Goal: Task Accomplishment & Management: Complete application form

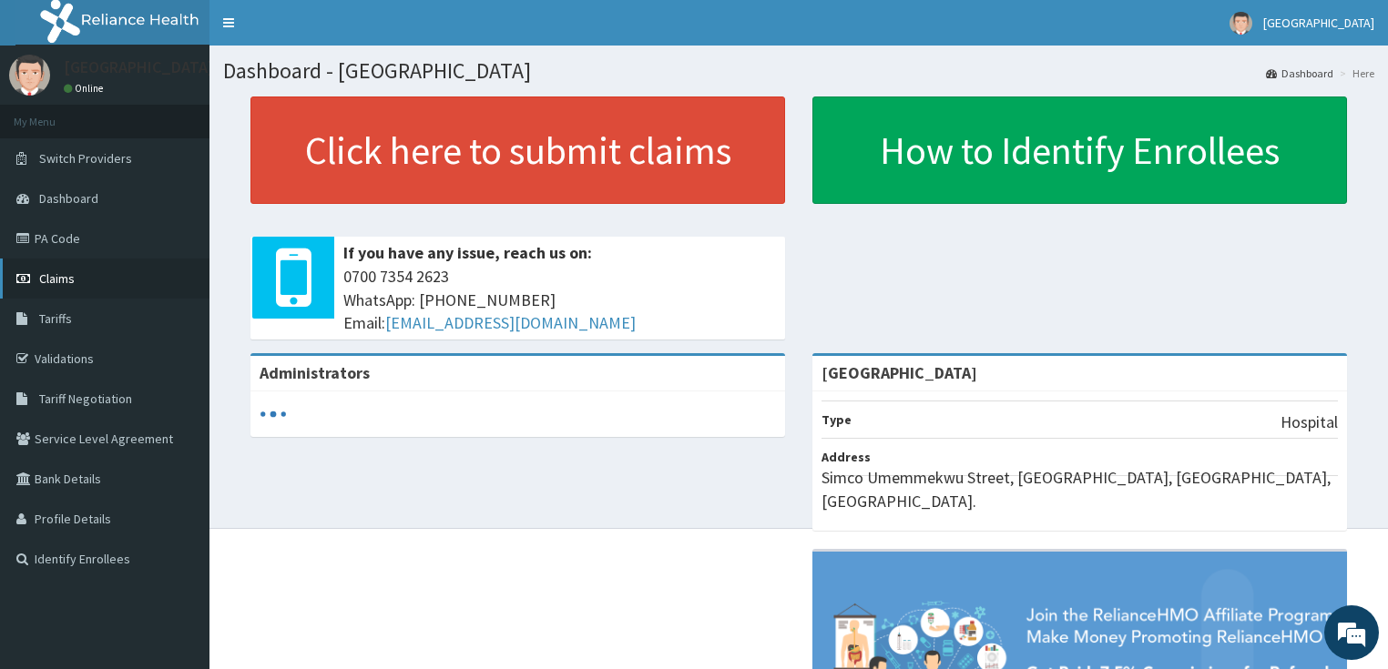
click at [69, 287] on link "Claims" at bounding box center [104, 279] width 209 height 40
click at [36, 273] on link "Claims" at bounding box center [104, 279] width 209 height 40
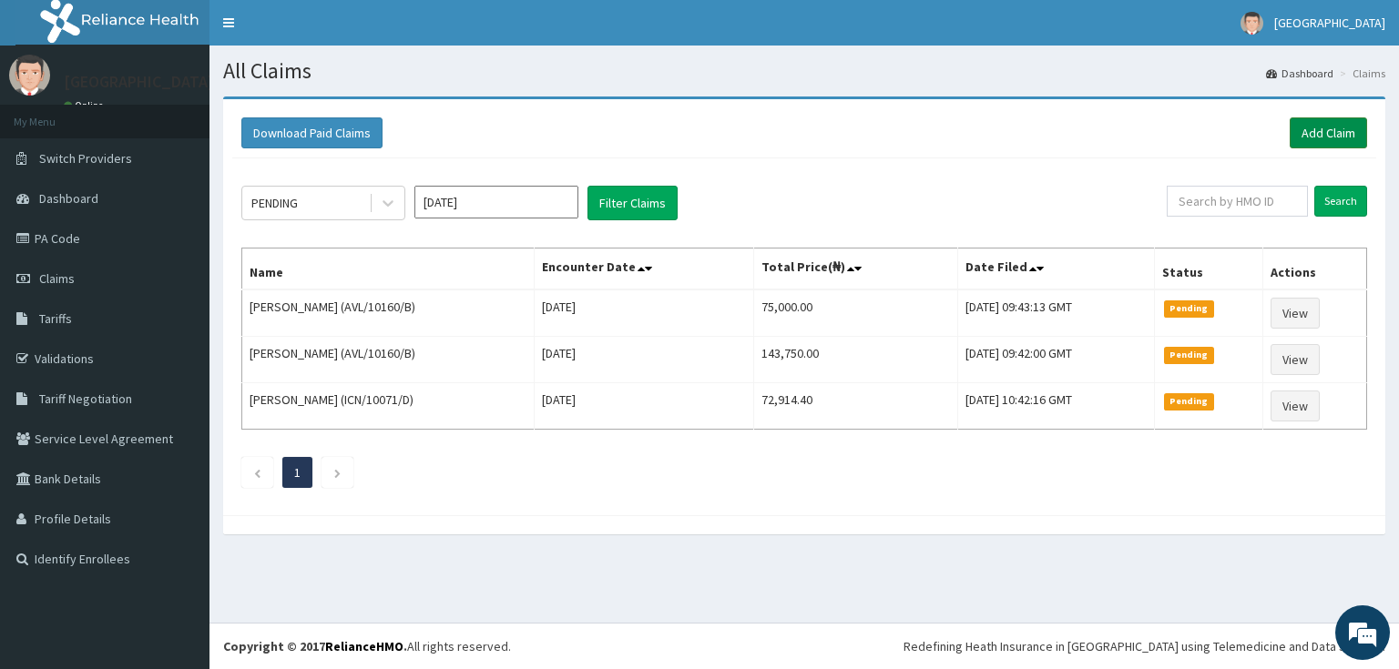
click at [1313, 117] on link "Add Claim" at bounding box center [1327, 132] width 77 height 31
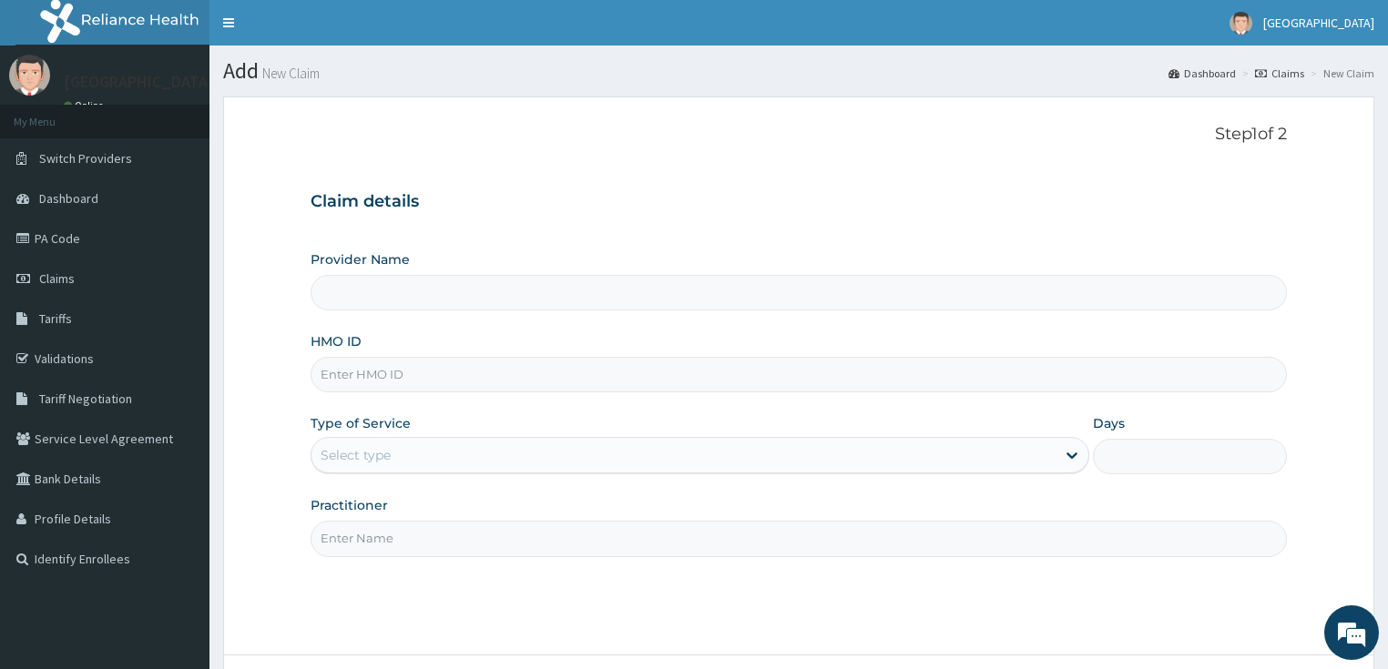
type input "[GEOGRAPHIC_DATA]"
click at [386, 376] on input "HMO ID" at bounding box center [799, 375] width 977 height 36
paste input "GIM/10070/A"
type input "GIM/10070/A"
click at [382, 459] on div "Select type" at bounding box center [356, 455] width 70 height 18
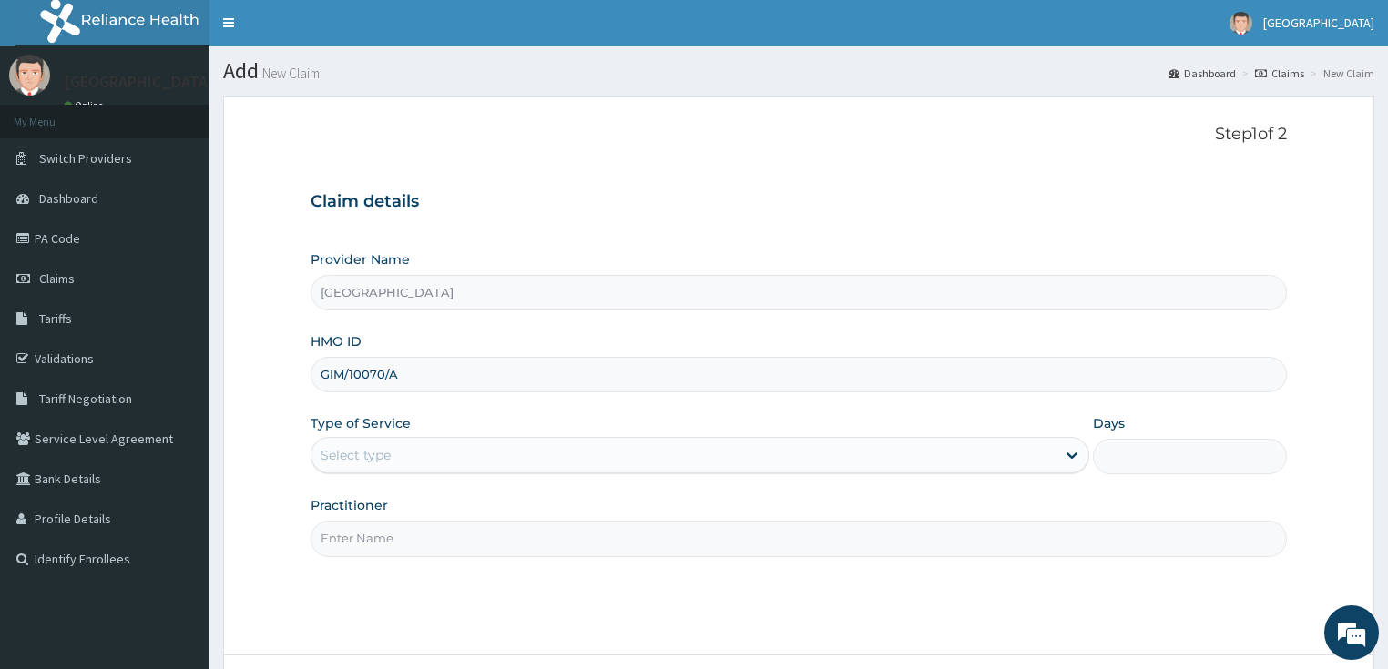
click at [382, 459] on div "Select type" at bounding box center [356, 455] width 70 height 18
click at [378, 459] on div "Select type" at bounding box center [356, 455] width 70 height 18
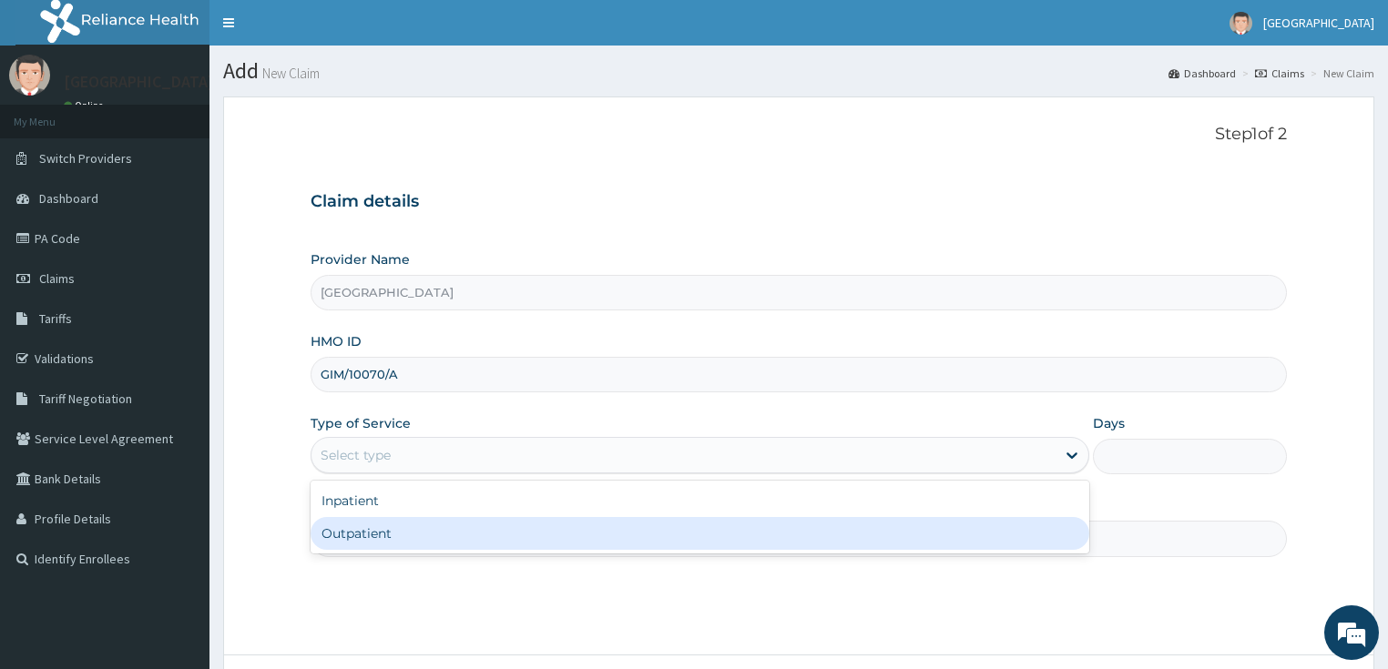
click at [368, 529] on div "Outpatient" at bounding box center [700, 533] width 779 height 33
type input "1"
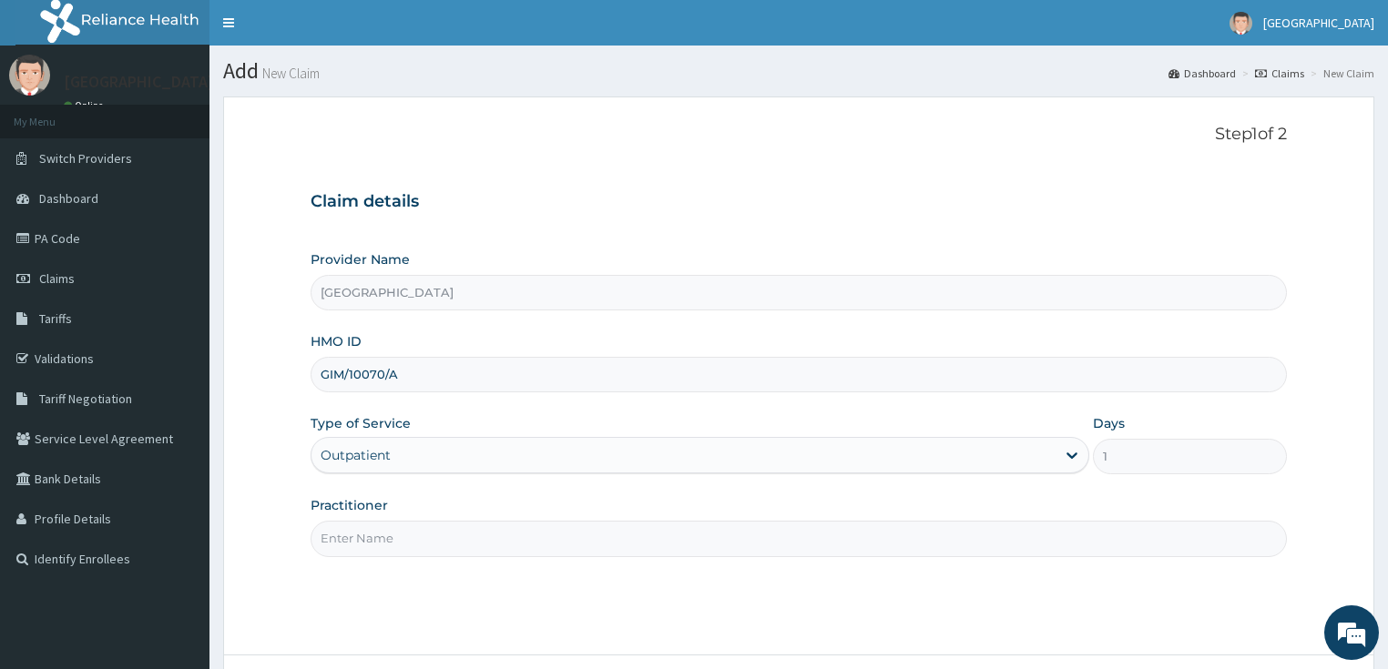
click at [419, 532] on input "Practitioner" at bounding box center [799, 539] width 977 height 36
type input "DR OPEYEMI"
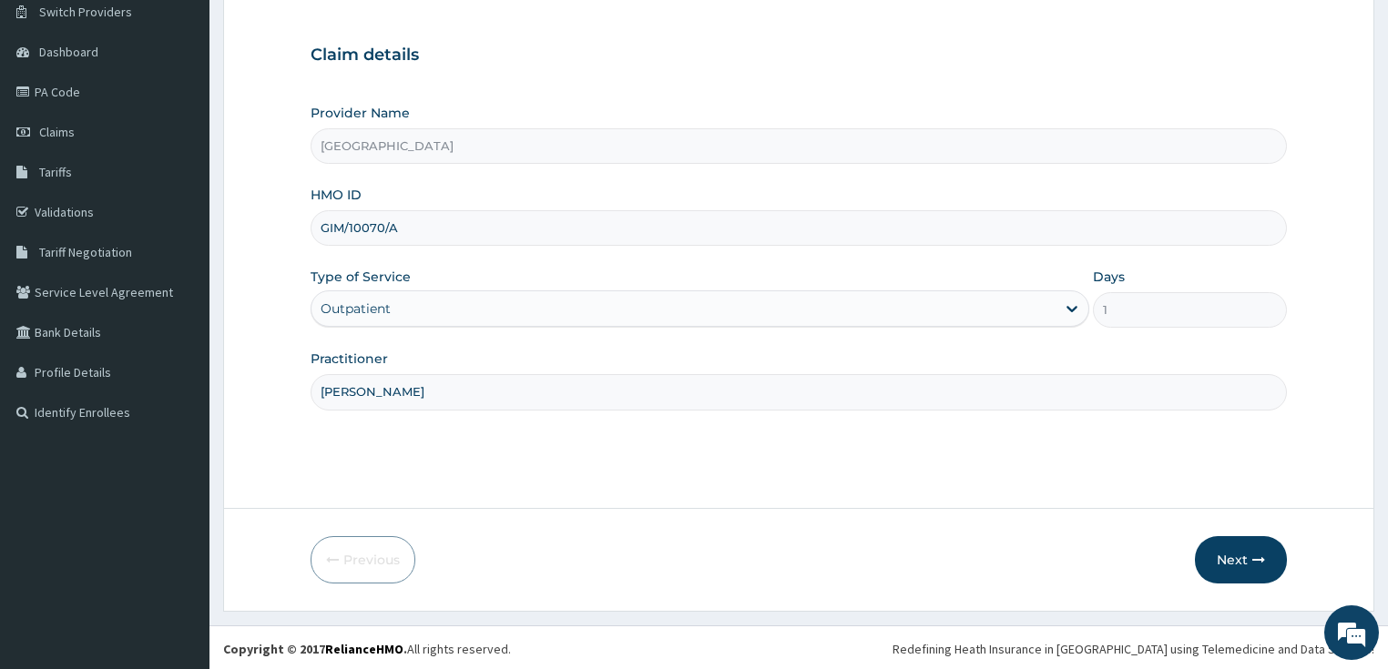
scroll to position [148, 0]
click at [1239, 550] on button "Next" at bounding box center [1241, 558] width 92 height 47
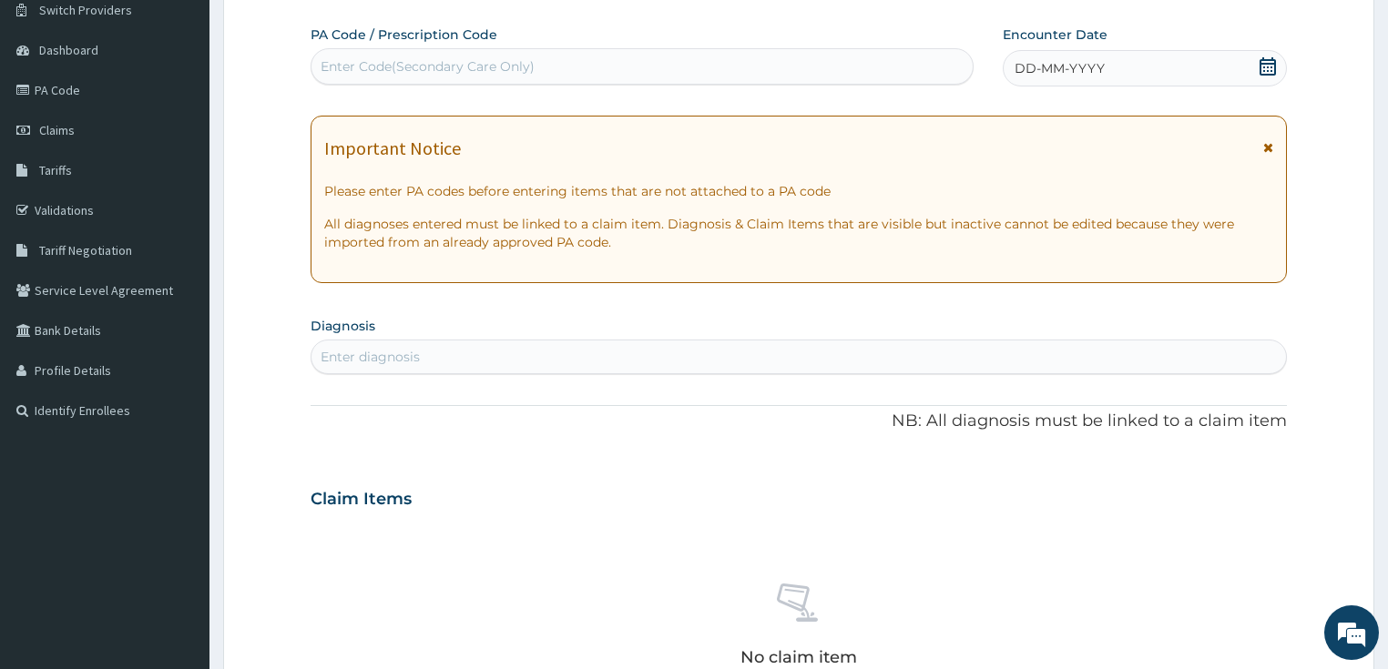
click at [1262, 66] on icon at bounding box center [1267, 66] width 18 height 18
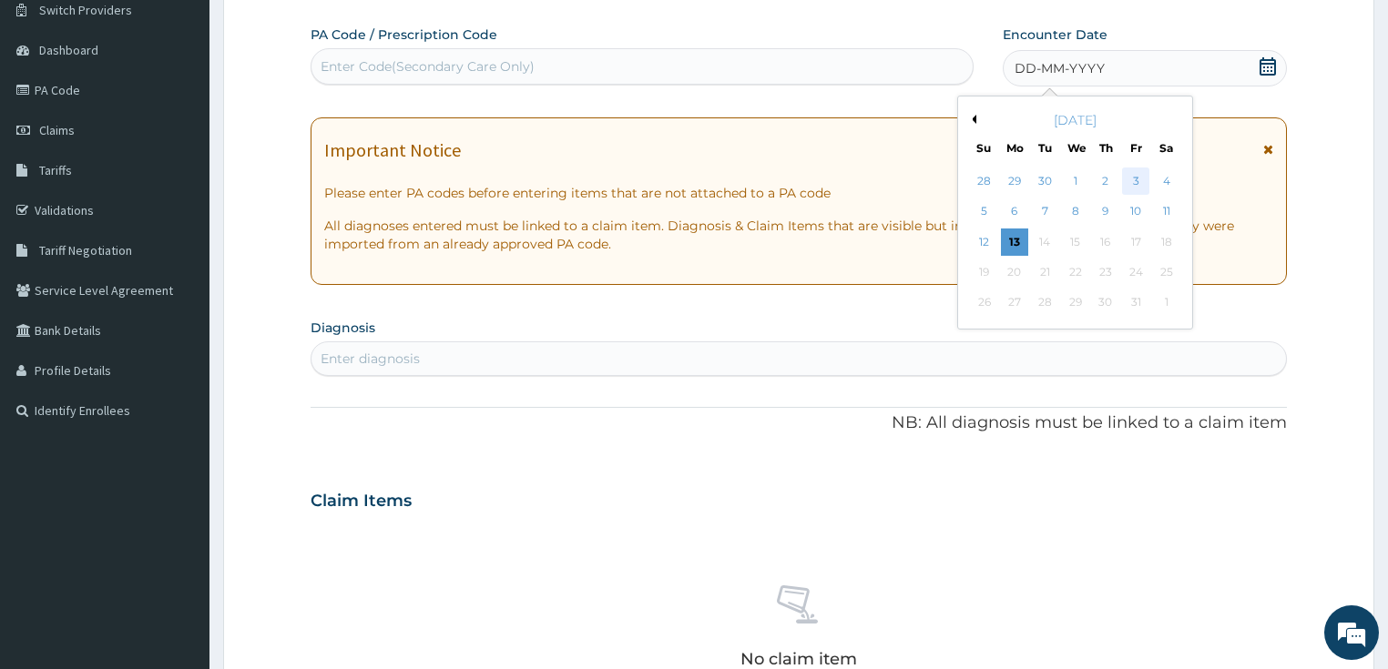
scroll to position [0, 0]
click at [1019, 237] on div "13" at bounding box center [1014, 242] width 27 height 27
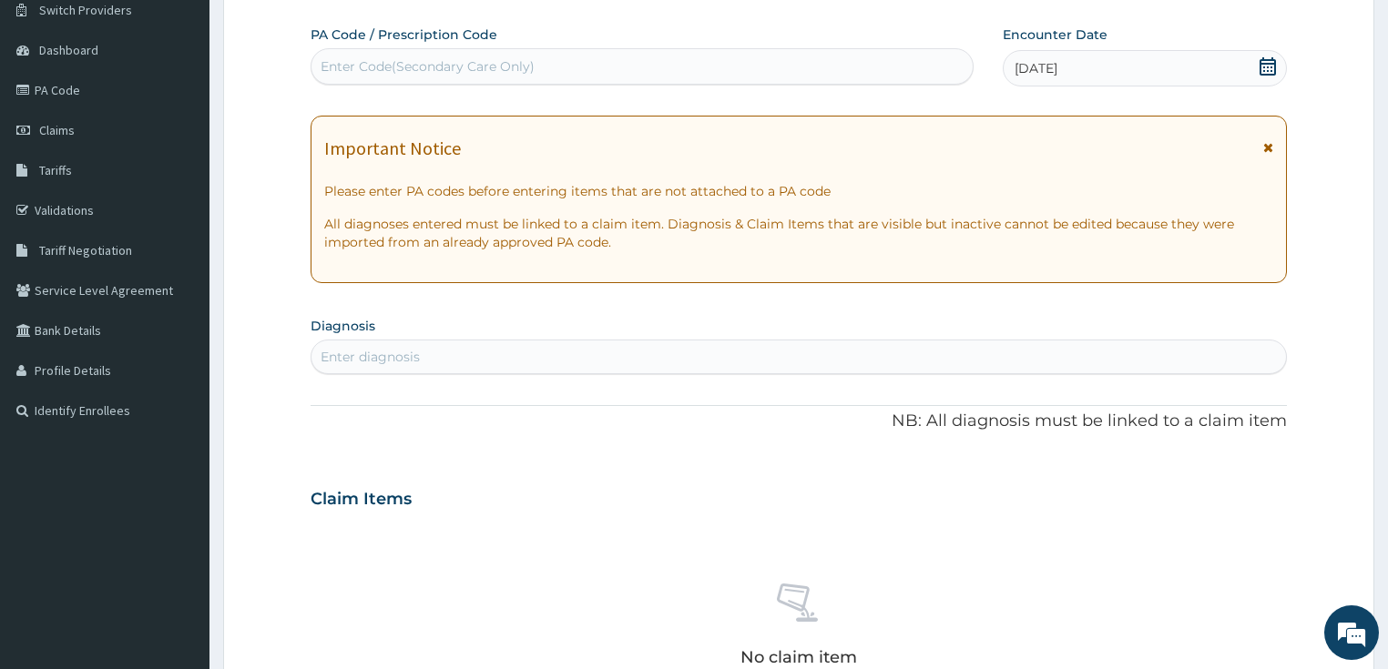
click at [471, 365] on div "Enter diagnosis" at bounding box center [798, 356] width 975 height 29
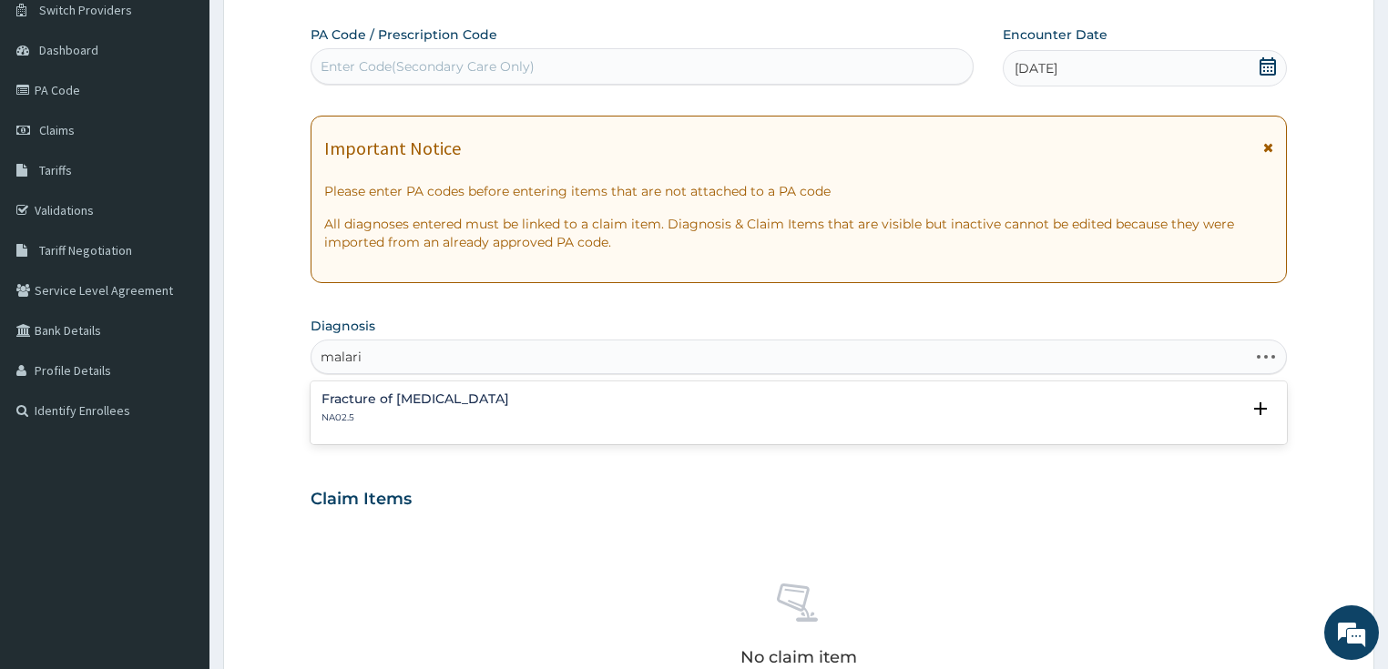
type input "malaria"
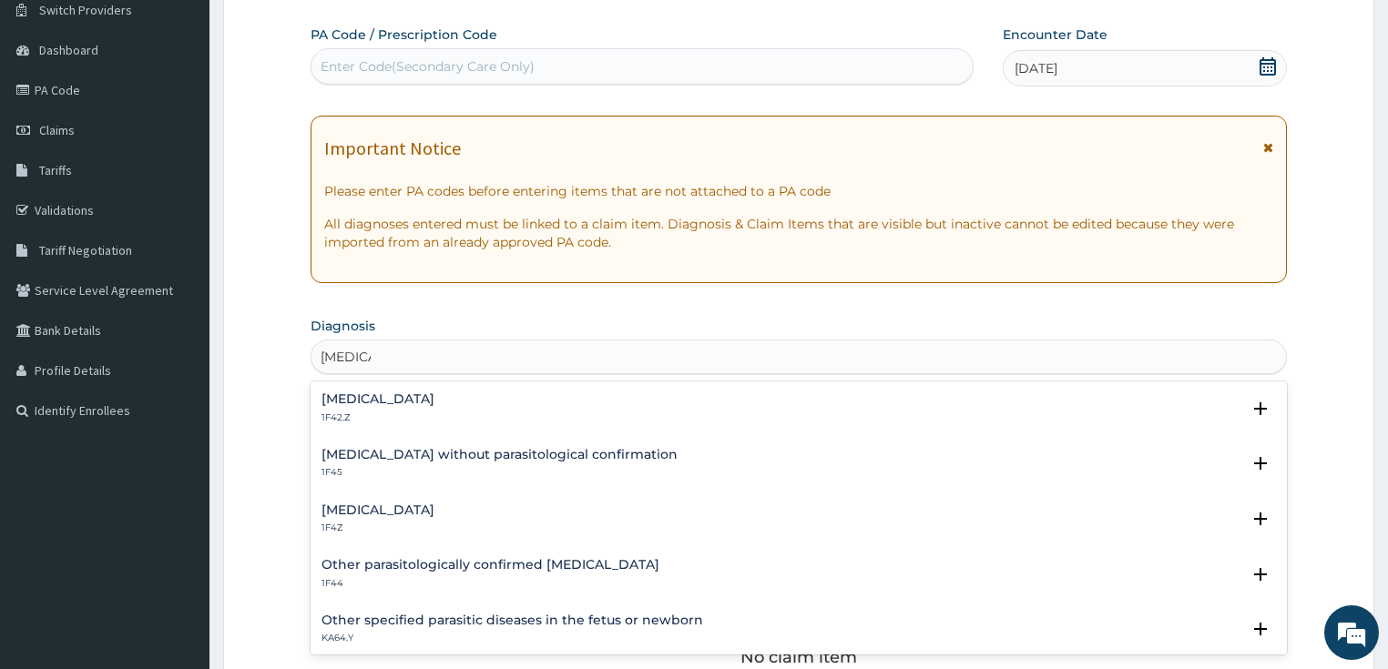
click at [385, 415] on p "1F42.Z" at bounding box center [377, 418] width 113 height 13
click at [369, 397] on h4 "Plasmodium malariae malaria without complication" at bounding box center [377, 399] width 113 height 14
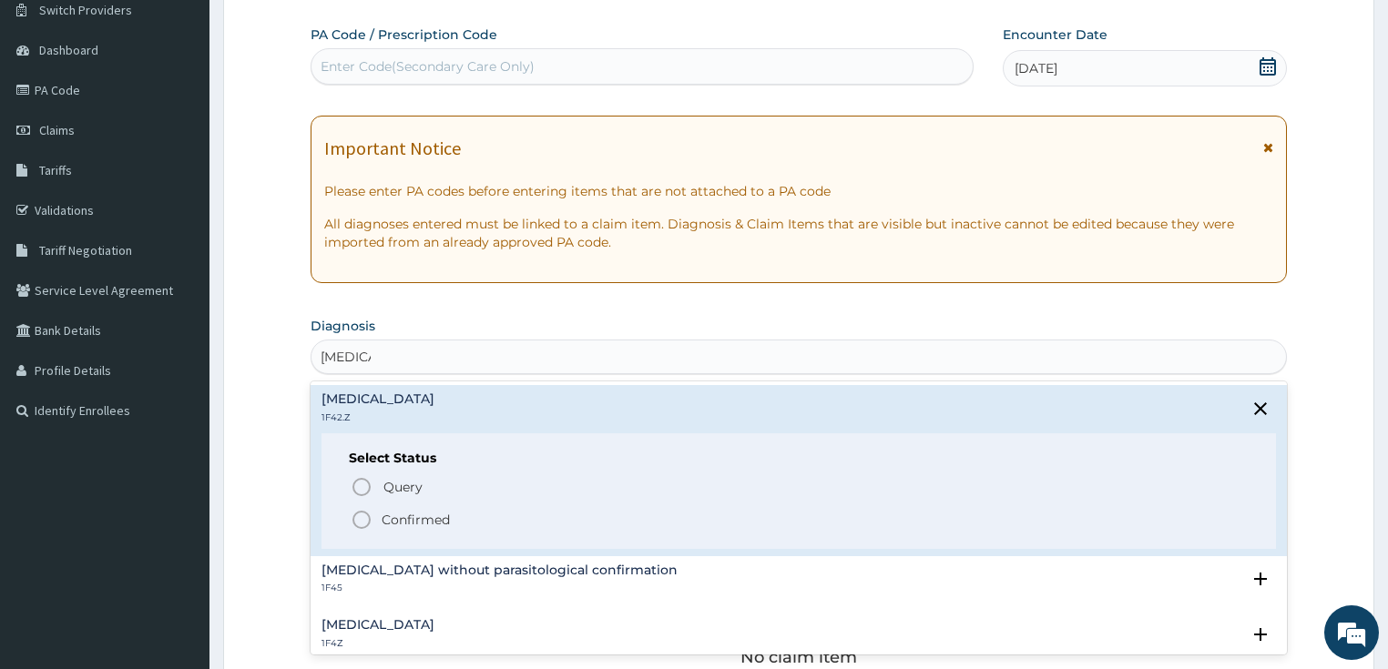
click at [370, 517] on icon "status option filled" at bounding box center [362, 520] width 22 height 22
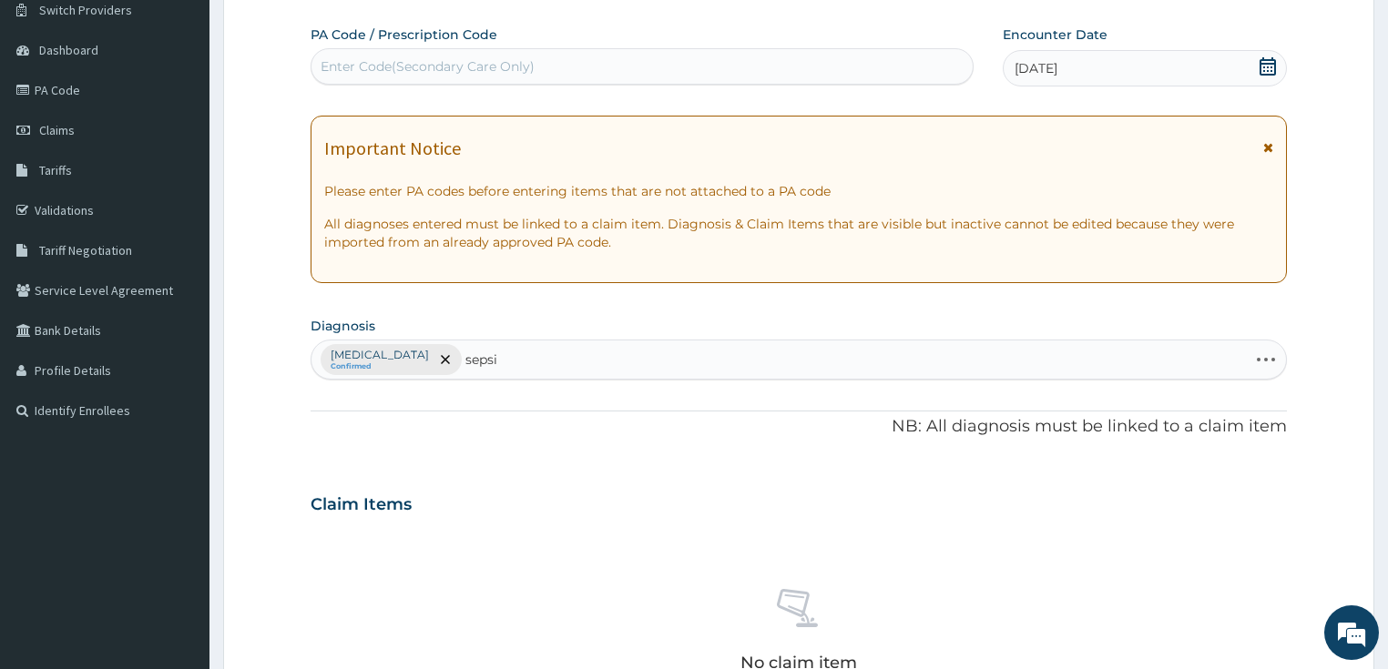
type input "sepsis"
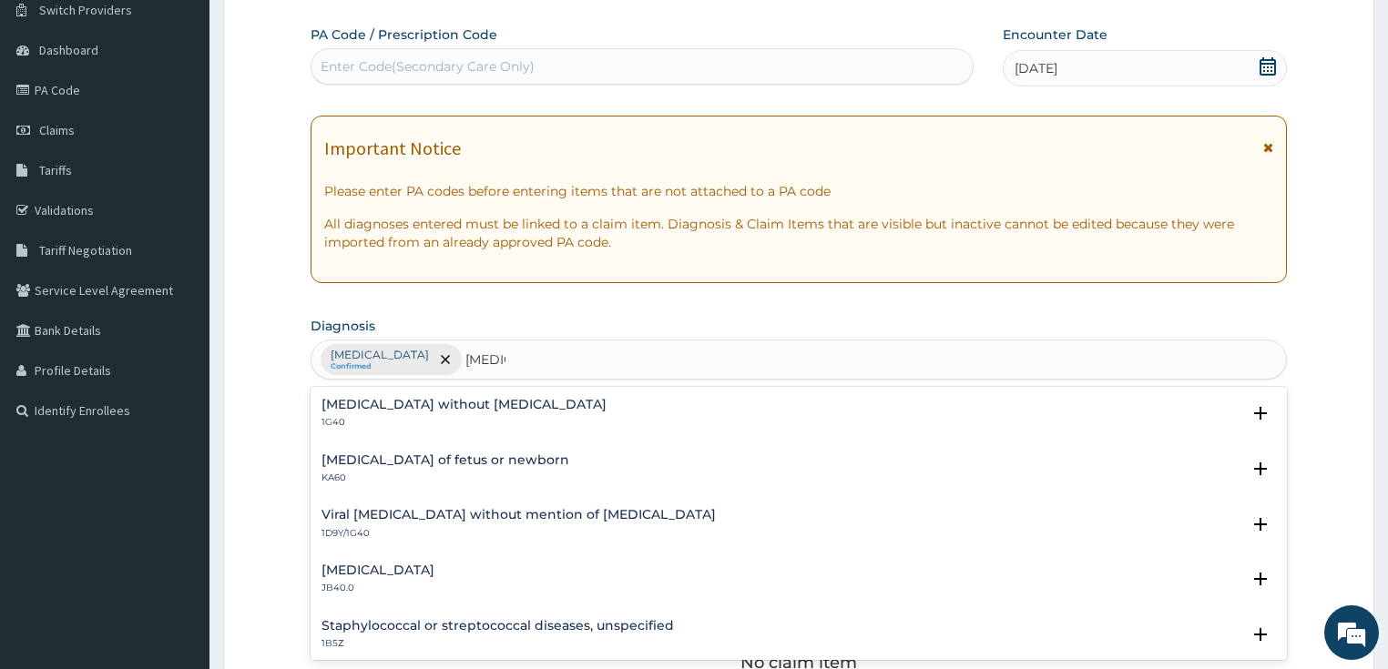
click at [361, 407] on h4 "Sepsis without septic shock" at bounding box center [463, 405] width 285 height 14
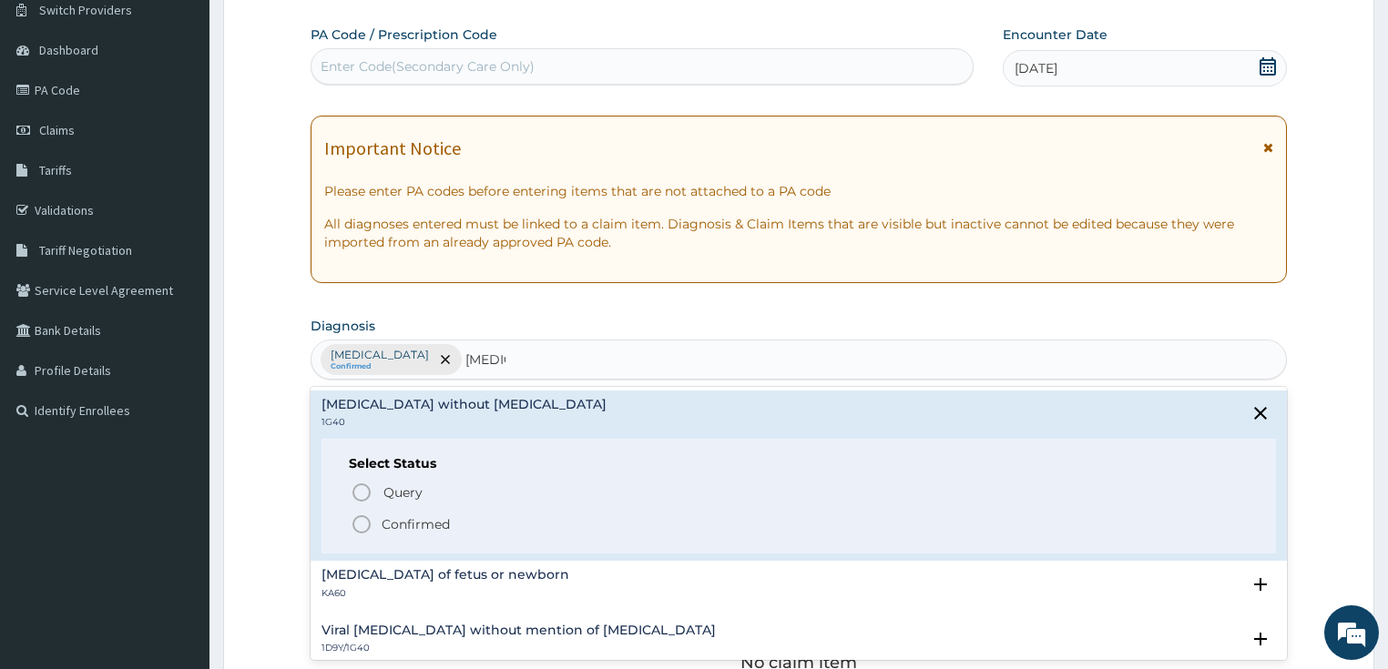
click at [370, 526] on icon "status option filled" at bounding box center [362, 525] width 22 height 22
click at [370, 526] on div "Claim Items No claim item" at bounding box center [799, 607] width 977 height 261
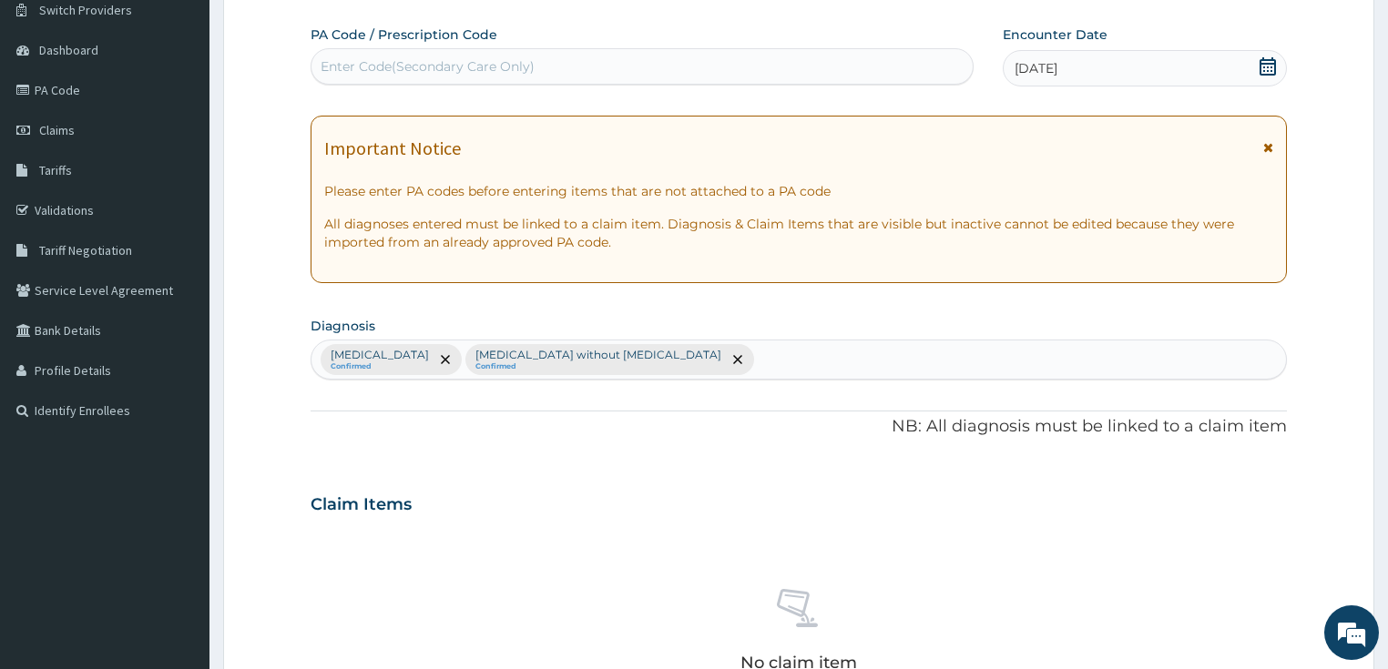
click at [865, 360] on div "Plasmodium malariae malaria without complication Confirmed Sepsis without septi…" at bounding box center [798, 360] width 975 height 38
type input "peptic"
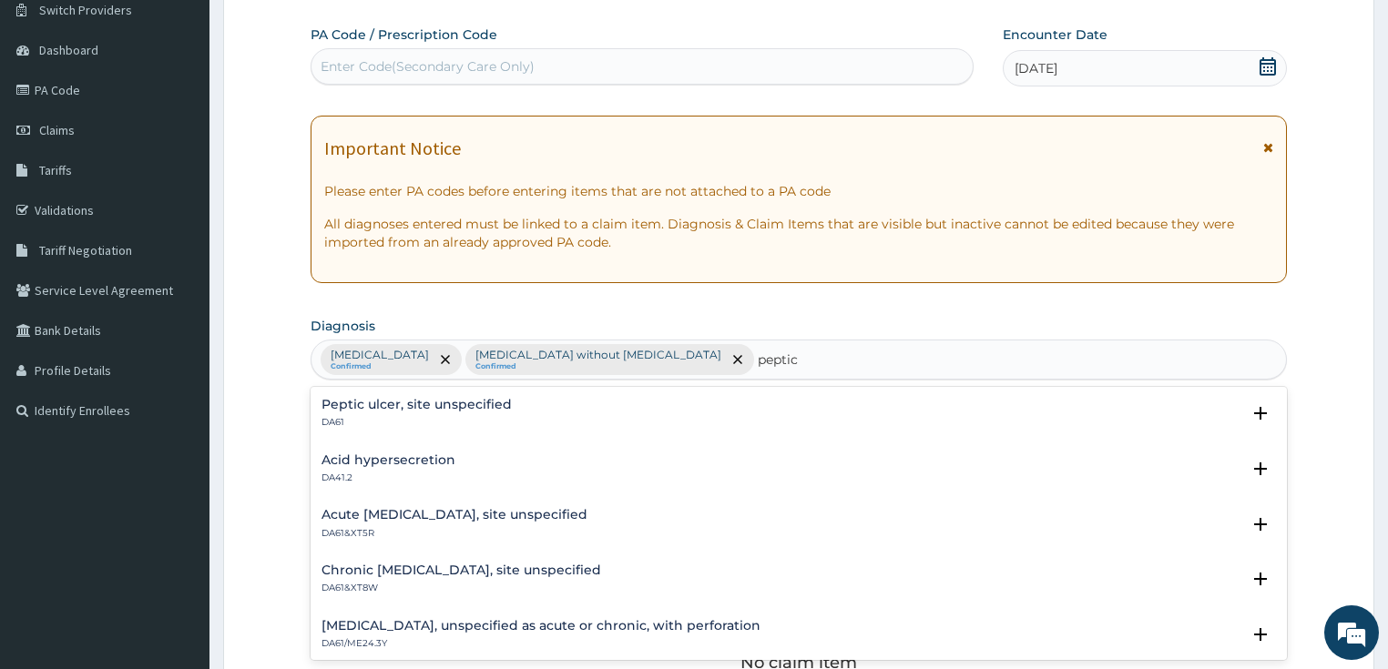
click at [548, 413] on div "Peptic ulcer, site unspecified DA61" at bounding box center [798, 414] width 955 height 32
click at [453, 405] on h4 "Peptic ulcer, site unspecified" at bounding box center [416, 405] width 190 height 14
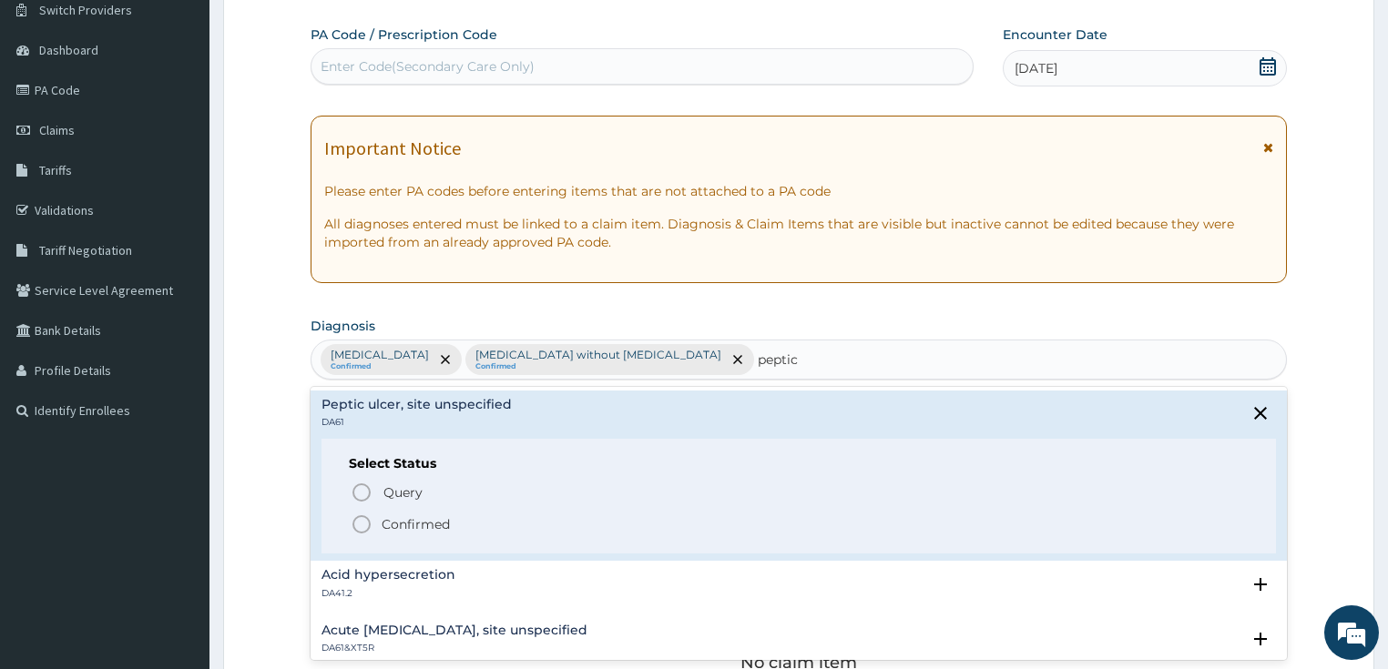
click at [453, 405] on h4 "Peptic ulcer, site unspecified" at bounding box center [416, 405] width 190 height 14
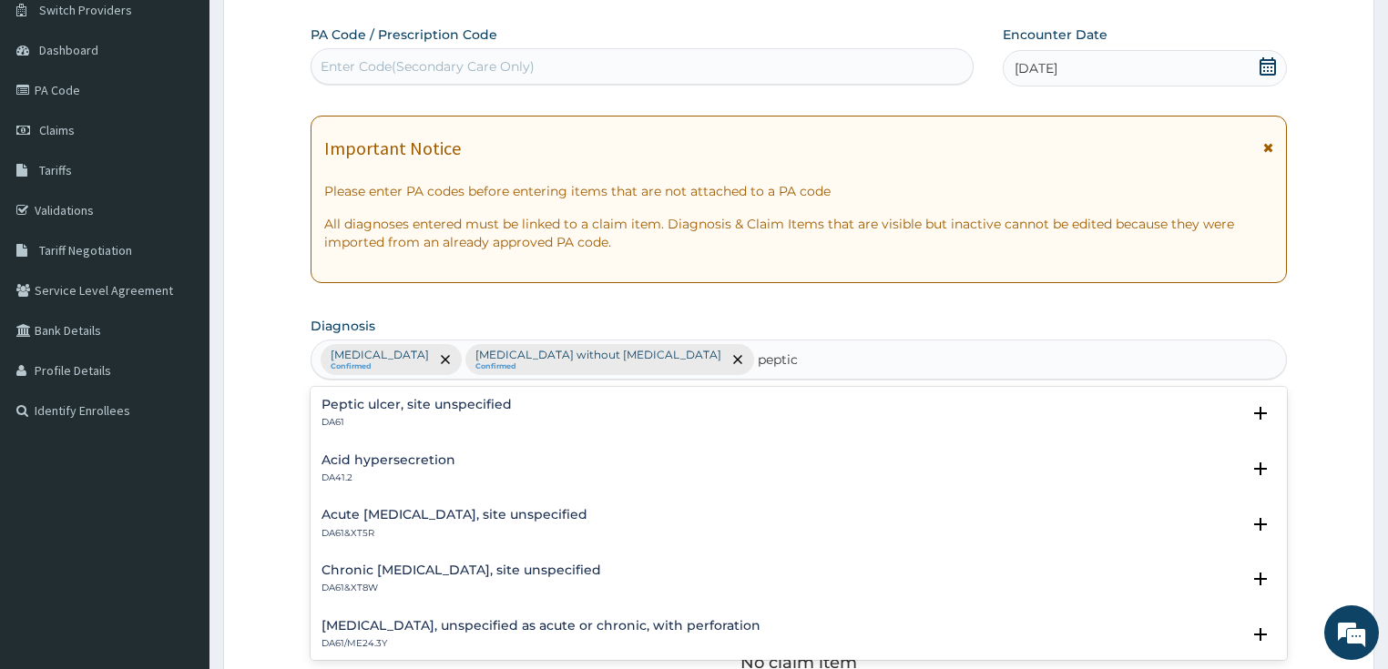
click at [439, 398] on h4 "Peptic ulcer, site unspecified" at bounding box center [416, 405] width 190 height 14
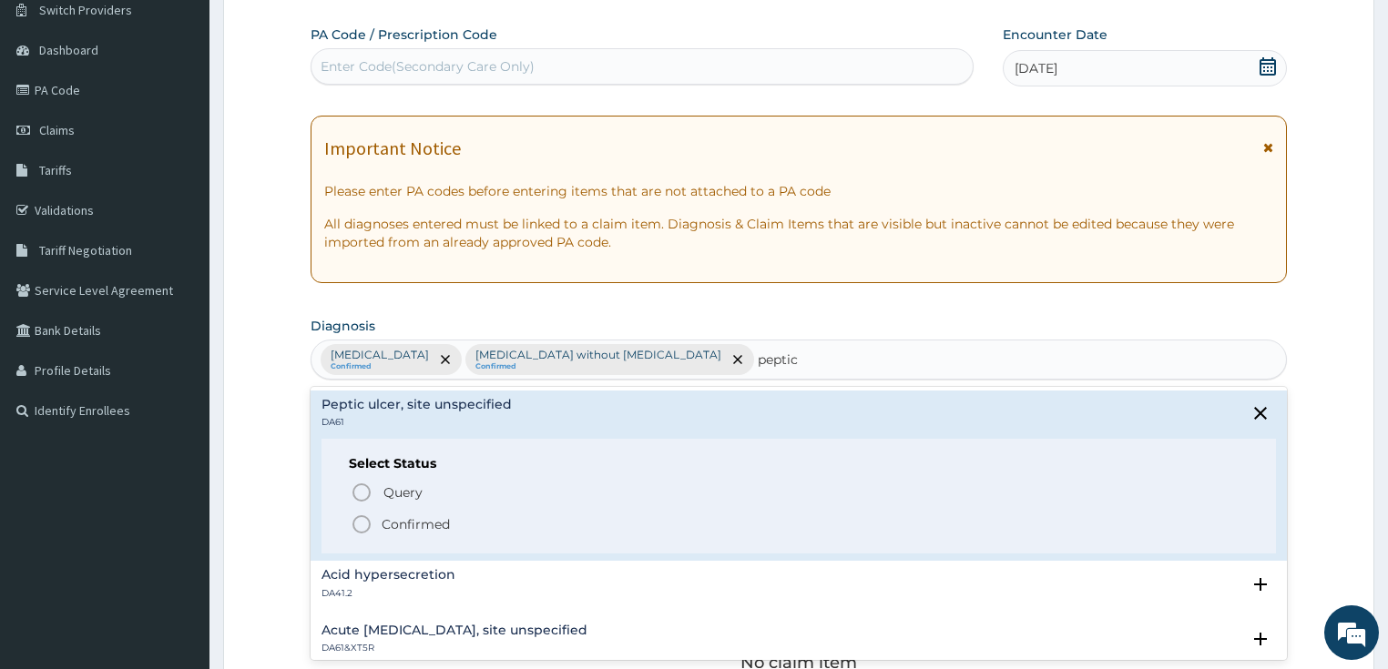
click at [373, 524] on span "Confirmed" at bounding box center [800, 525] width 899 height 22
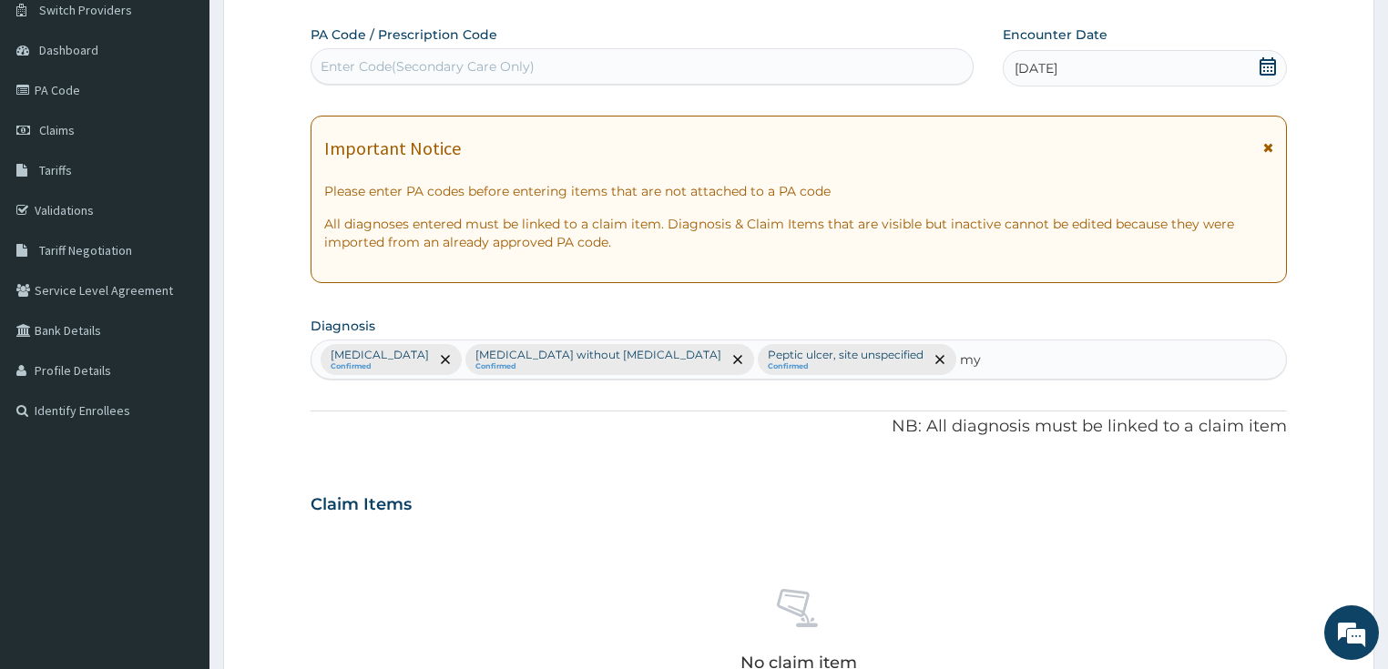
click at [982, 356] on input "my" at bounding box center [971, 360] width 22 height 18
type input "pain"
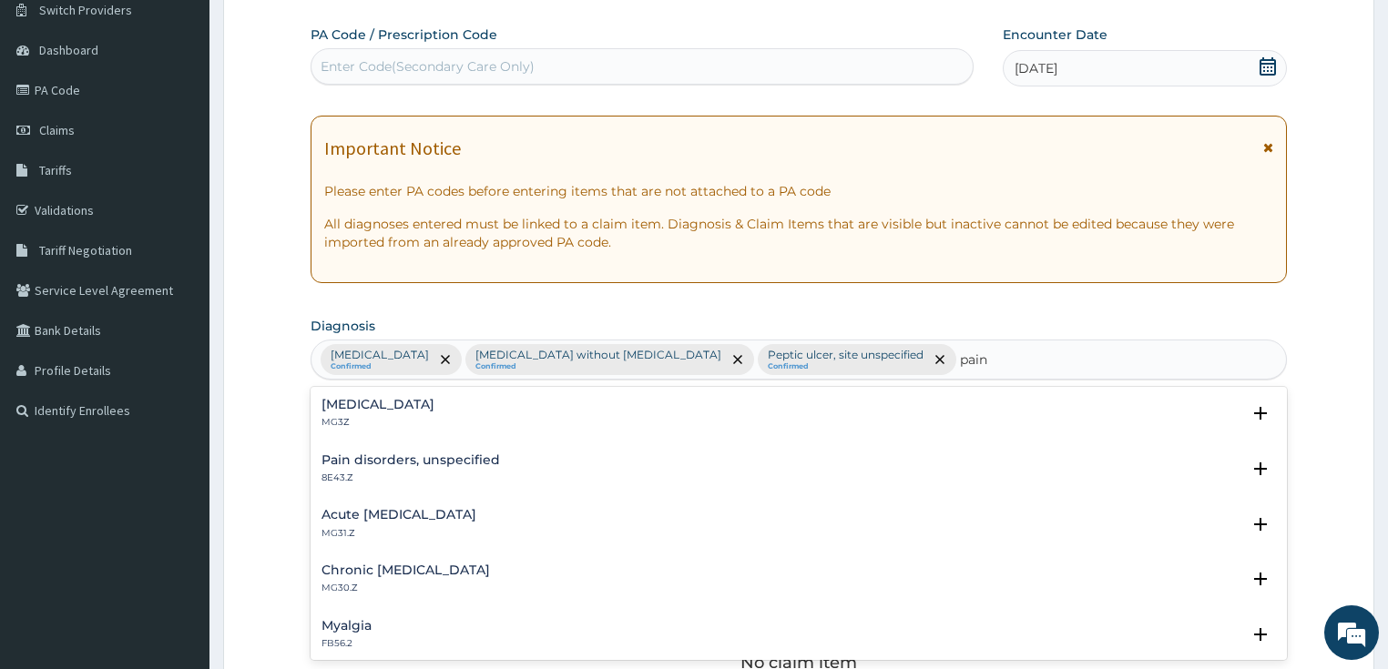
click at [354, 408] on h4 "Pain, unspecified" at bounding box center [377, 405] width 113 height 14
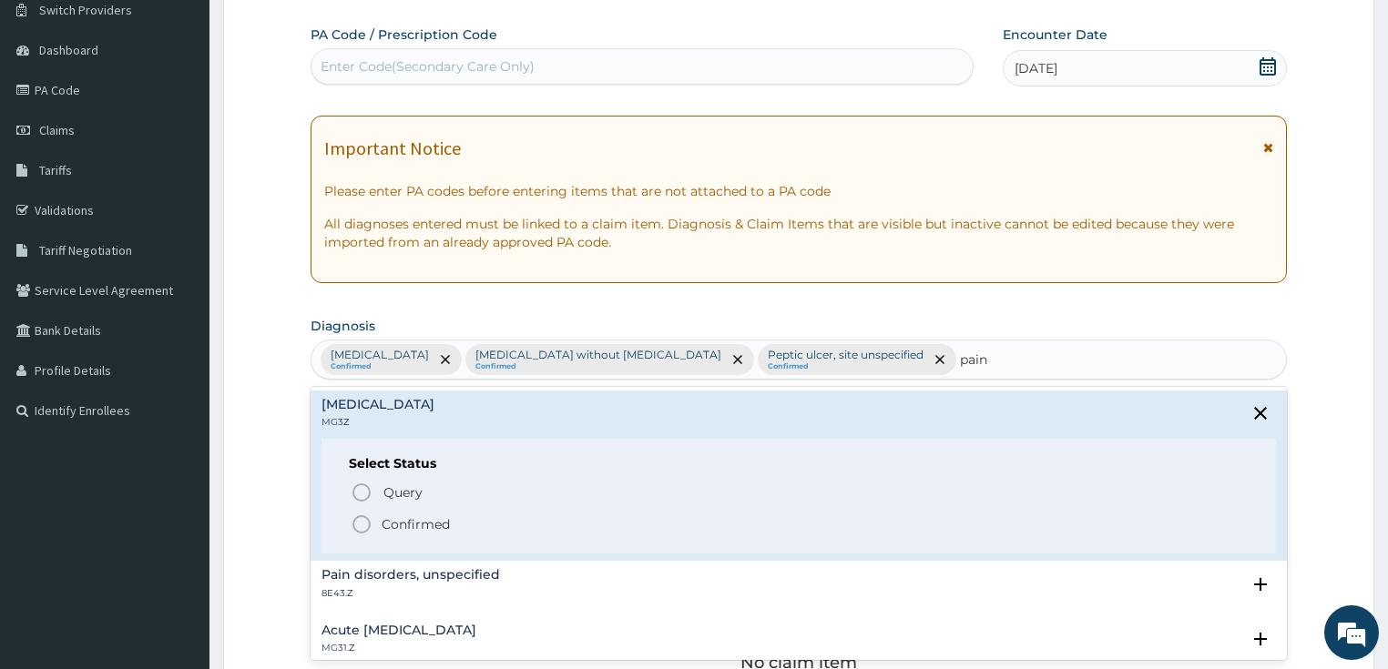
click at [354, 408] on h4 "Pain, unspecified" at bounding box center [377, 405] width 113 height 14
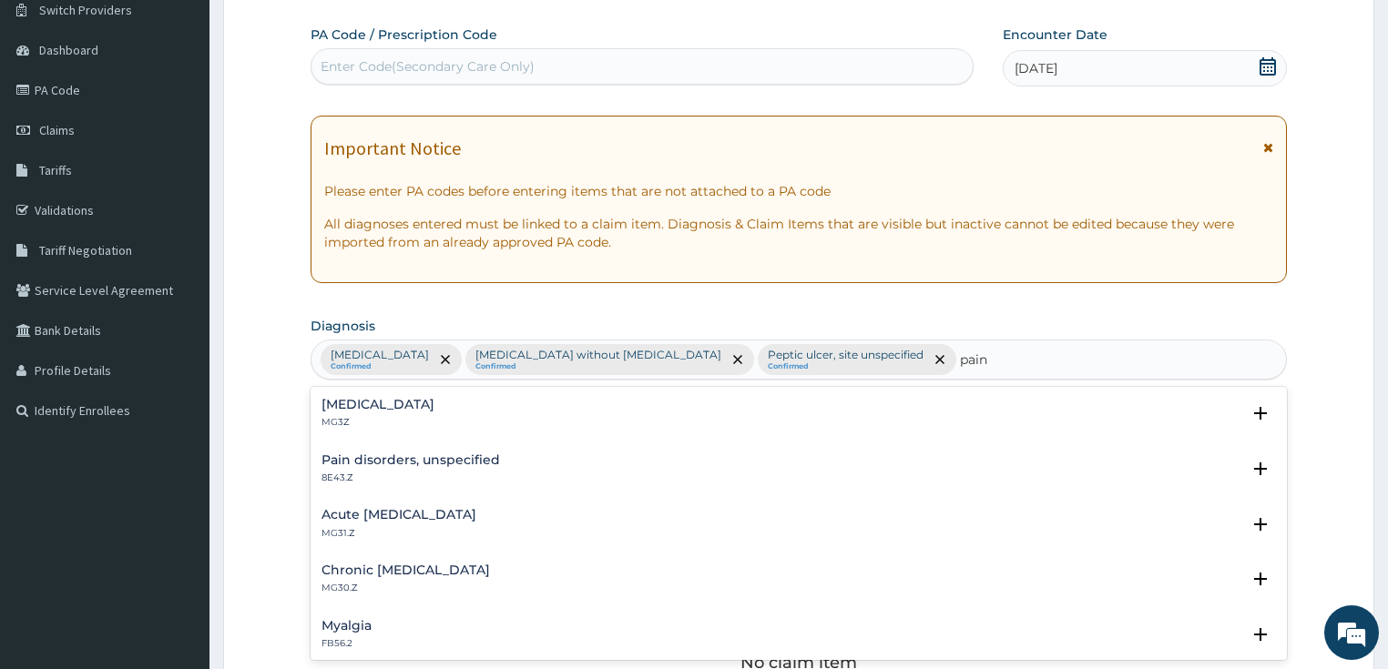
click at [369, 398] on h4 "Pain, unspecified" at bounding box center [377, 405] width 113 height 14
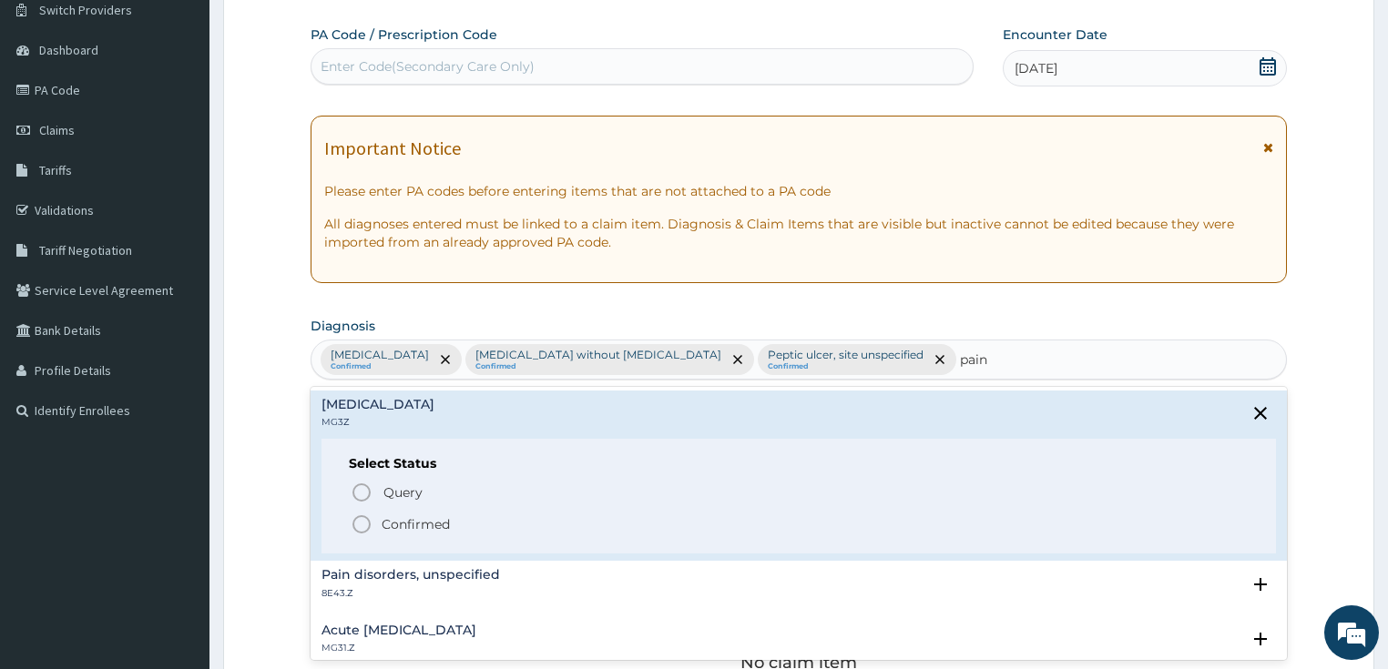
click at [362, 526] on icon "status option filled" at bounding box center [362, 525] width 22 height 22
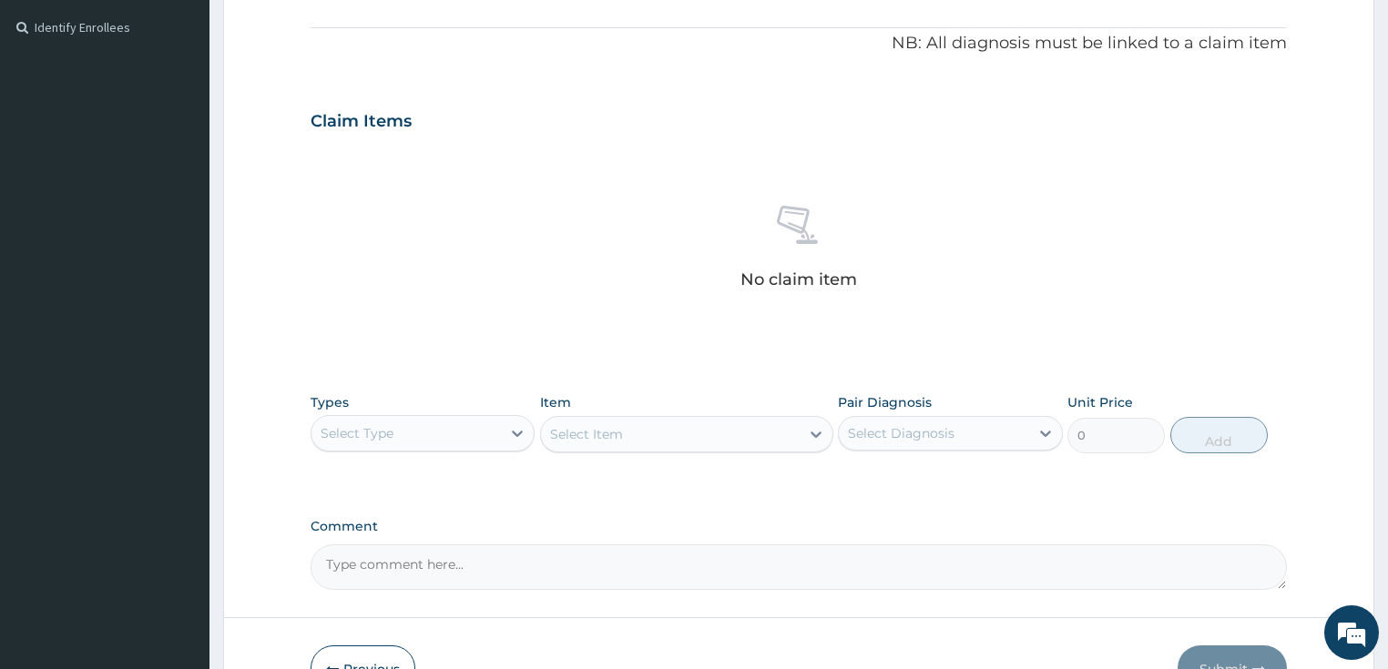
scroll to position [641, 0]
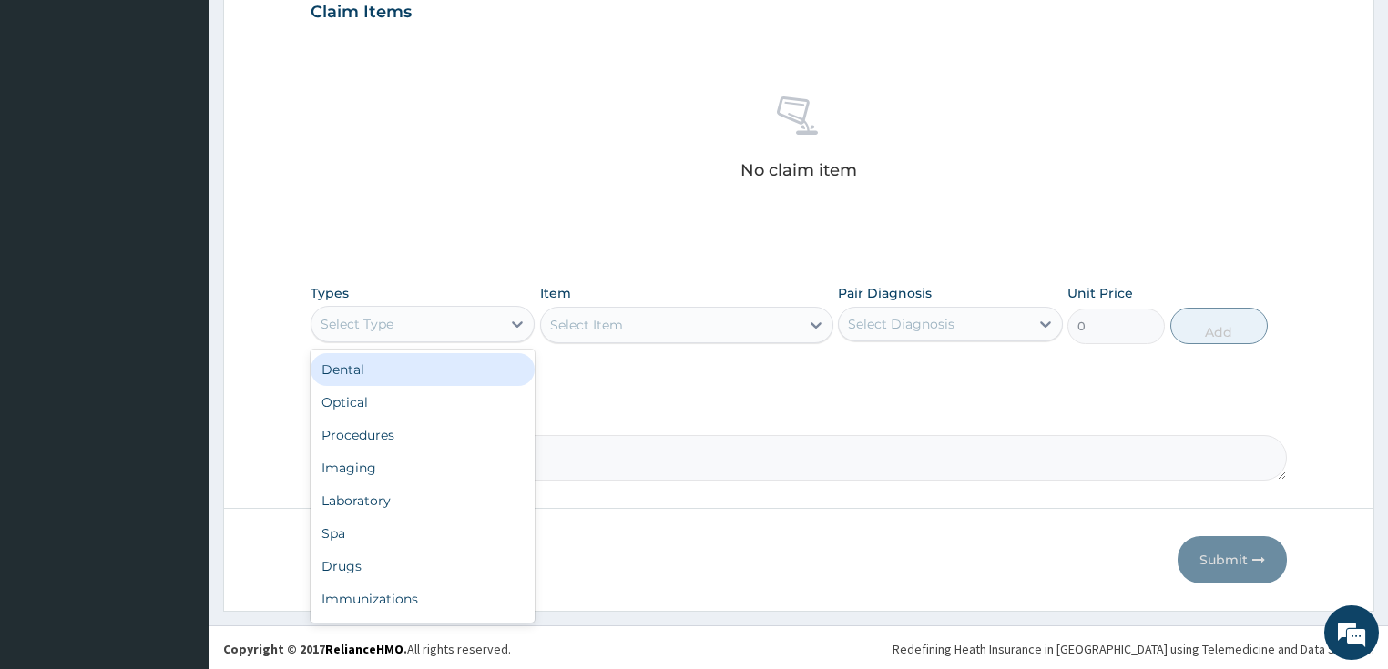
click at [375, 323] on div "Select Type" at bounding box center [357, 324] width 73 height 18
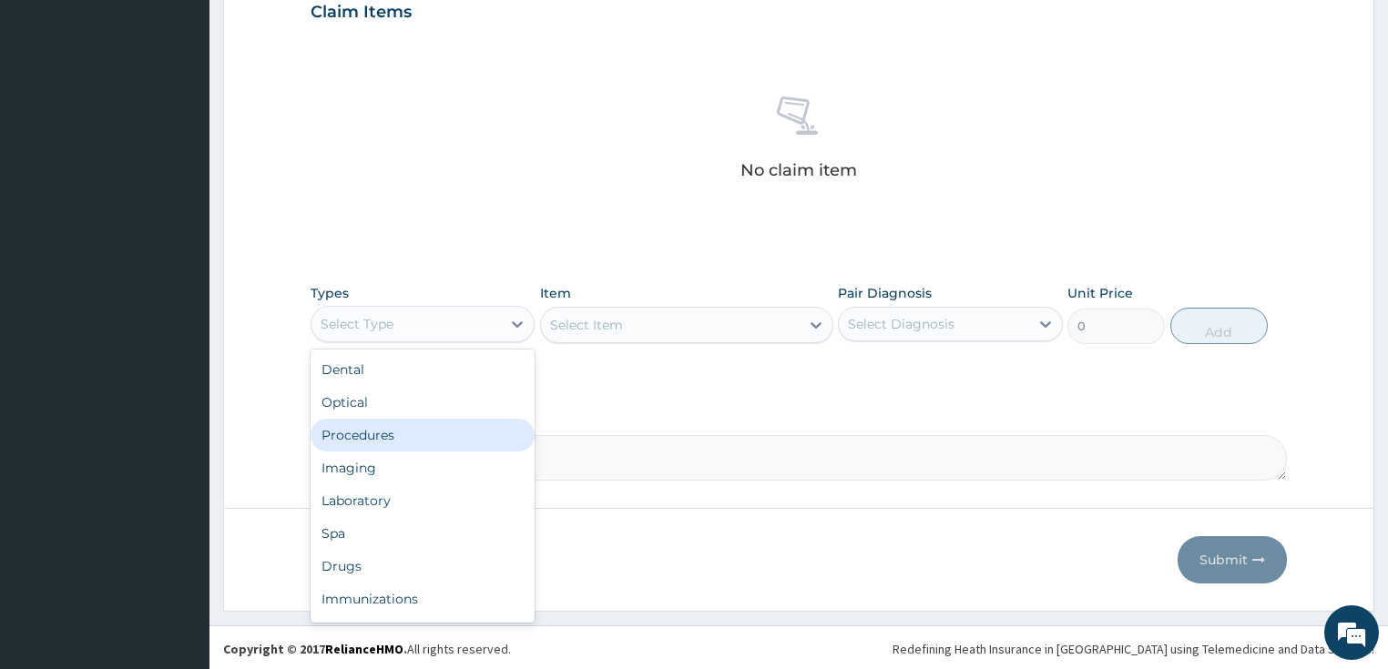
click at [403, 447] on div "Procedures" at bounding box center [423, 435] width 225 height 33
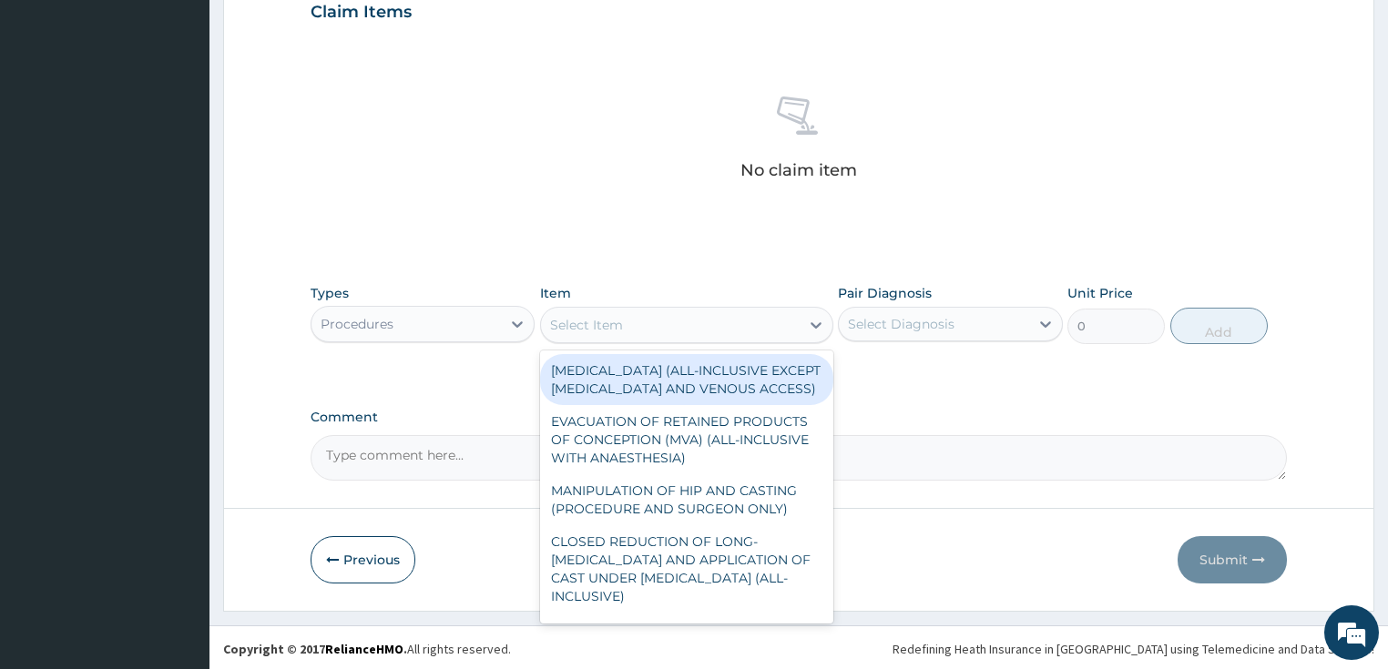
click at [610, 311] on div "Select Item" at bounding box center [670, 325] width 259 height 29
click at [600, 313] on div "Select Item" at bounding box center [670, 325] width 259 height 29
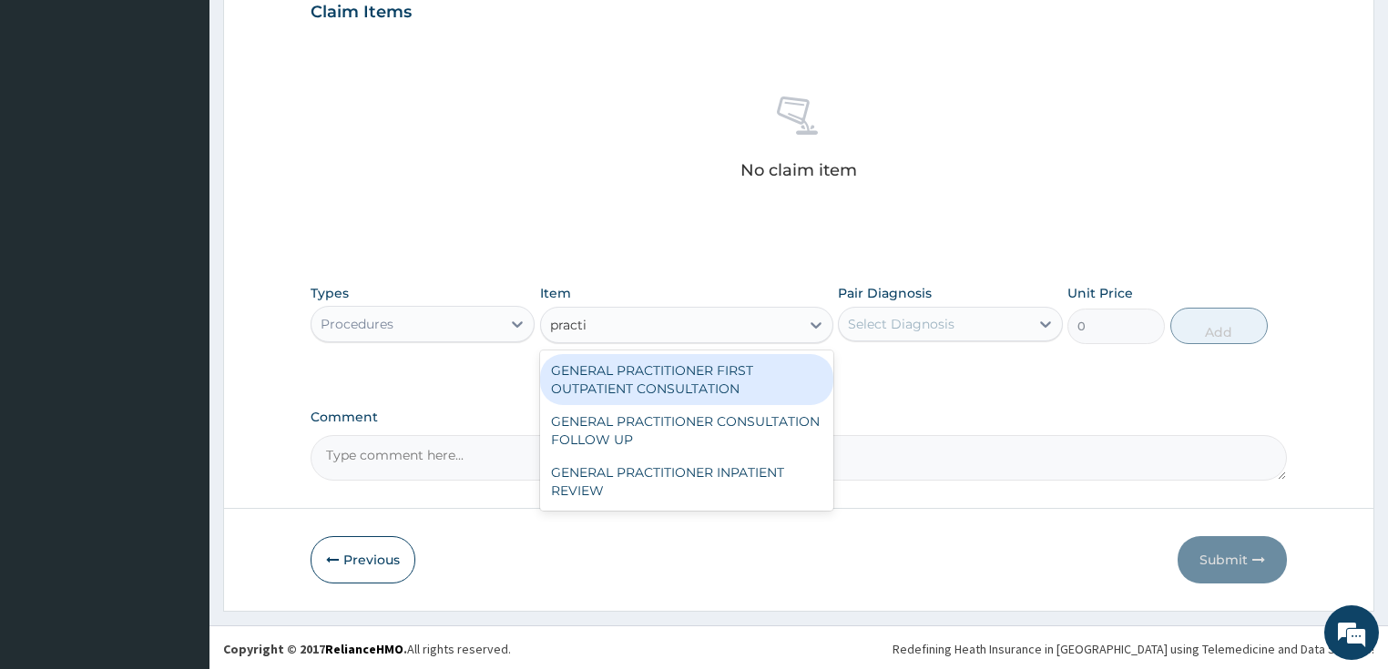
type input "practit"
click at [590, 387] on div "GENERAL PRACTITIONER FIRST OUTPATIENT CONSULTATION" at bounding box center [686, 379] width 293 height 51
click at [590, 387] on div "PA Code / Prescription Code Enter Code(Secondary Care Only) Encounter Date 13-1…" at bounding box center [799, 7] width 977 height 948
type input "3750"
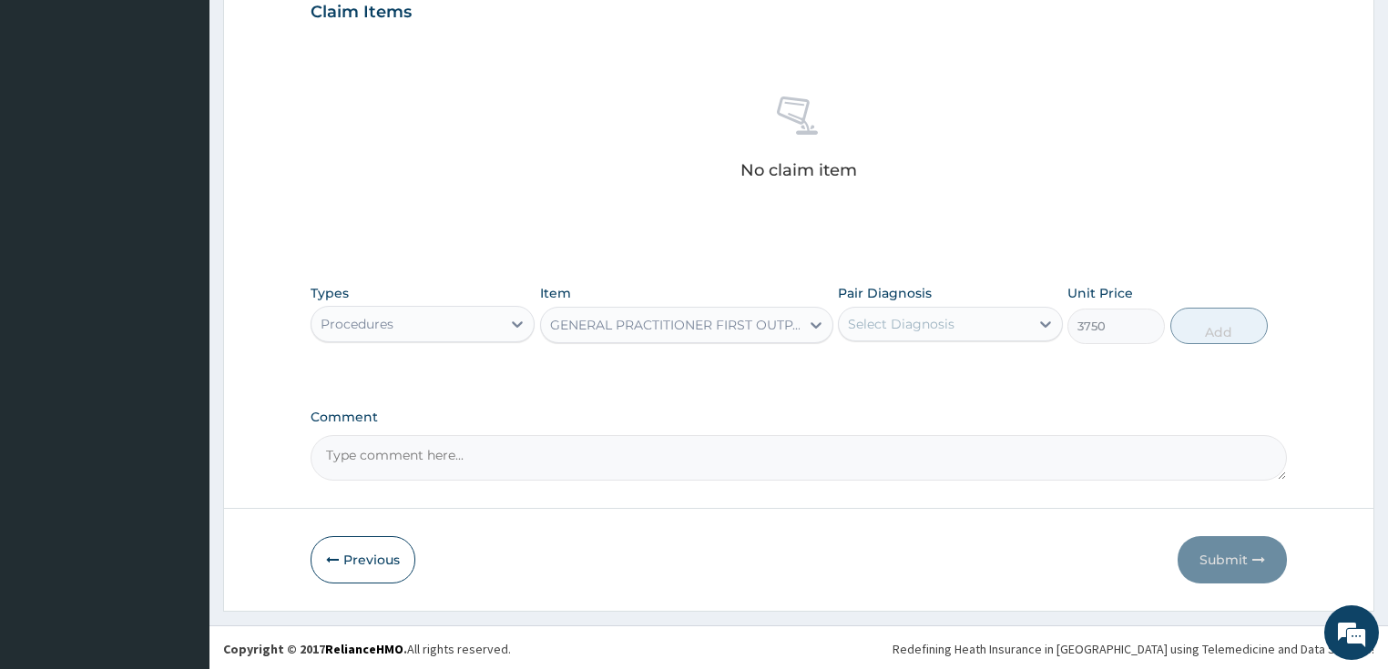
click at [911, 324] on div "Select Diagnosis" at bounding box center [901, 324] width 107 height 18
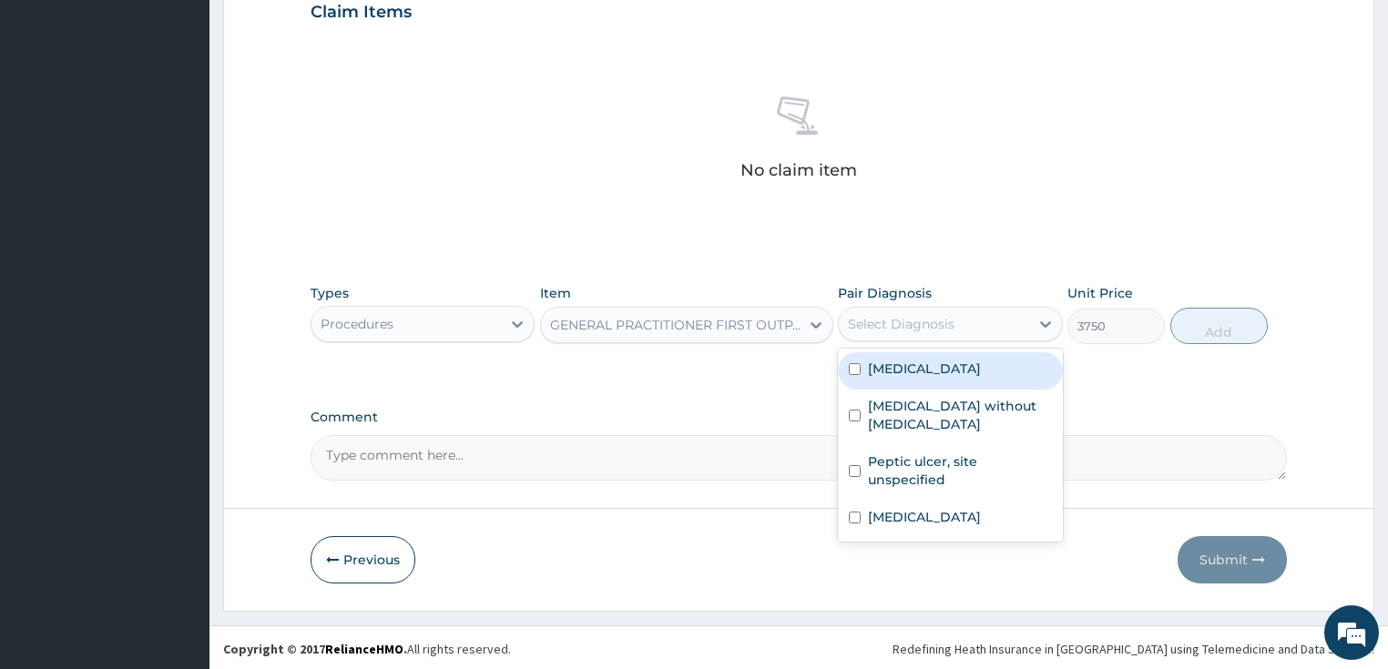
click at [922, 335] on div "Select Diagnosis" at bounding box center [934, 324] width 190 height 29
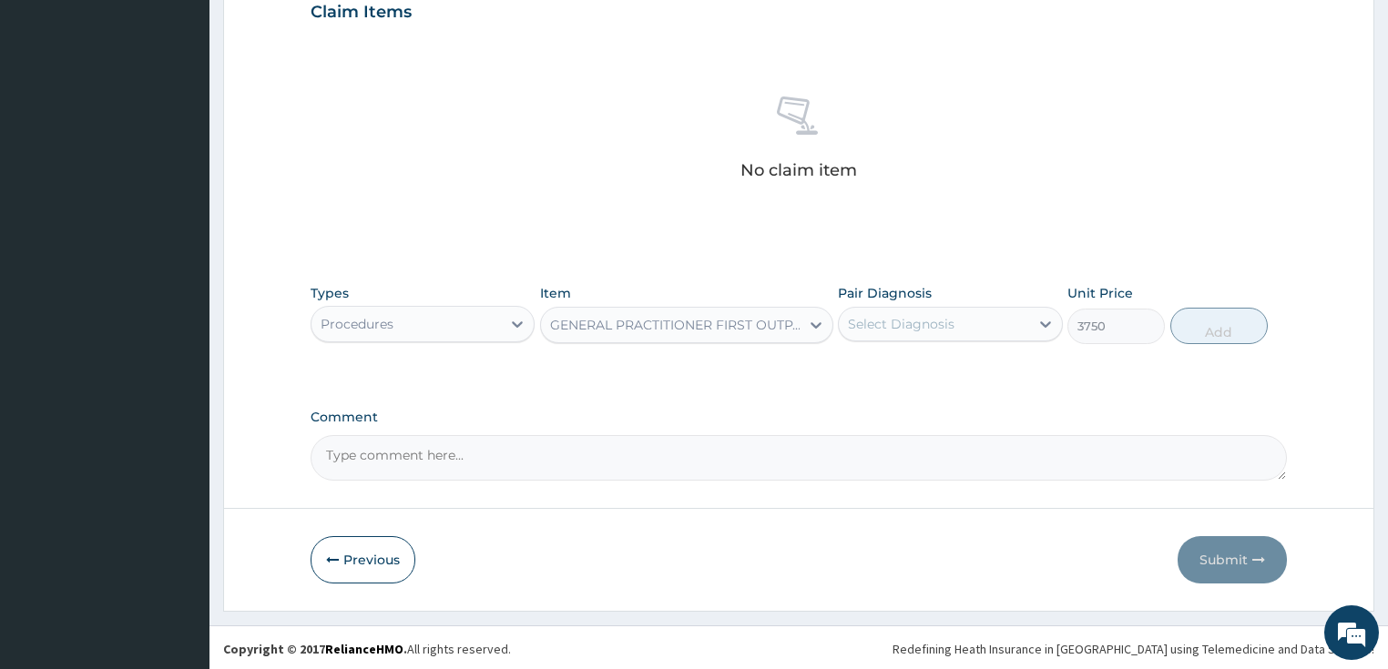
click at [924, 332] on div "Select Diagnosis" at bounding box center [934, 324] width 190 height 29
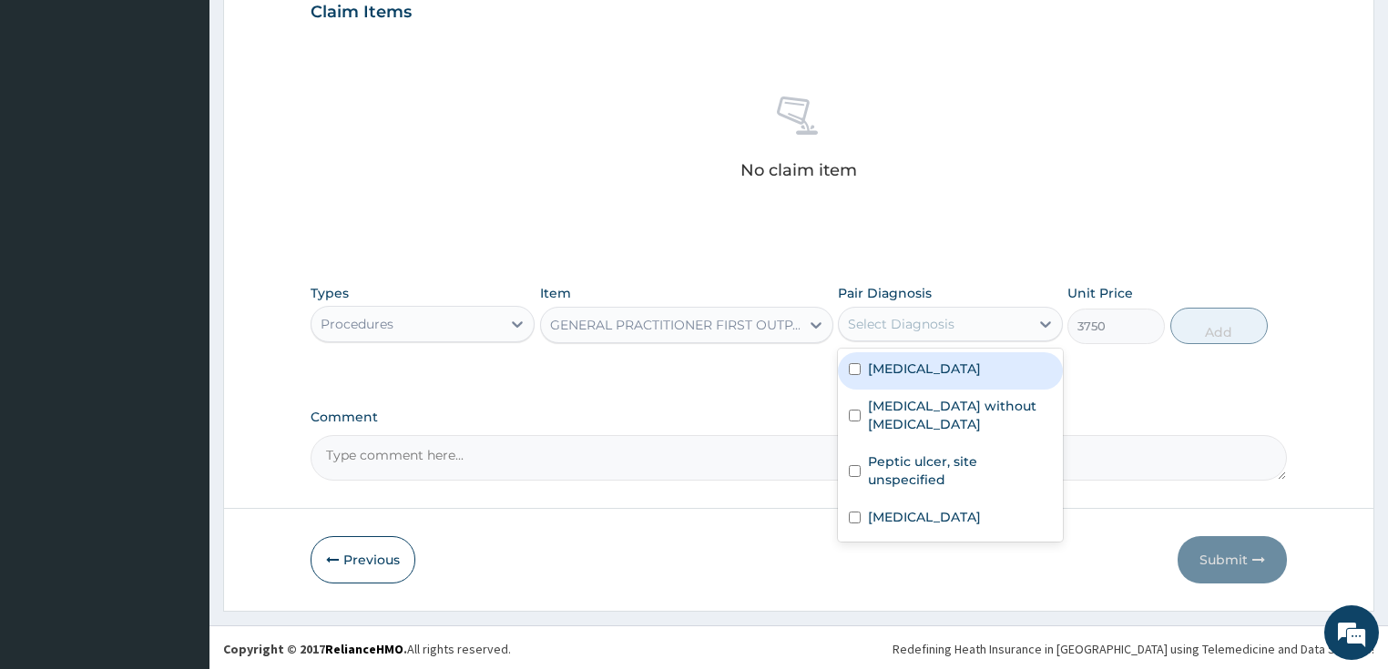
click at [907, 378] on label "Plasmodium malariae malaria without complication" at bounding box center [924, 369] width 113 height 18
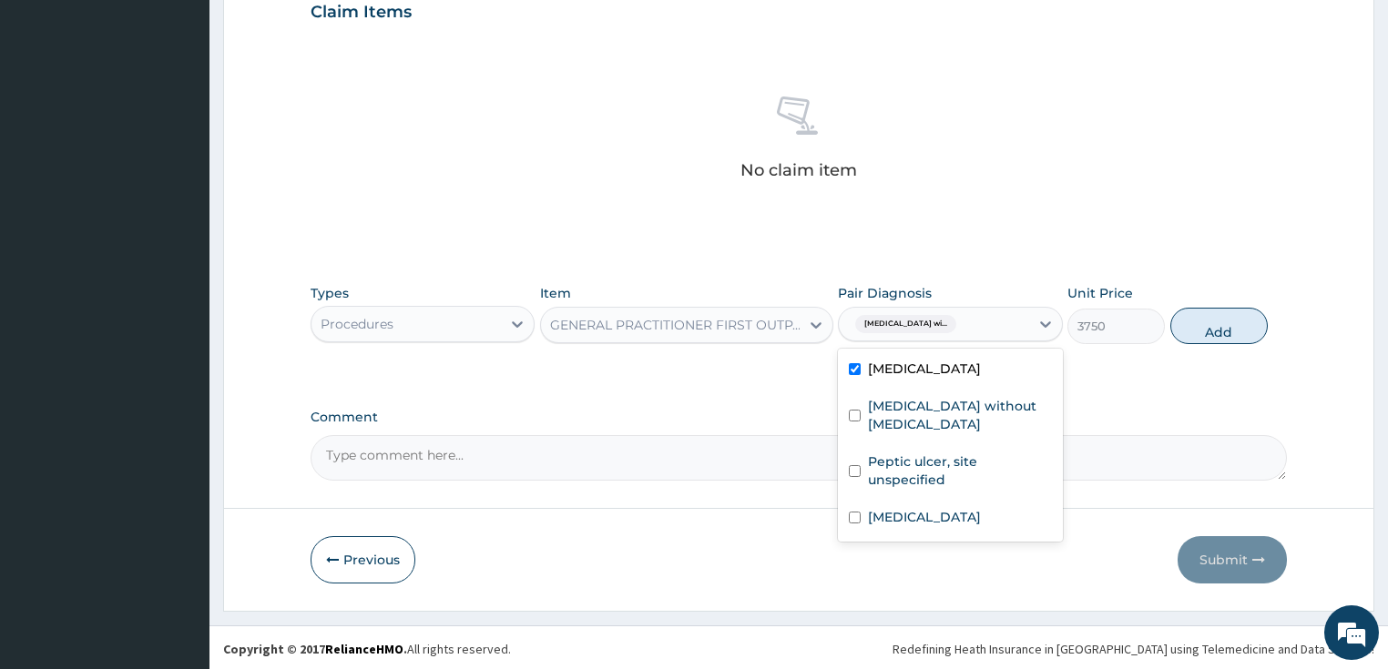
click at [907, 378] on label "Plasmodium malariae malaria without complication" at bounding box center [924, 369] width 113 height 18
checkbox input "false"
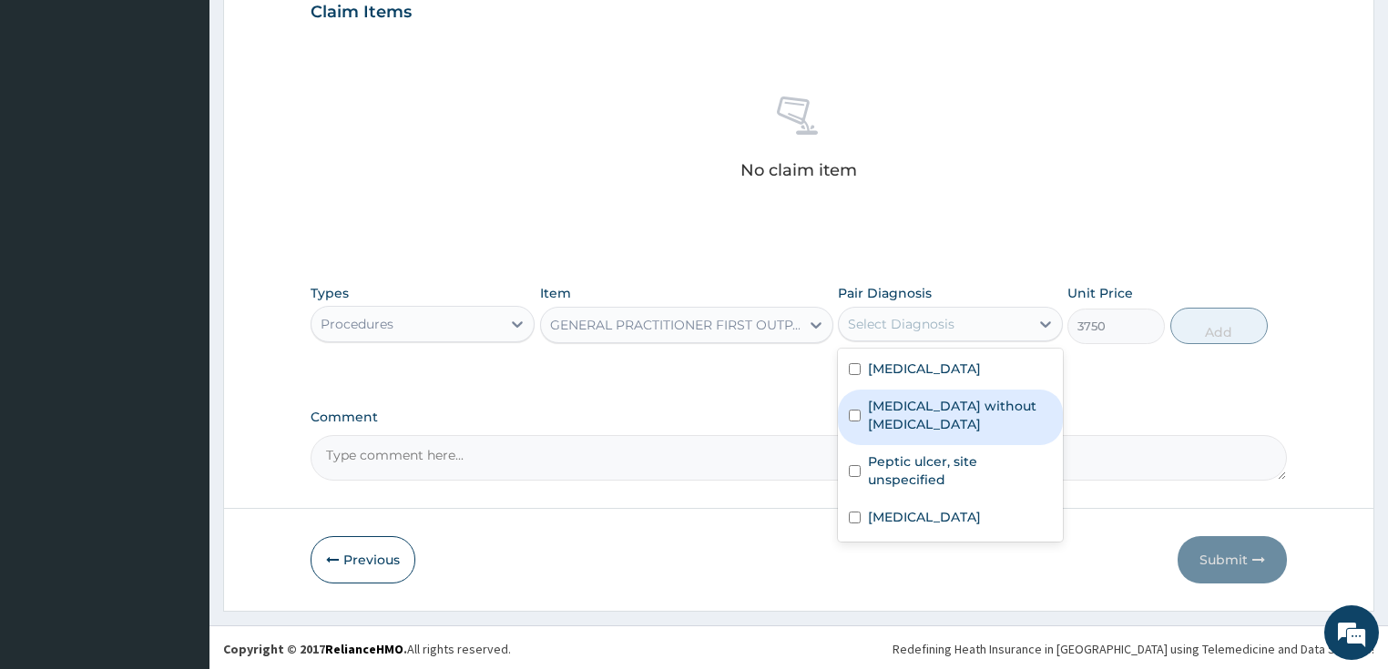
drag, startPoint x: 911, startPoint y: 443, endPoint x: 903, endPoint y: 466, distance: 24.8
click at [911, 433] on label "Sepsis without septic shock" at bounding box center [960, 415] width 184 height 36
checkbox input "true"
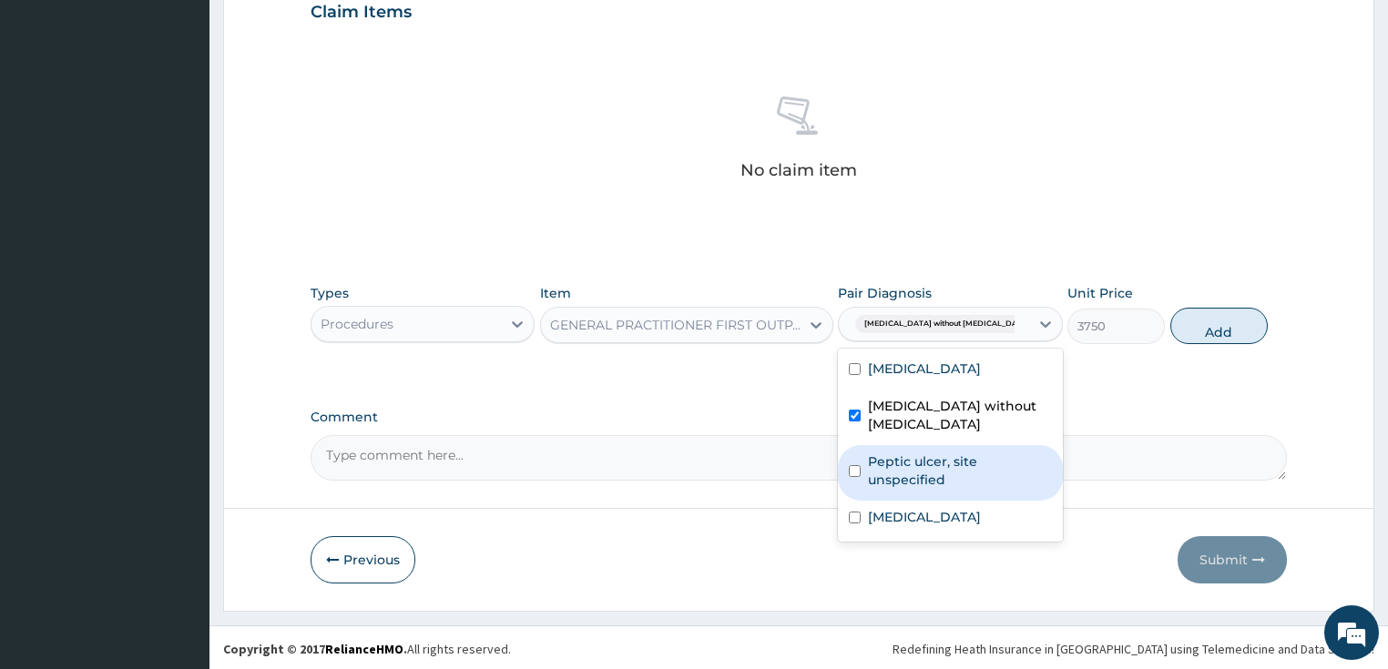
click at [901, 474] on label "Peptic ulcer, site unspecified" at bounding box center [960, 471] width 184 height 36
checkbox input "true"
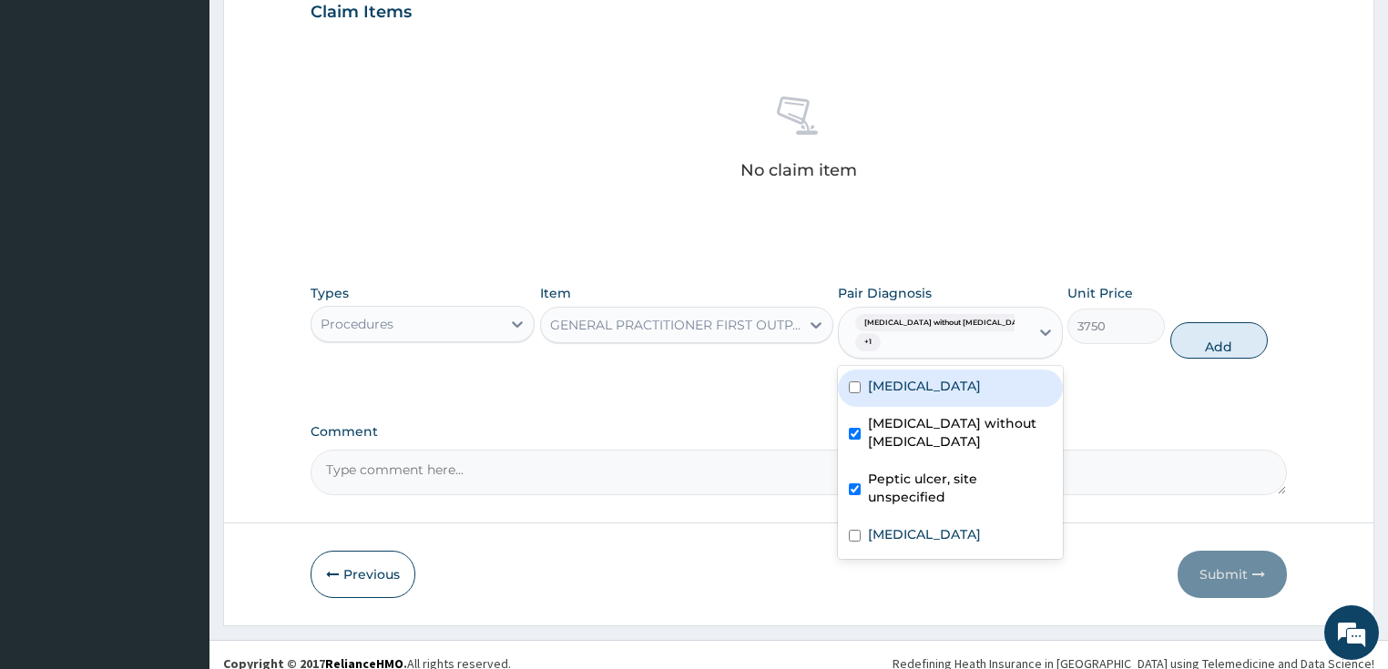
click at [923, 380] on label "Plasmodium malariae malaria without complication" at bounding box center [924, 386] width 113 height 18
checkbox input "true"
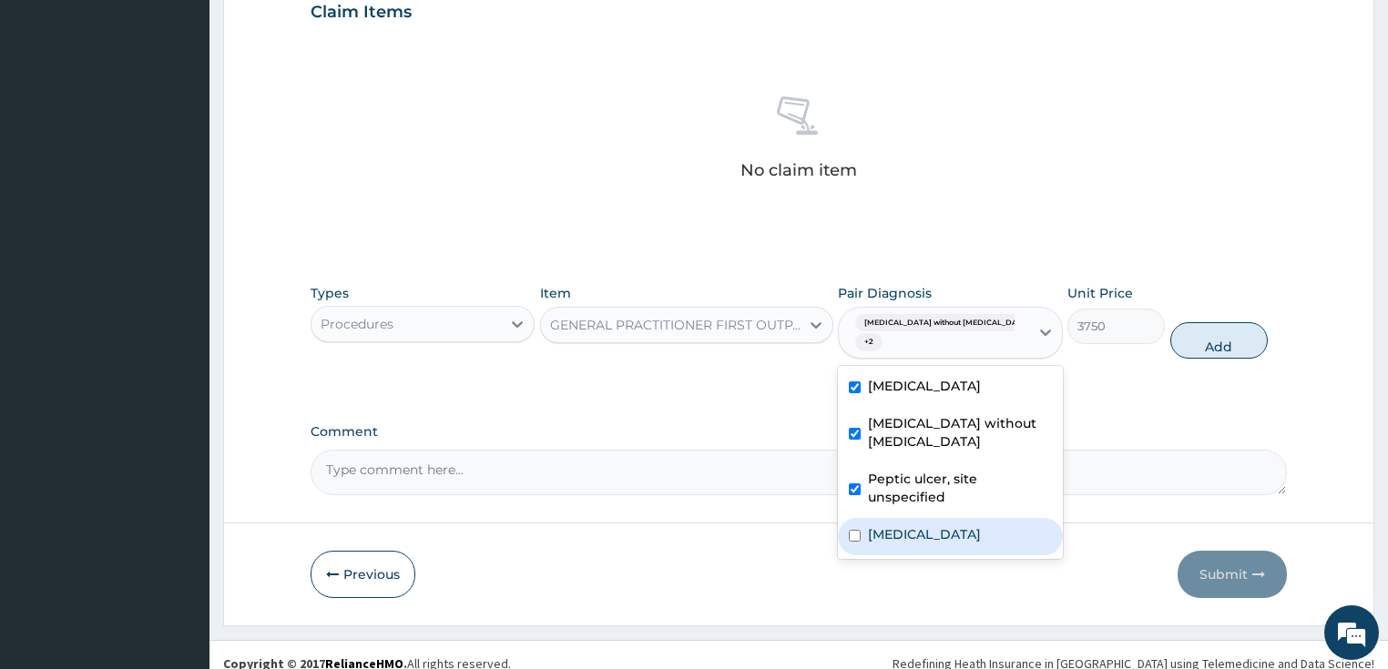
click at [896, 543] on div "Pain, unspecified" at bounding box center [950, 536] width 225 height 37
drag, startPoint x: 896, startPoint y: 543, endPoint x: 958, endPoint y: 504, distance: 73.3
click at [896, 543] on div "Pain, unspecified" at bounding box center [950, 536] width 225 height 37
click at [932, 535] on label "Pain, unspecified" at bounding box center [924, 534] width 113 height 18
checkbox input "true"
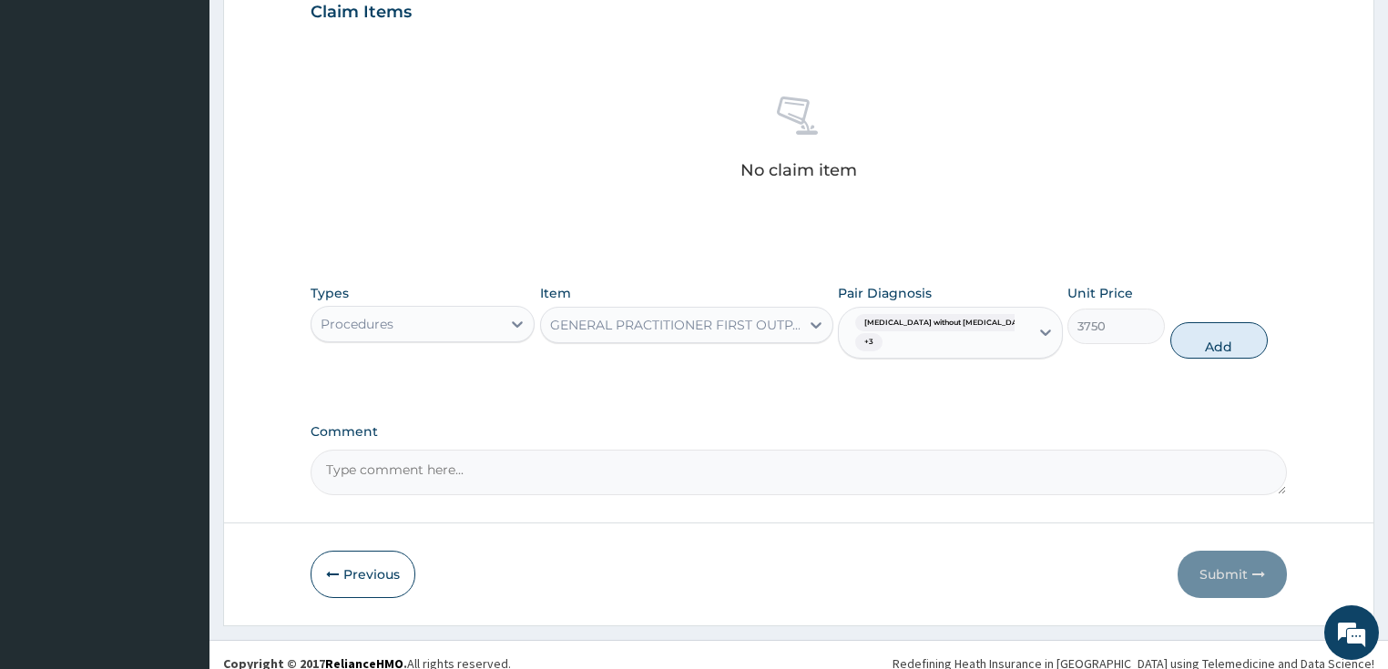
drag, startPoint x: 1207, startPoint y: 329, endPoint x: 1127, endPoint y: 340, distance: 80.9
click at [1208, 329] on button "Add" at bounding box center [1218, 340] width 97 height 36
type input "0"
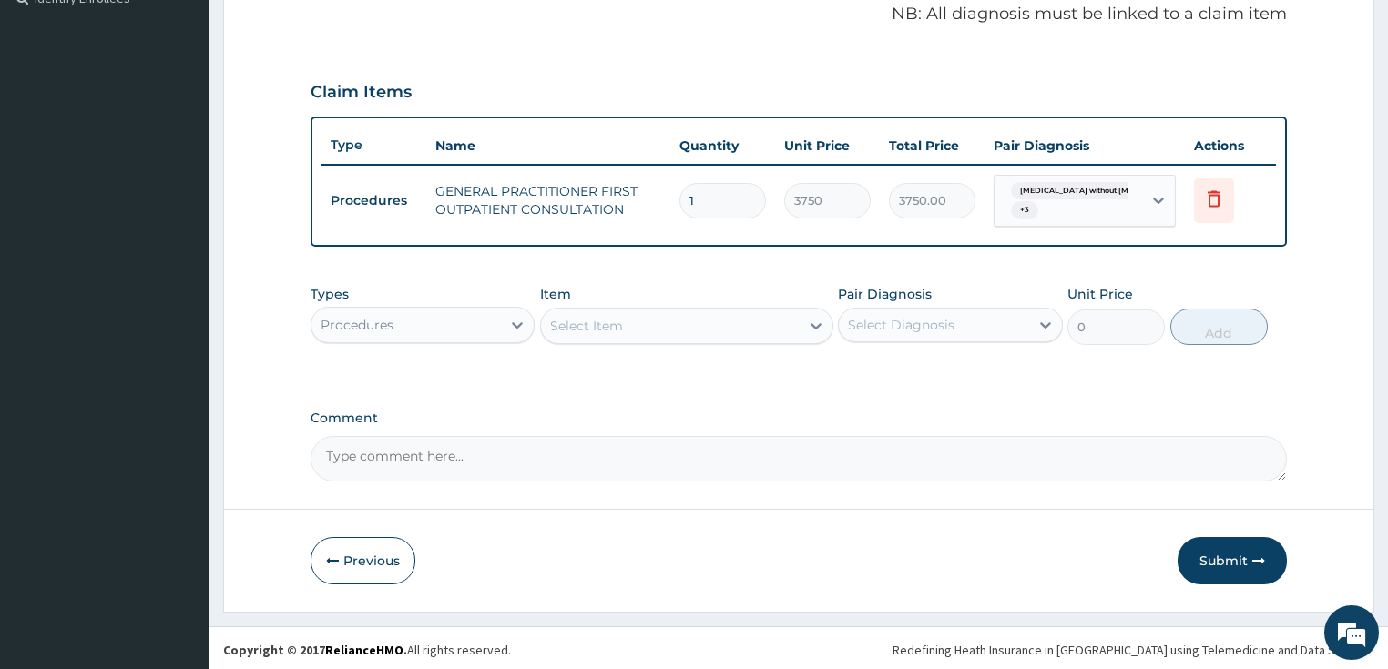
click at [449, 331] on div "Procedures" at bounding box center [406, 325] width 190 height 29
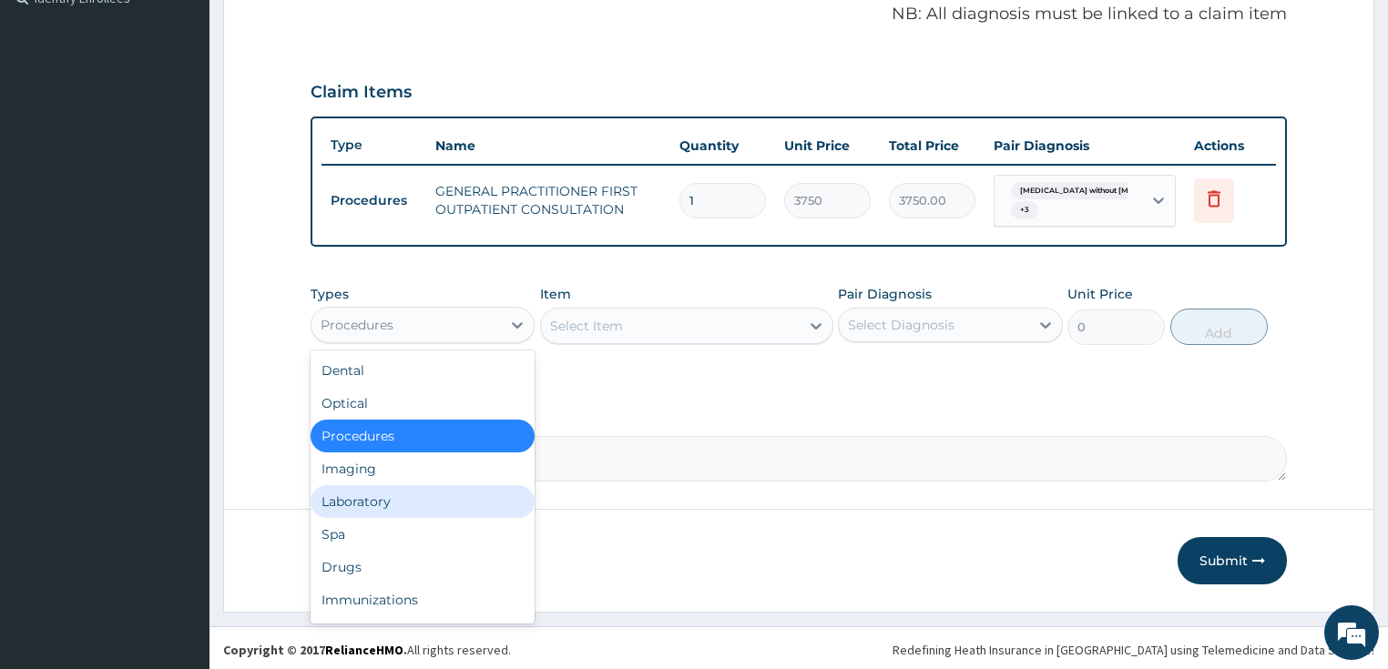
click at [434, 508] on div "Laboratory" at bounding box center [423, 501] width 225 height 33
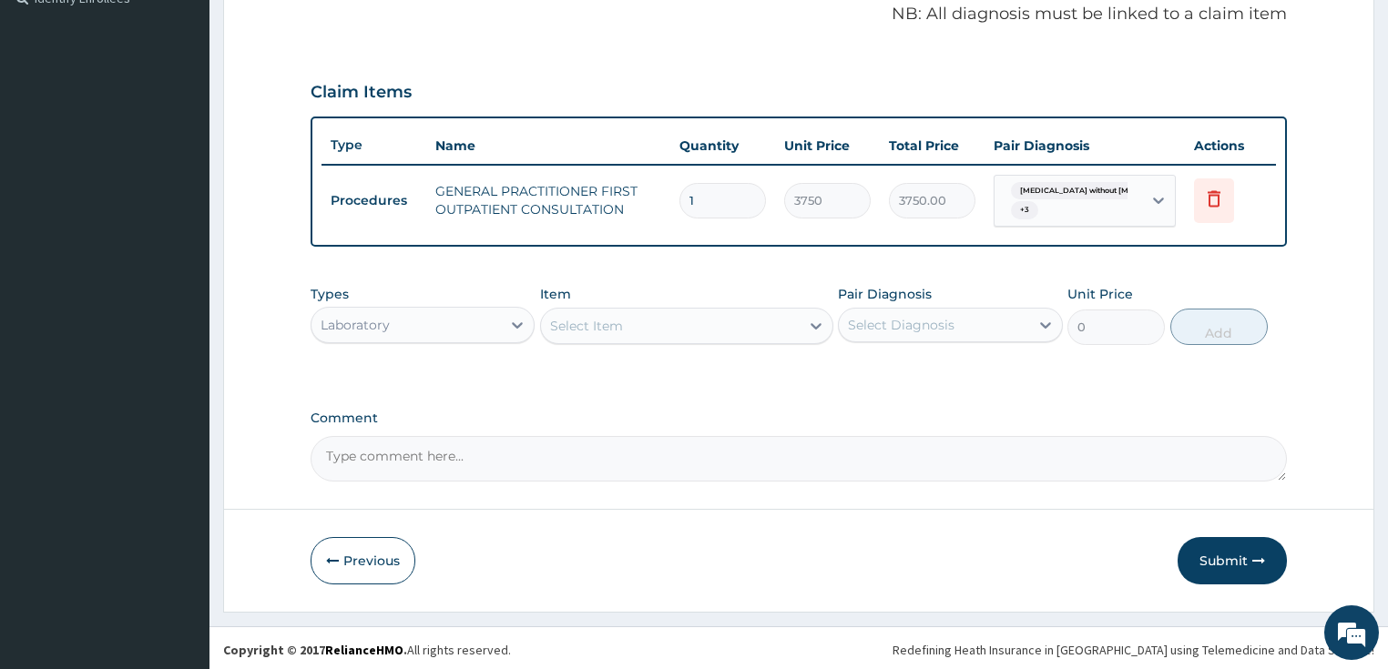
click at [623, 321] on div "Select Item" at bounding box center [670, 325] width 259 height 29
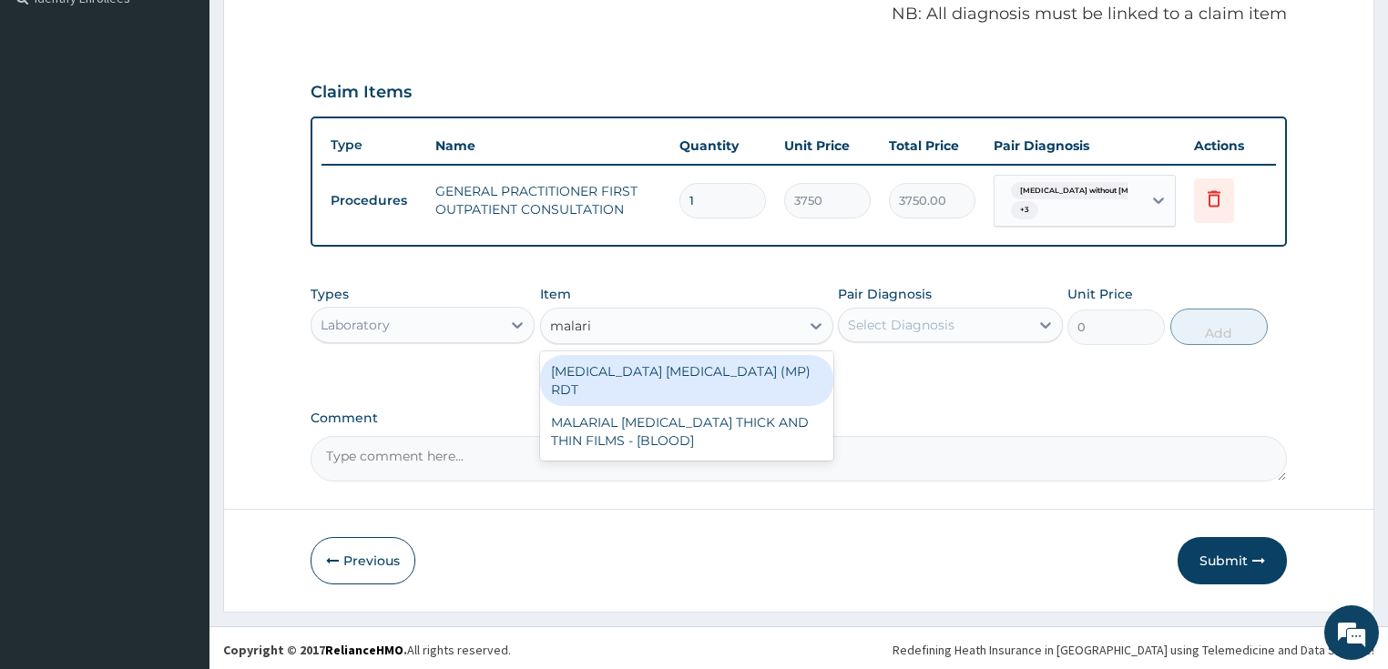
type input "malaria"
click at [625, 364] on div "MALARIA PARASITE (MP) RDT" at bounding box center [686, 380] width 293 height 51
drag, startPoint x: 625, startPoint y: 364, endPoint x: 789, endPoint y: 342, distance: 165.4
click at [625, 364] on div "Types Laboratory Item option GENERAL PRACTITIONER FIRST OUTPATIENT CONSULTATION…" at bounding box center [799, 329] width 977 height 106
type input "2000"
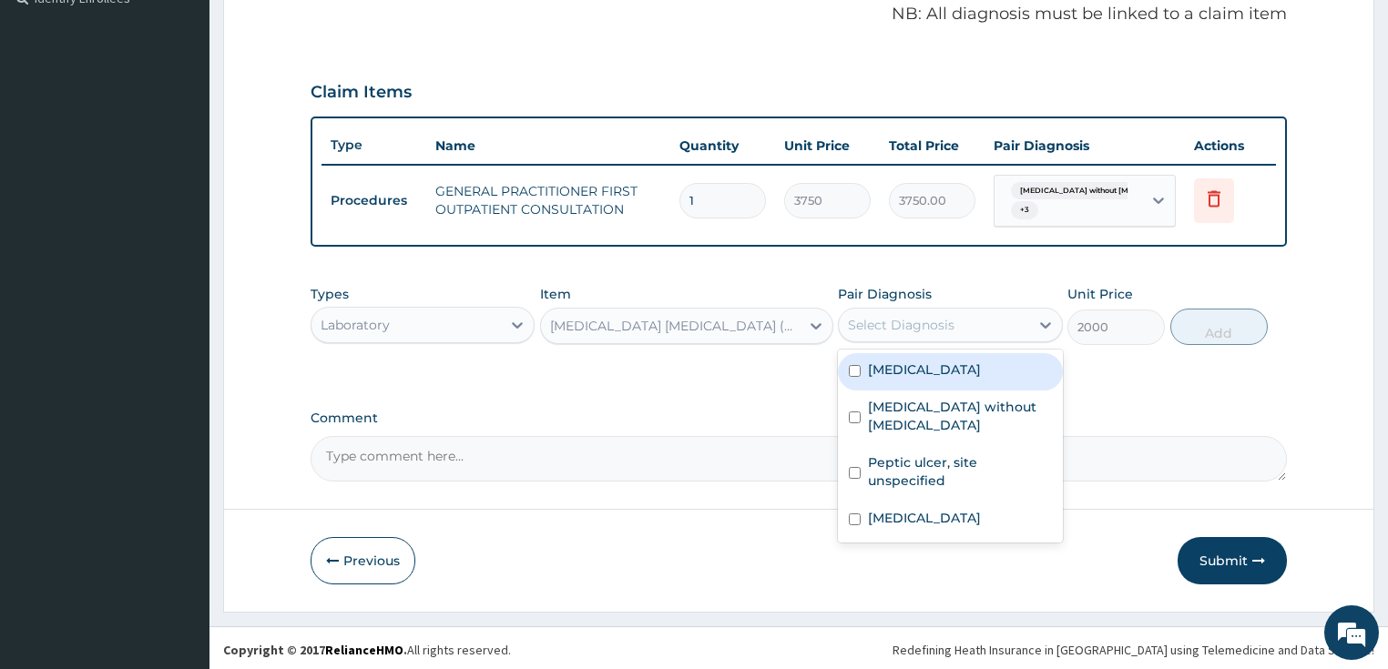
click at [904, 327] on div "Select Diagnosis" at bounding box center [901, 325] width 107 height 18
click at [892, 365] on label "Plasmodium malariae malaria without complication" at bounding box center [924, 370] width 113 height 18
checkbox input "true"
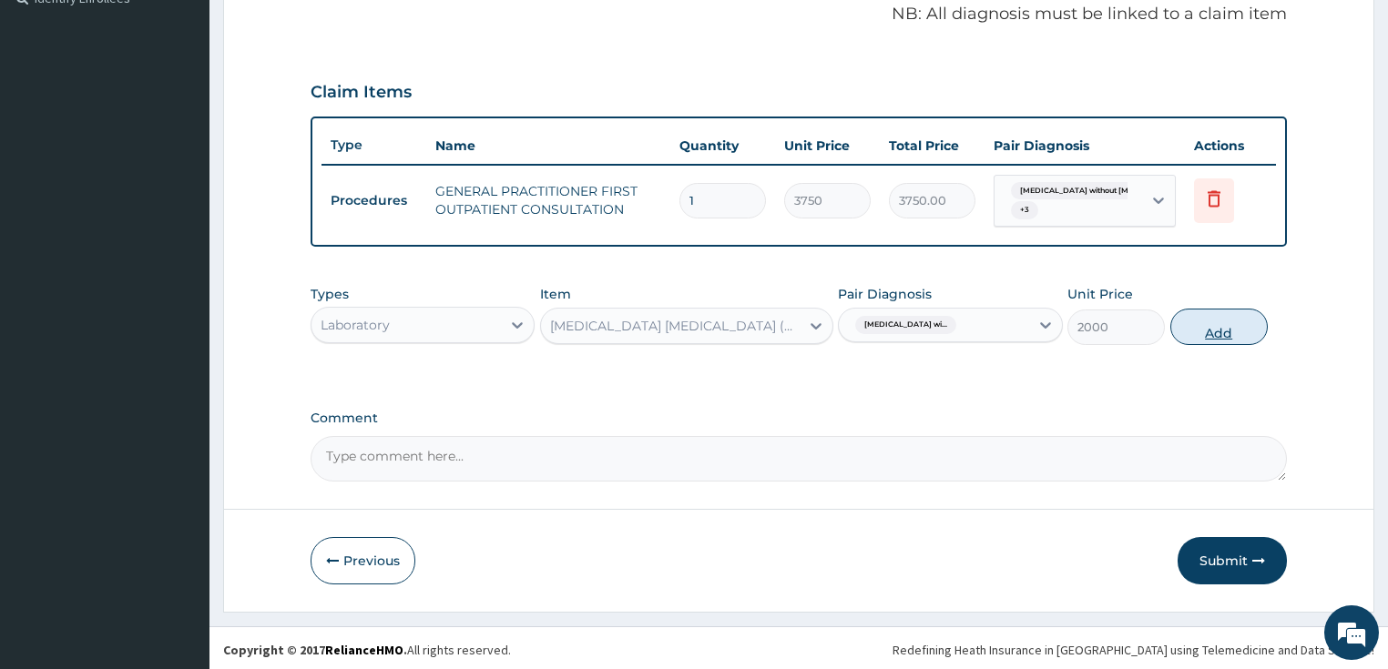
click at [1187, 324] on button "Add" at bounding box center [1218, 327] width 97 height 36
drag, startPoint x: 1187, startPoint y: 324, endPoint x: 973, endPoint y: 339, distance: 214.5
click at [1187, 324] on div "PA Code / Prescription Code Enter Code(Secondary Care Only) Encounter Date 13-1…" at bounding box center [799, 47] width 977 height 869
type input "0"
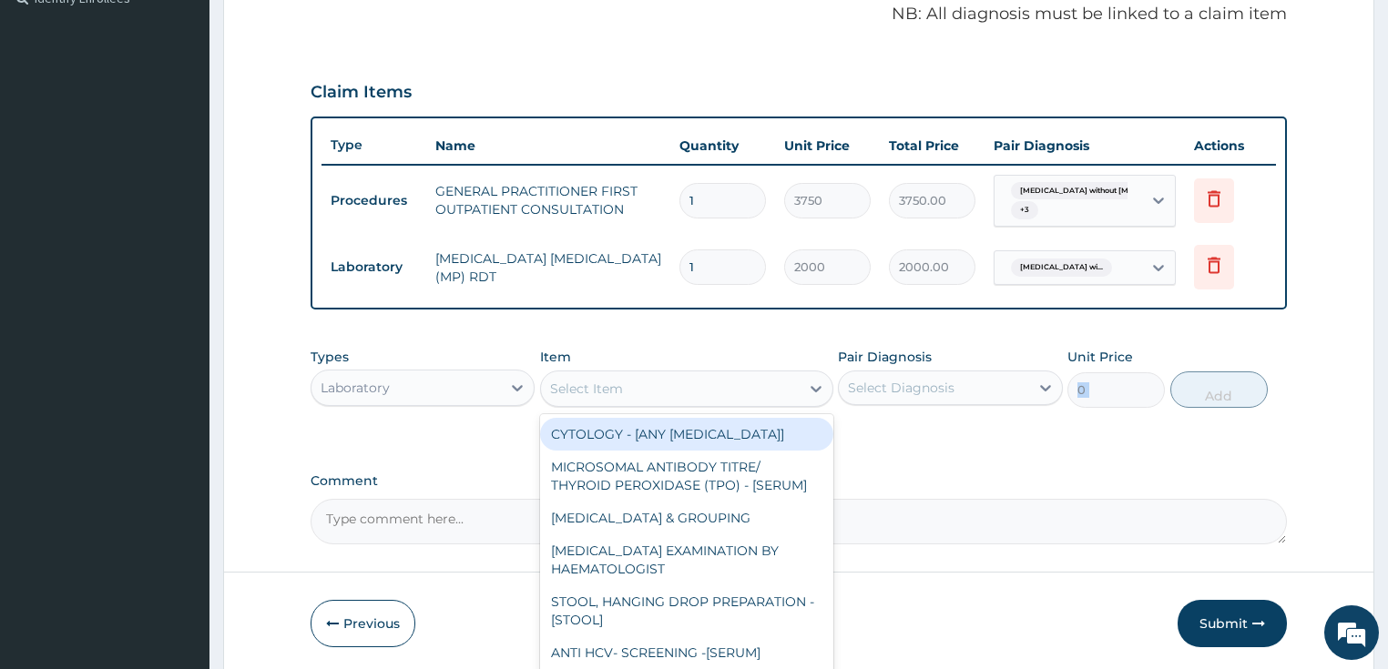
click at [647, 382] on div "Select Item" at bounding box center [670, 388] width 259 height 29
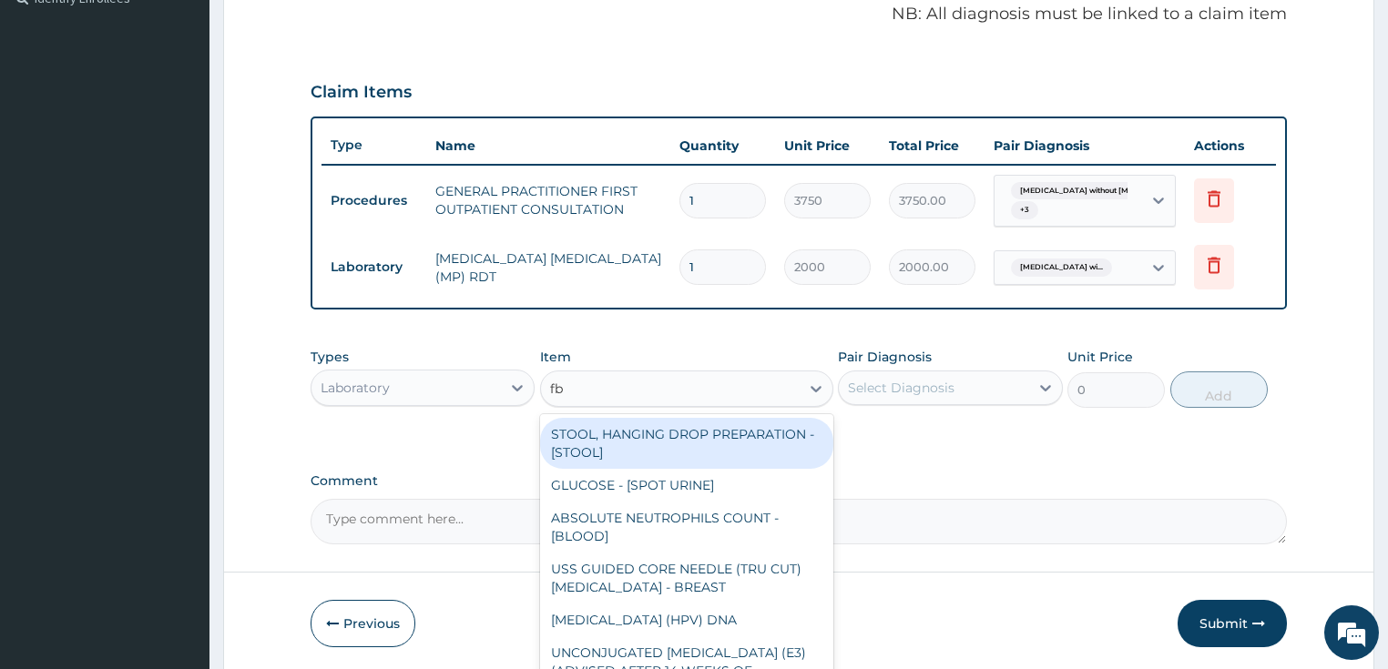
type input "fbc"
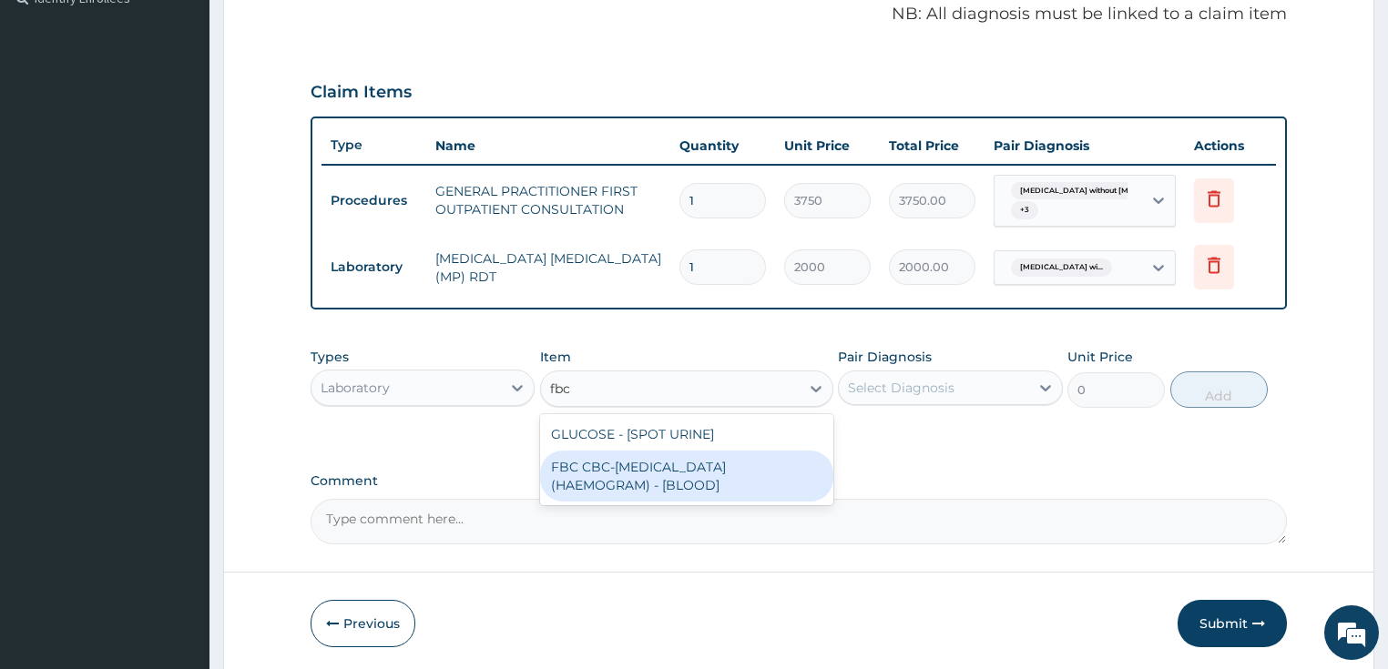
click at [610, 473] on div "FBC CBC-COMPLETE BLOOD COUNT (HAEMOGRAM) - [BLOOD]" at bounding box center [686, 476] width 293 height 51
type input "5000"
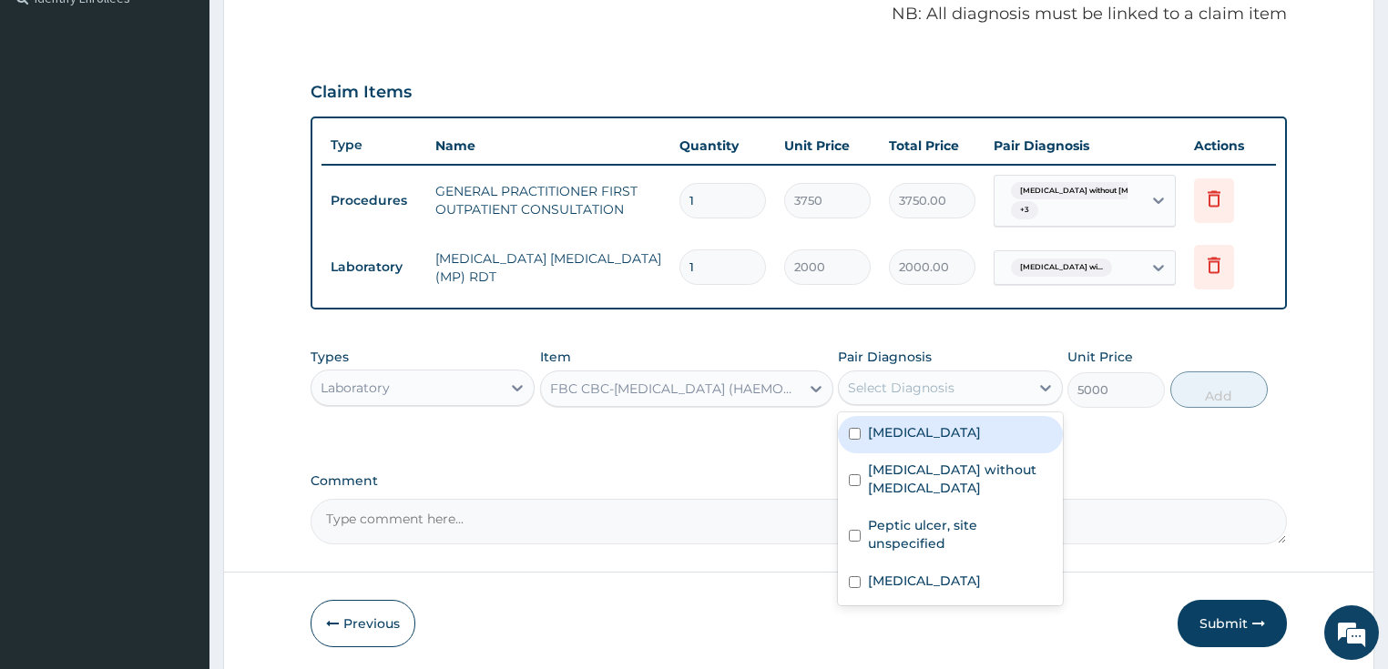
click at [958, 382] on div "Select Diagnosis" at bounding box center [934, 387] width 190 height 29
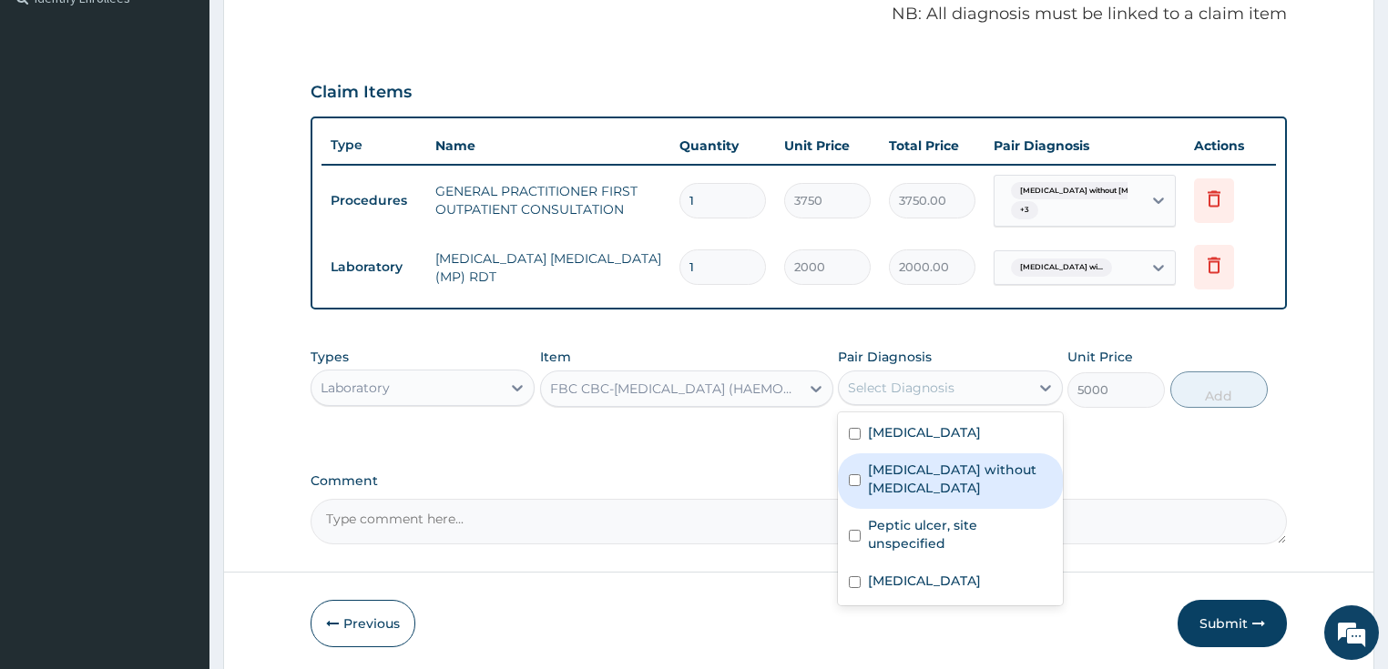
click at [922, 497] on label "Sepsis without septic shock" at bounding box center [960, 479] width 184 height 36
checkbox input "true"
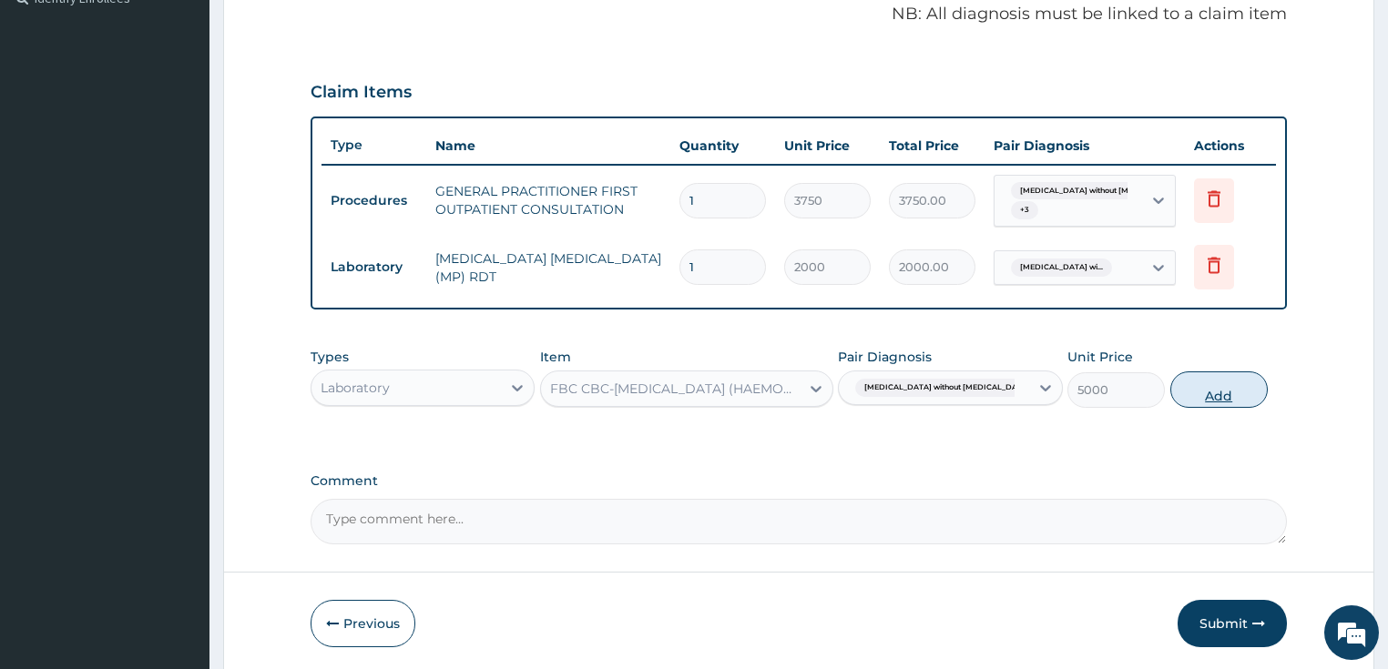
click at [1192, 392] on button "Add" at bounding box center [1218, 390] width 97 height 36
type input "0"
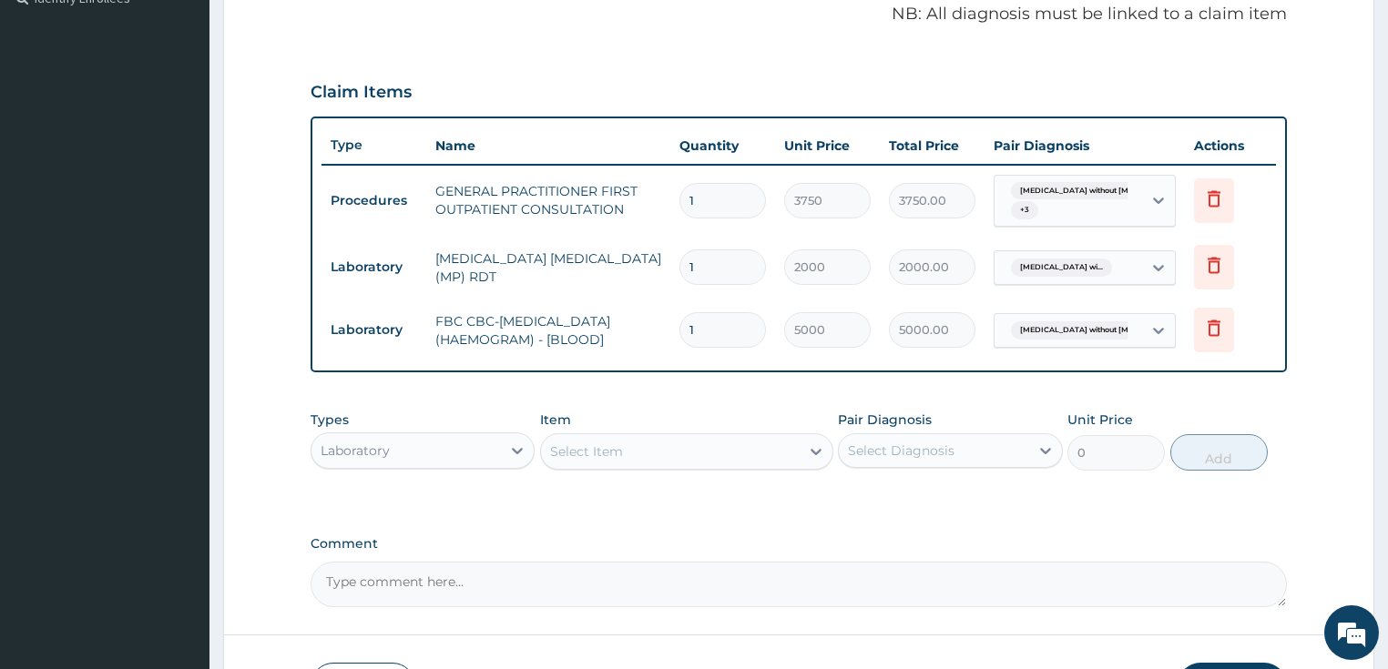
click at [374, 436] on div "Laboratory" at bounding box center [406, 450] width 190 height 29
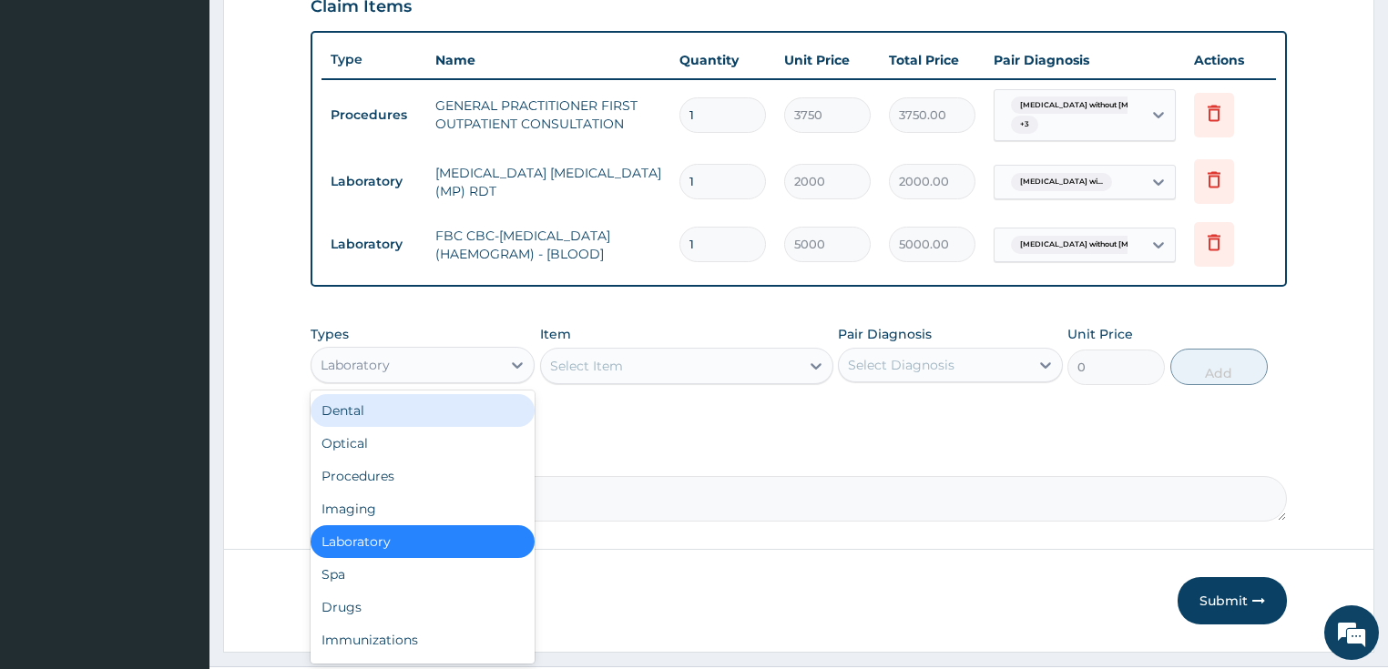
scroll to position [687, 0]
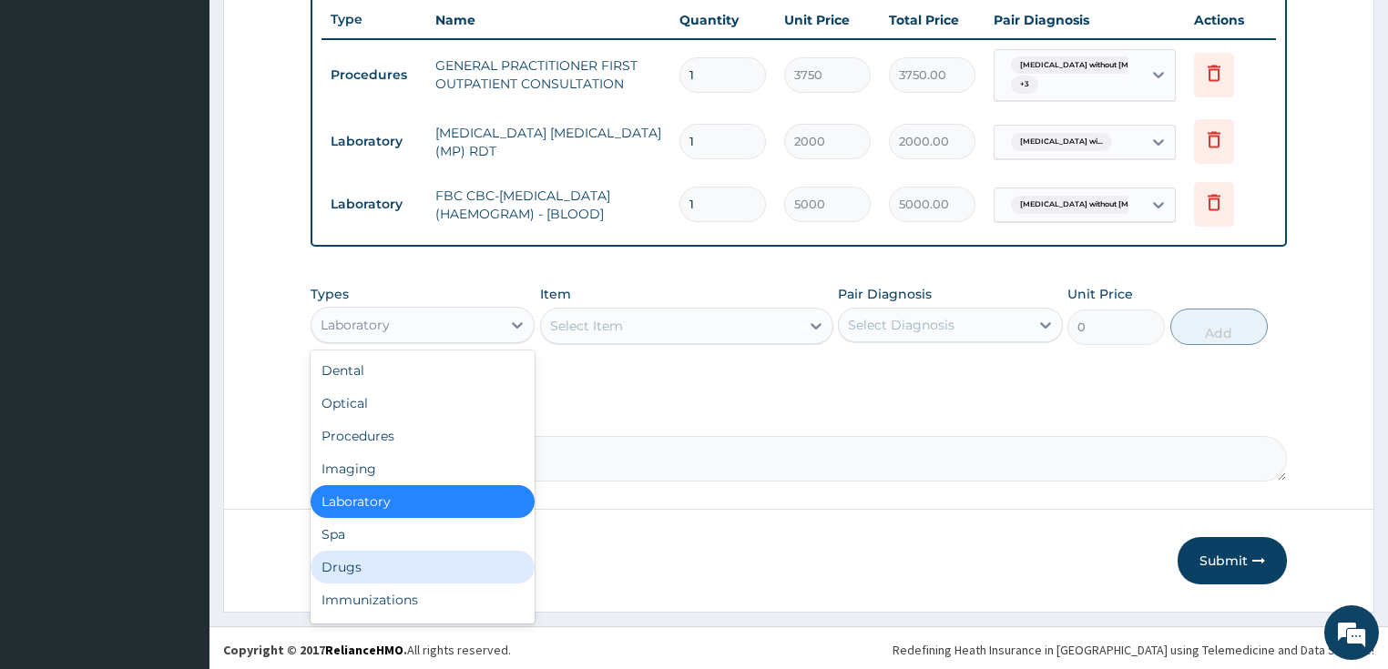
click at [342, 579] on div "Drugs" at bounding box center [423, 567] width 225 height 33
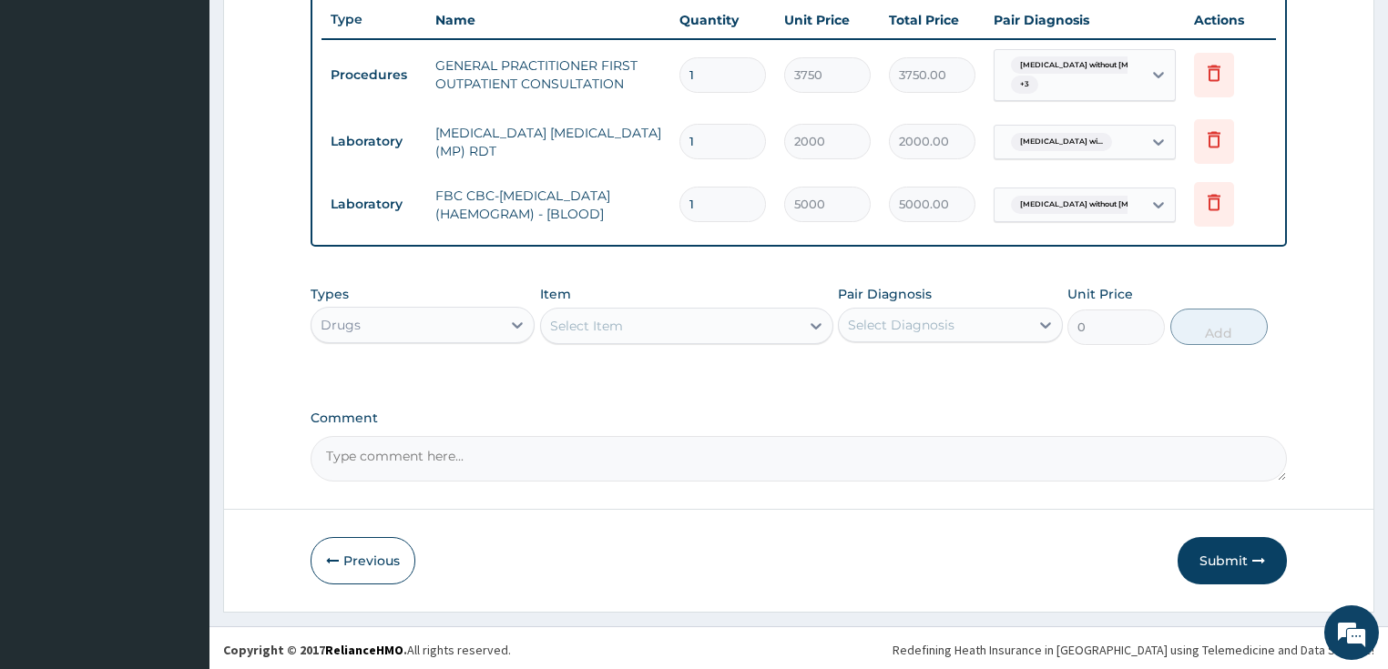
click at [594, 317] on div "Select Item" at bounding box center [586, 326] width 73 height 18
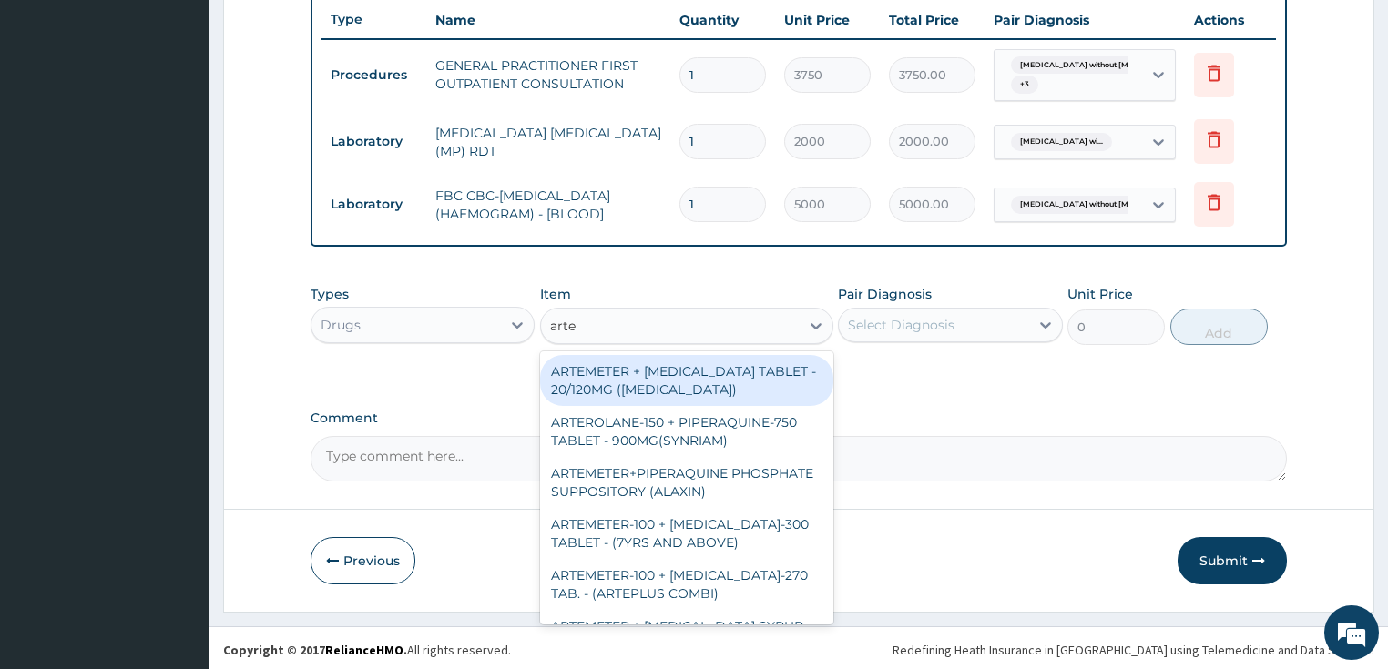
type input "artem"
click at [623, 373] on div "ARTEMETER + LUMEFANTRINE TABLET - 20/120MG (COARTEM)" at bounding box center [686, 380] width 293 height 51
type input "210"
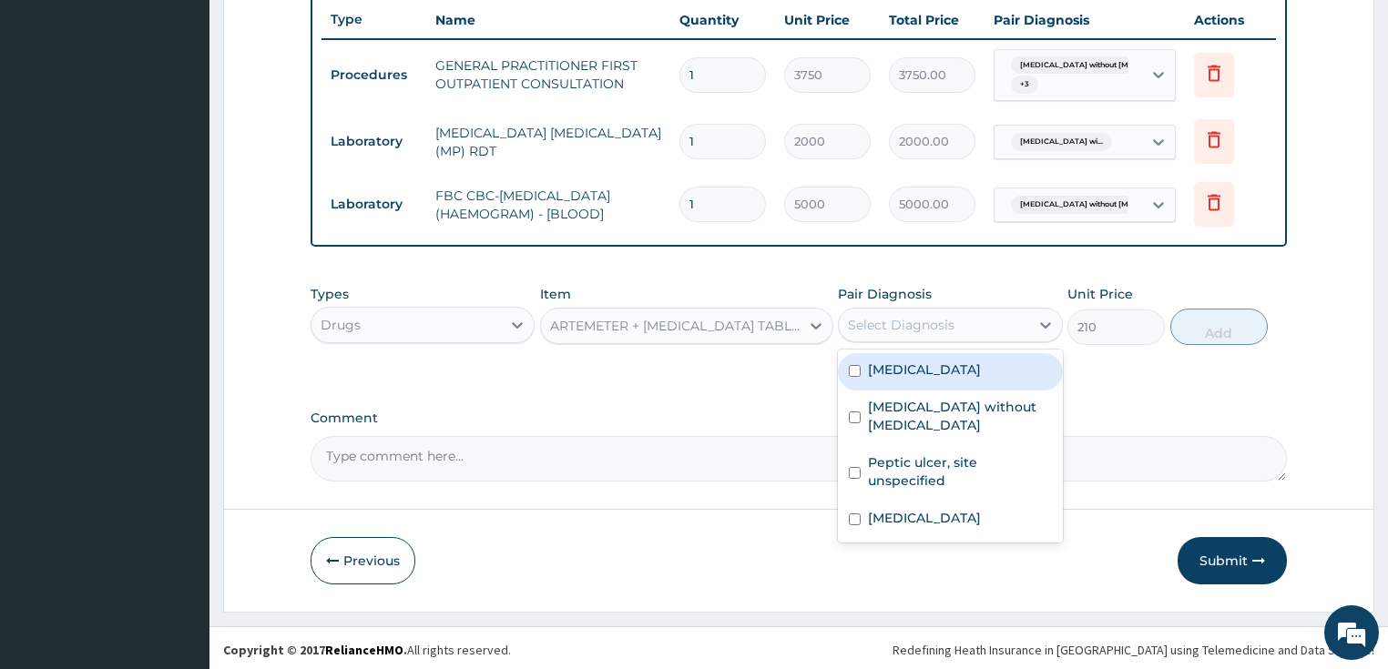
click at [950, 328] on div "Select Diagnosis" at bounding box center [901, 325] width 107 height 18
click at [942, 379] on label "Plasmodium malariae malaria without complication" at bounding box center [924, 370] width 113 height 18
checkbox input "true"
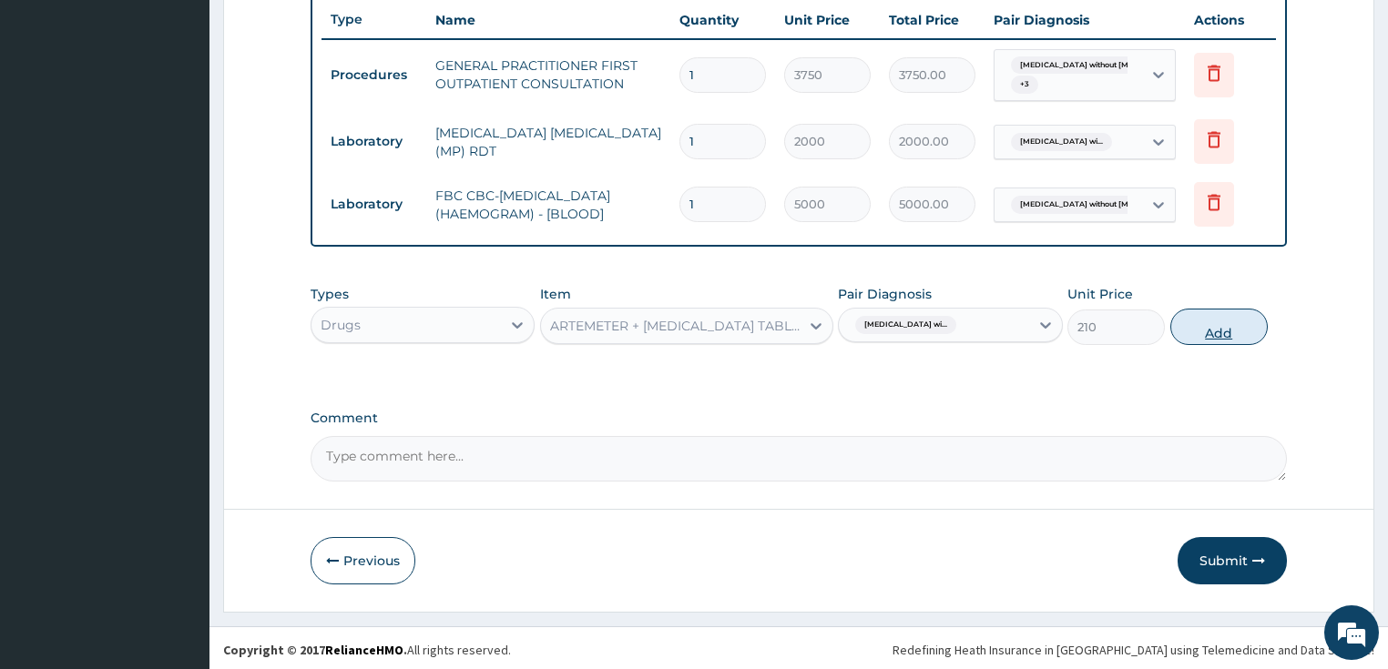
click at [1198, 331] on button "Add" at bounding box center [1218, 327] width 97 height 36
type input "0"
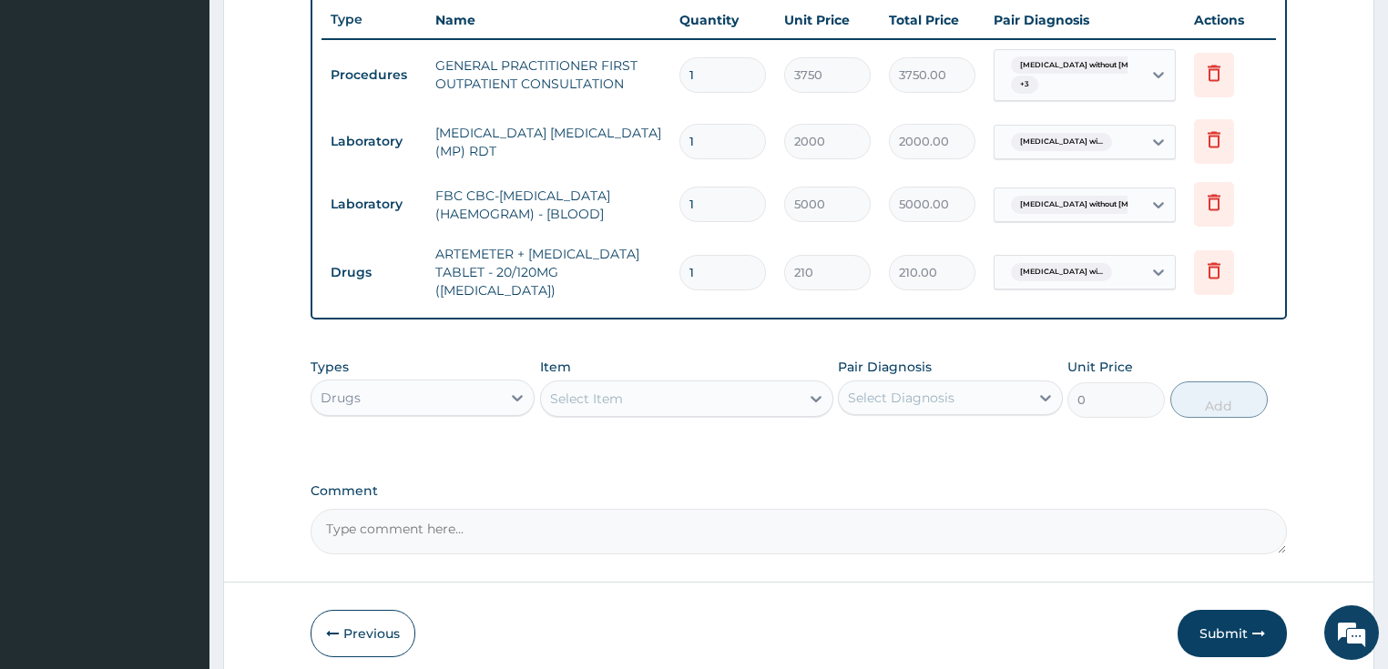
type input "0.00"
type input "2"
type input "420.00"
type input "24"
type input "5040.00"
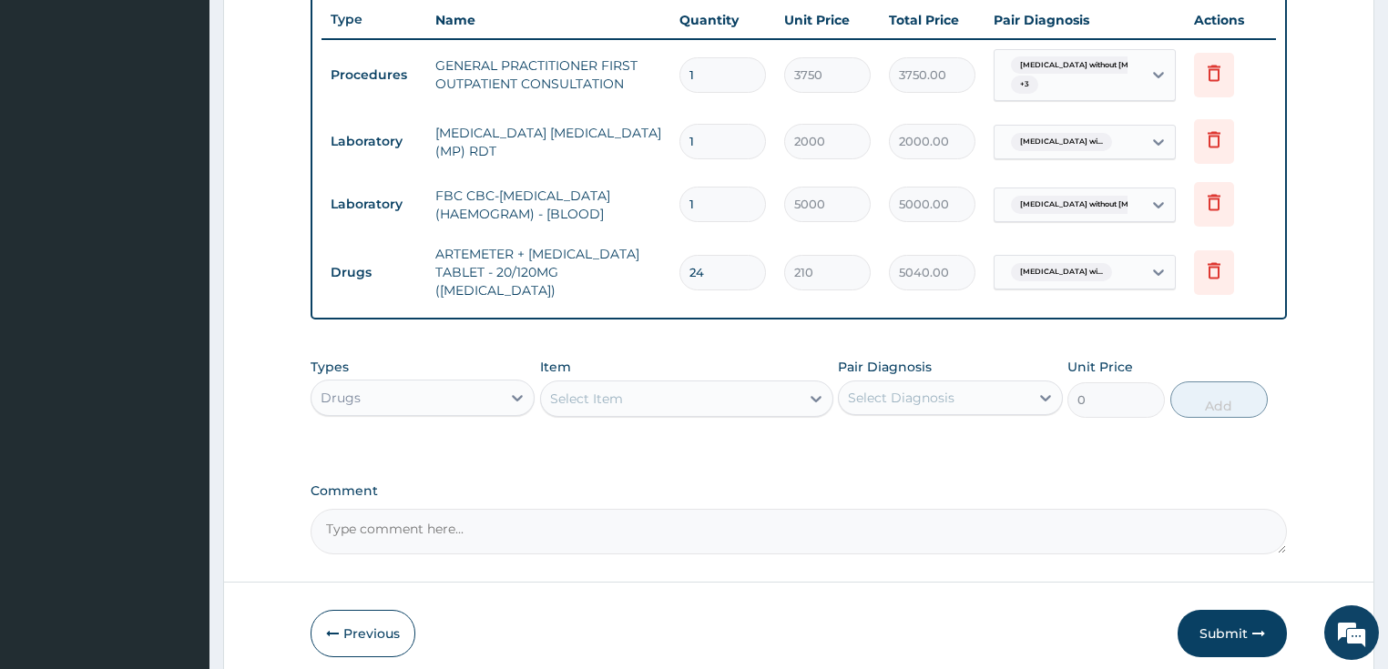
type input "24"
click at [630, 384] on div "Select Item" at bounding box center [670, 398] width 259 height 29
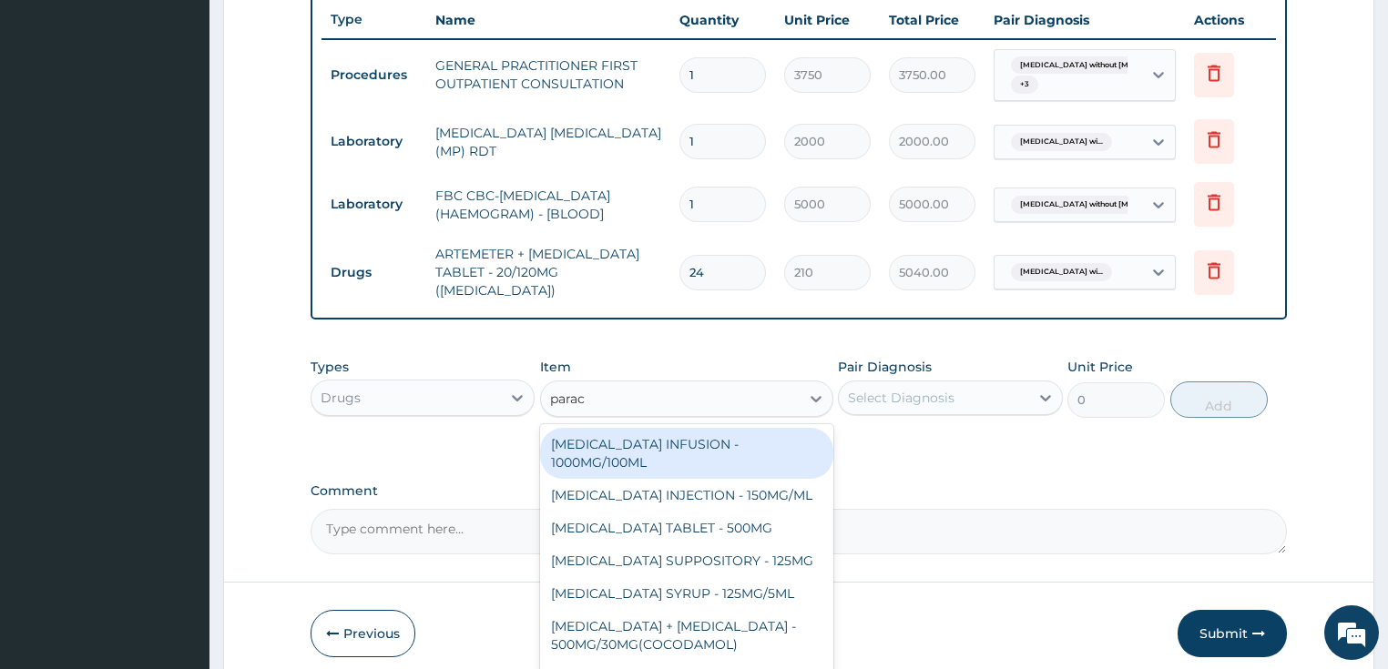
type input "parace"
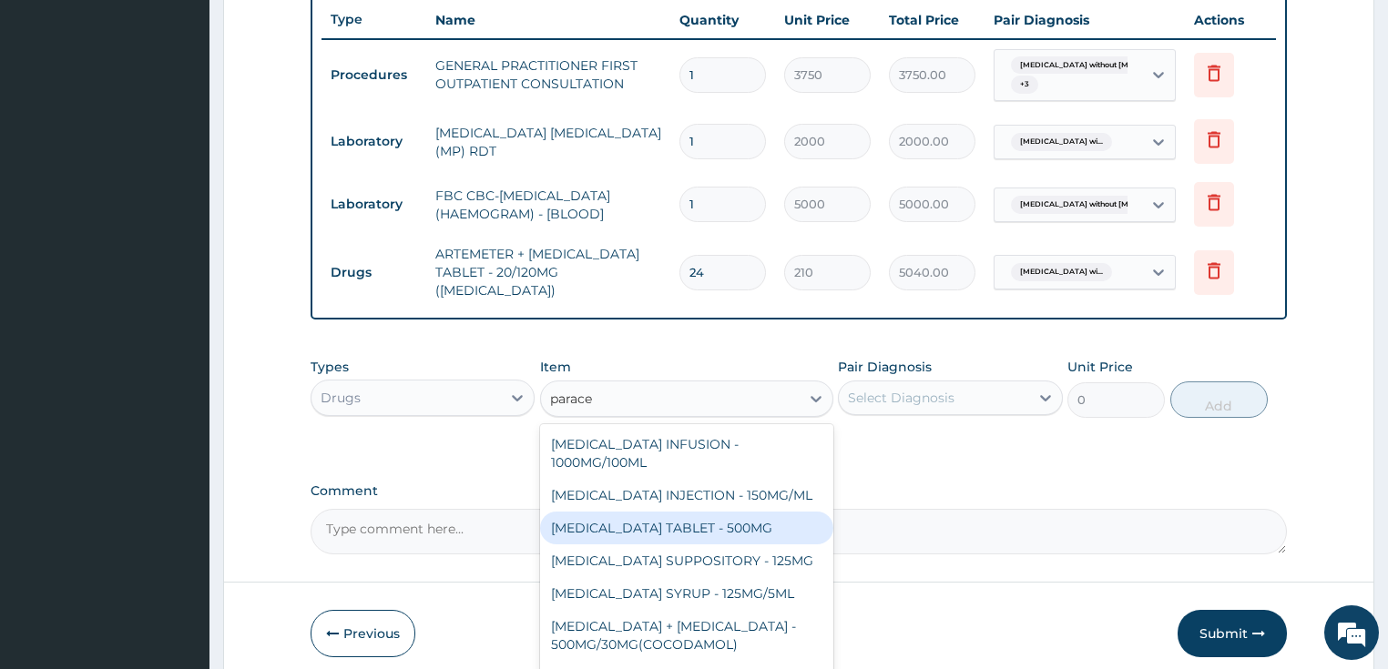
click at [679, 512] on div "PARACETAMOL TABLET - 500MG" at bounding box center [686, 528] width 293 height 33
type input "33.599999999999994"
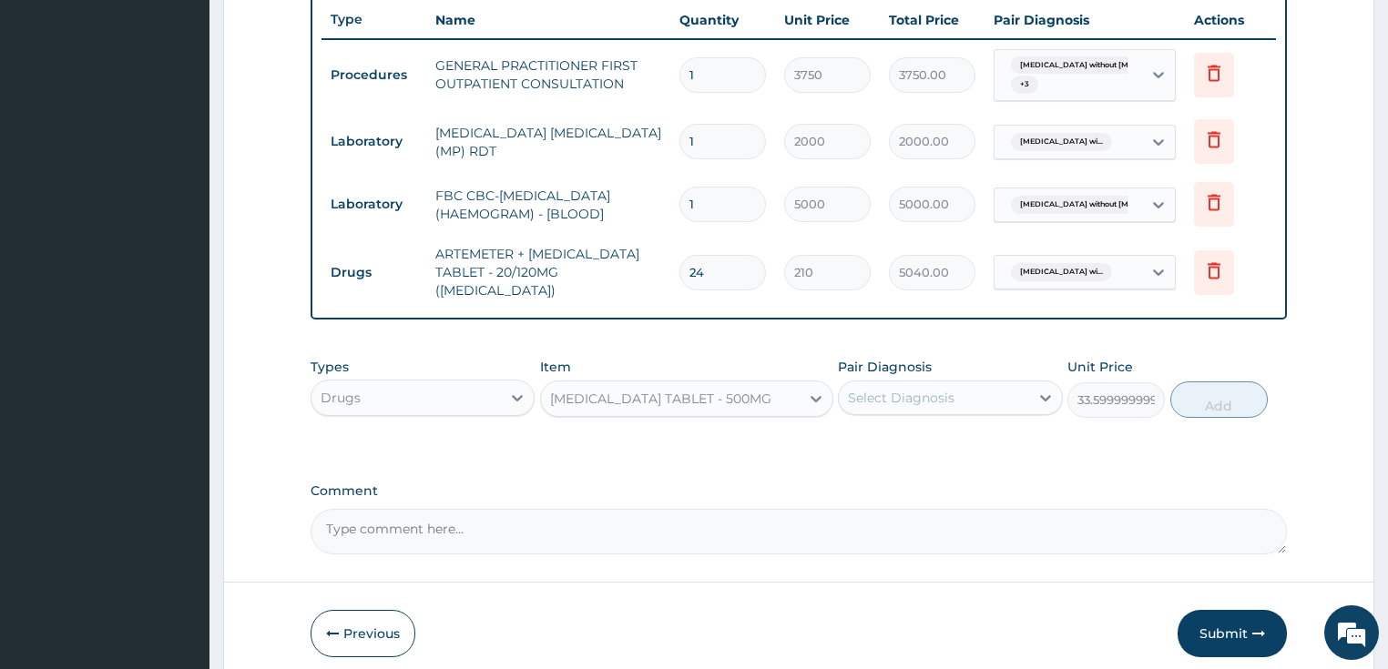
click at [896, 389] on div "Select Diagnosis" at bounding box center [901, 398] width 107 height 18
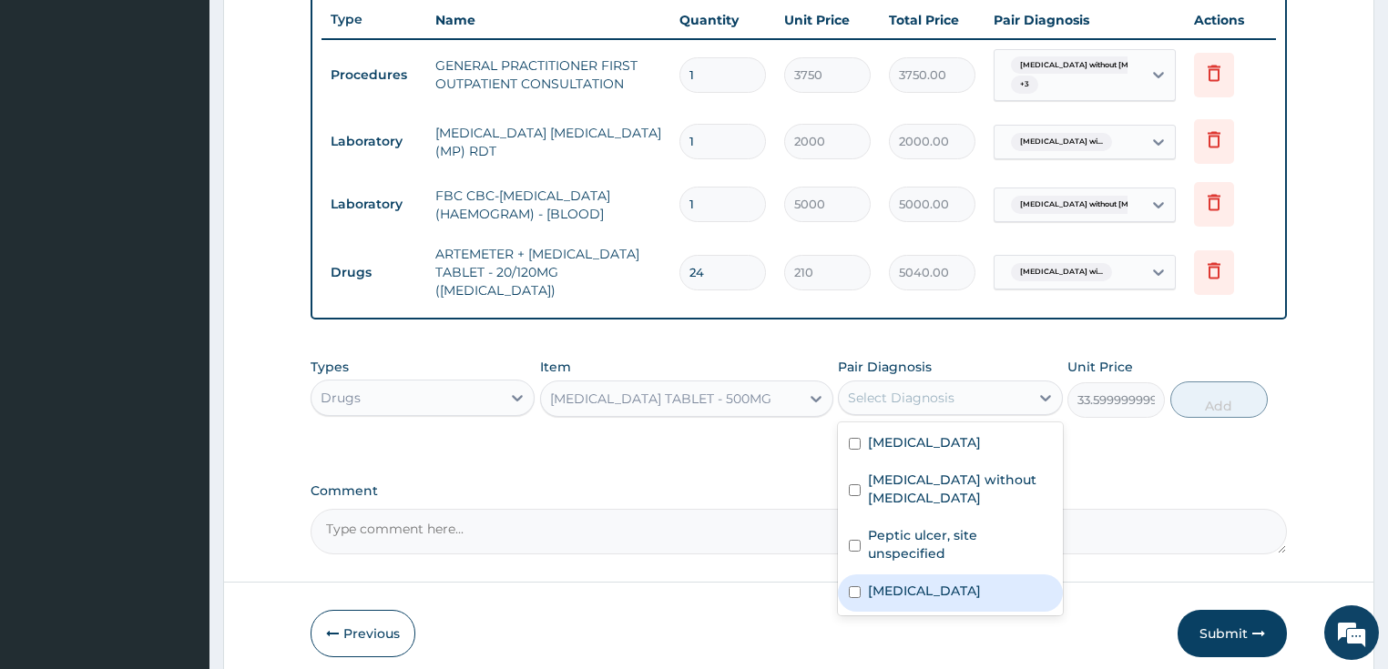
drag, startPoint x: 911, startPoint y: 595, endPoint x: 917, endPoint y: 586, distance: 10.4
click at [910, 595] on label "Pain, unspecified" at bounding box center [924, 591] width 113 height 18
checkbox input "true"
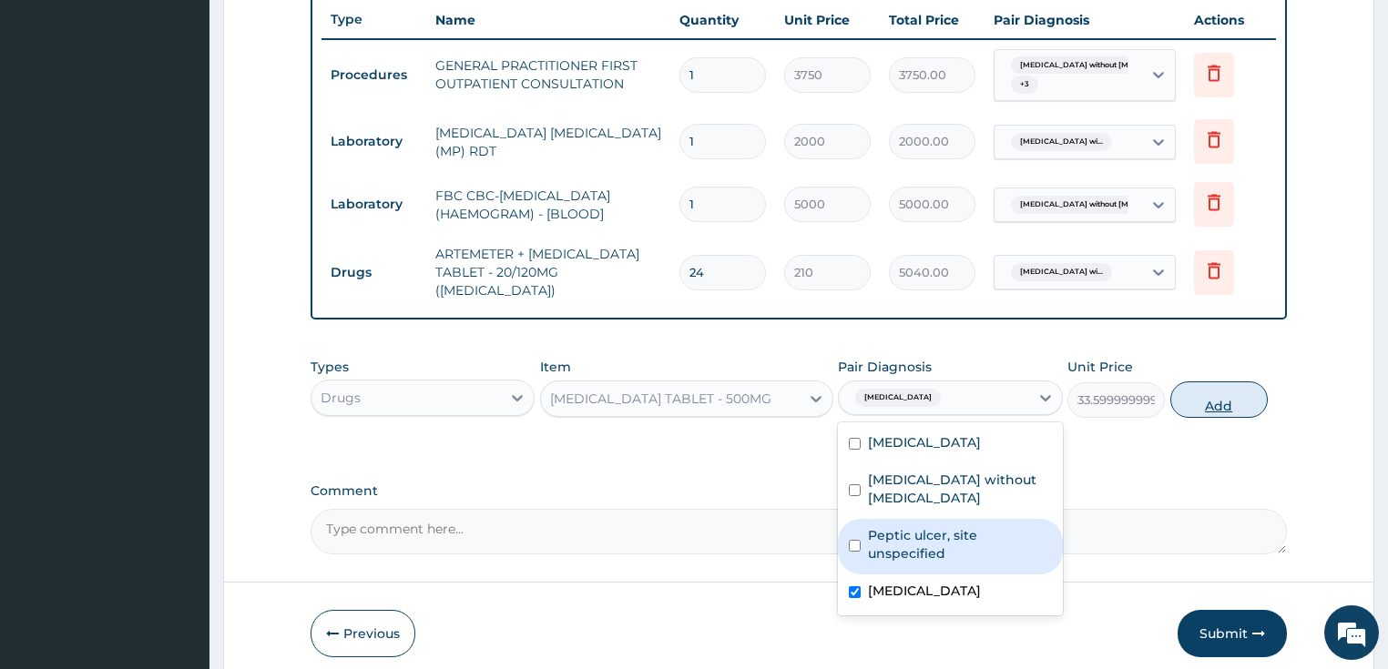
click at [1238, 391] on button "Add" at bounding box center [1218, 400] width 97 height 36
type input "0"
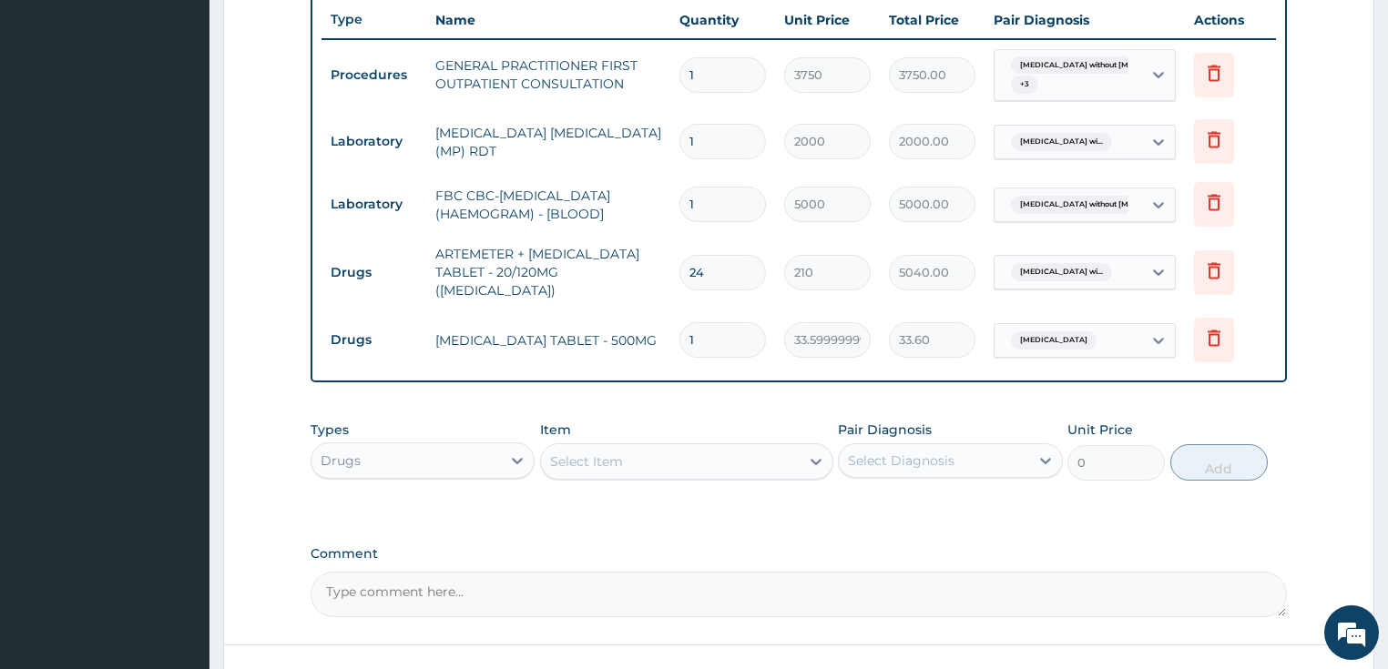
type input "18"
type input "604.80"
type input "18"
click at [674, 447] on div "Select Item" at bounding box center [670, 461] width 259 height 29
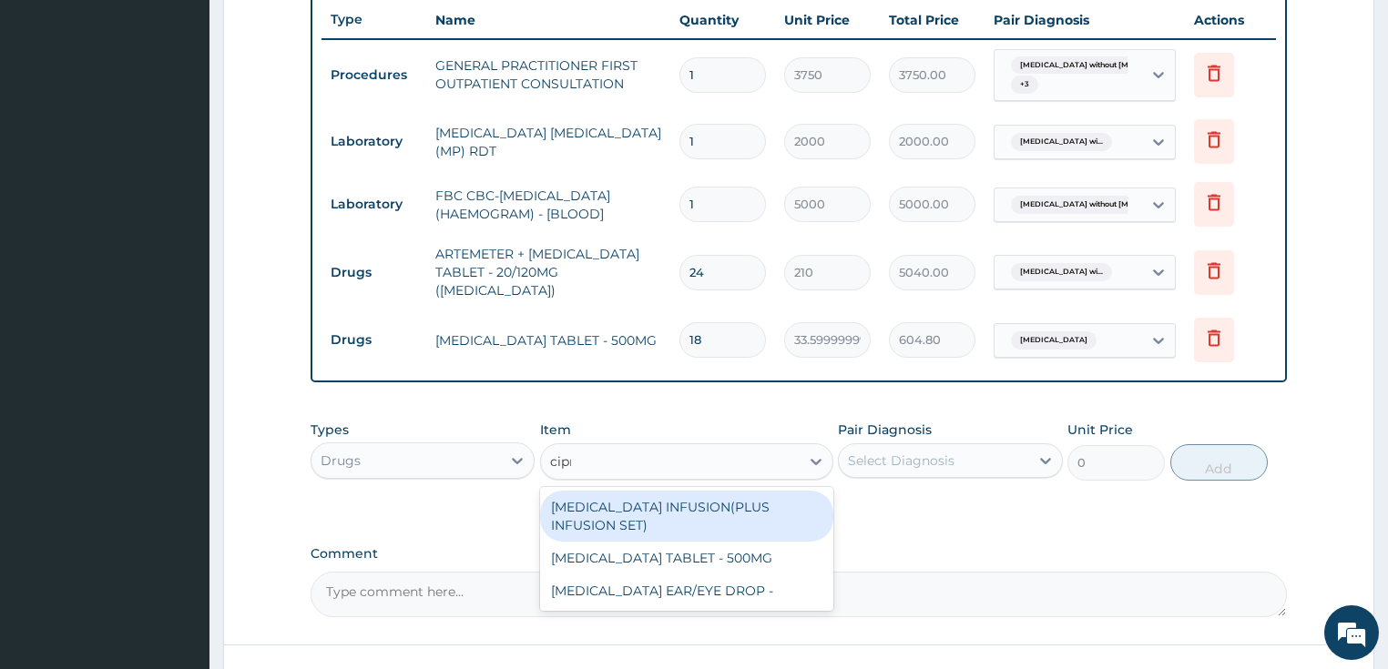
type input "cipro"
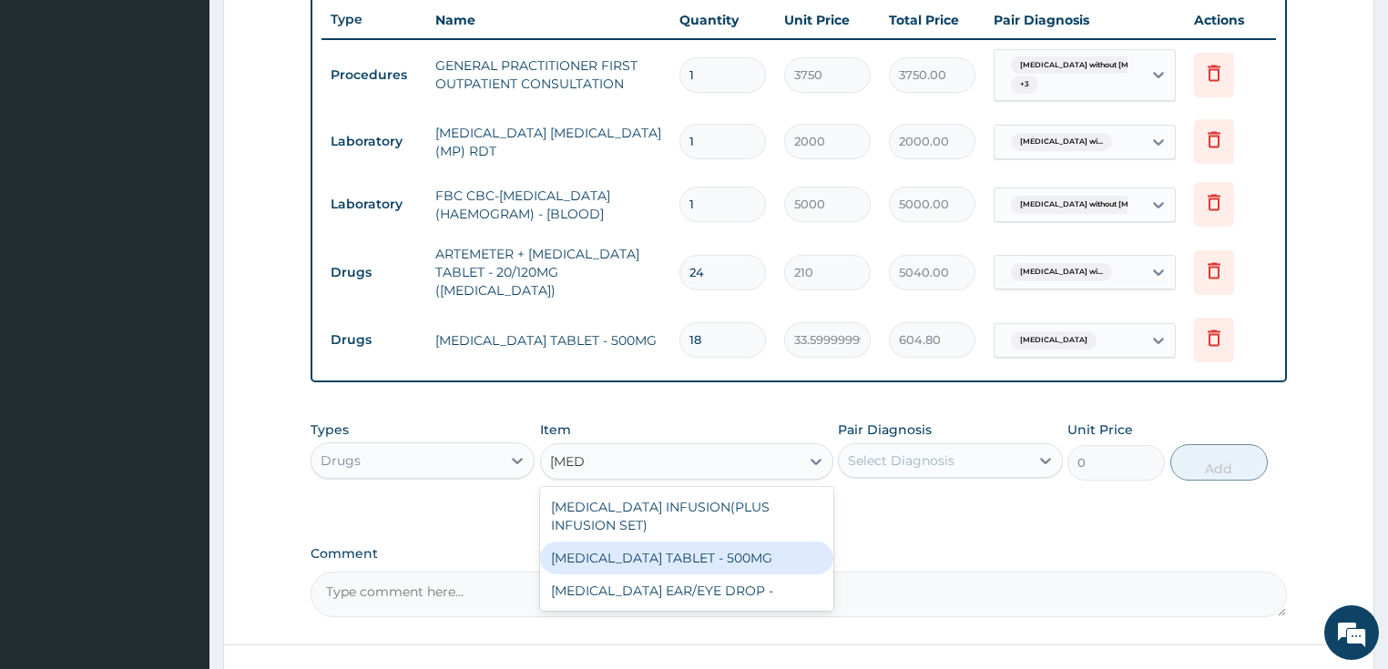
click at [651, 556] on div "CIPROFLOXACIN TABLET - 500MG" at bounding box center [686, 558] width 293 height 33
type input "196"
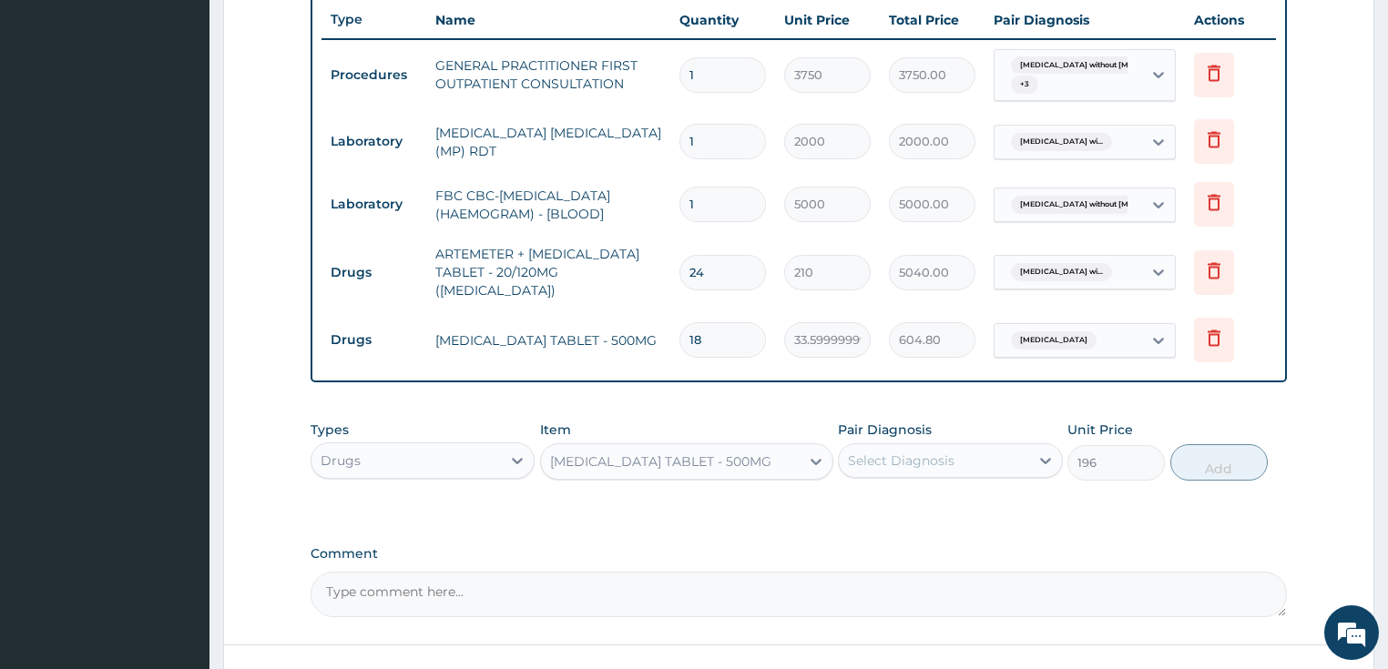
click at [1013, 448] on div "Select Diagnosis" at bounding box center [934, 460] width 190 height 29
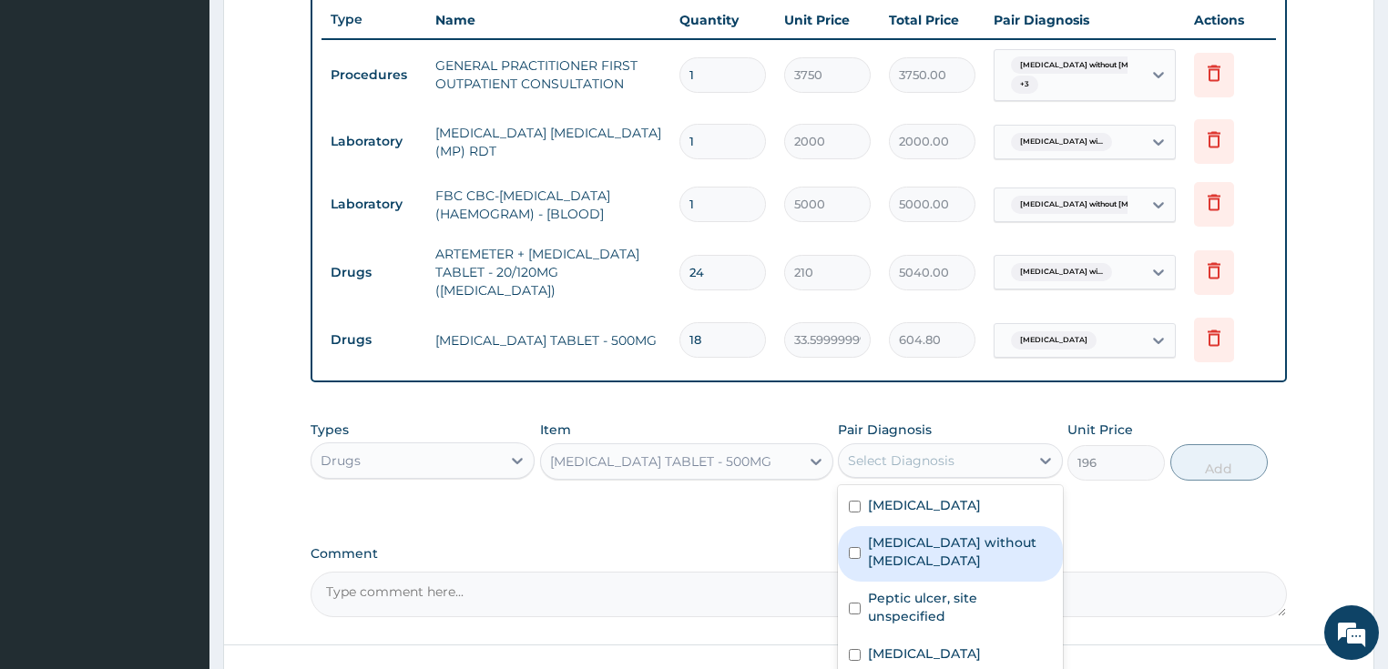
click at [939, 565] on label "Sepsis without septic shock" at bounding box center [960, 552] width 184 height 36
checkbox input "true"
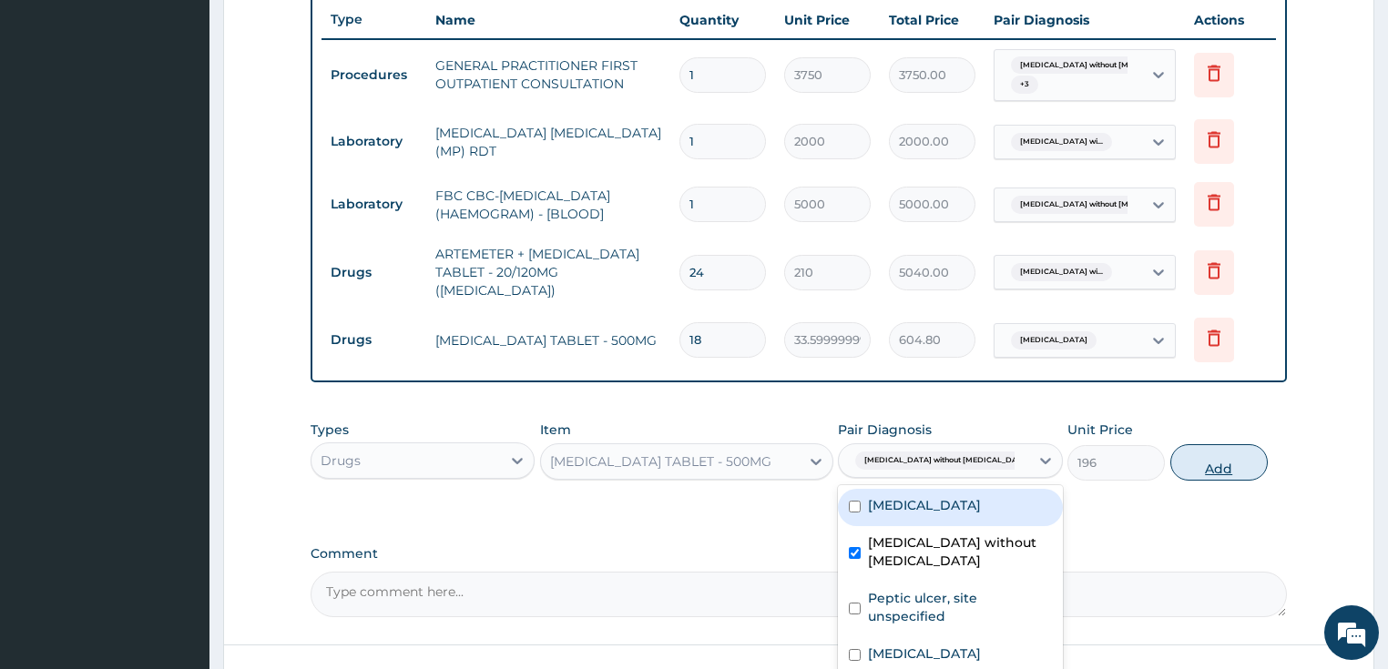
click at [1224, 452] on button "Add" at bounding box center [1218, 462] width 97 height 36
type input "0"
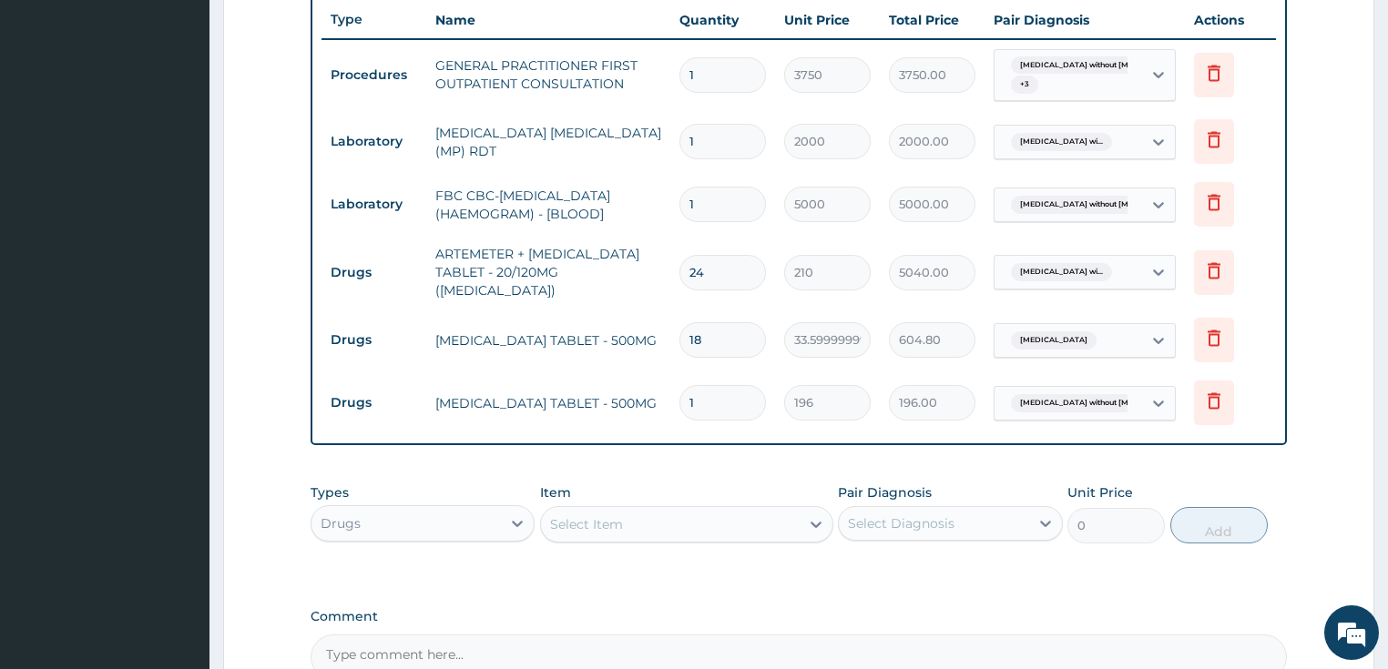
type input "11"
type input "2156.00"
type input "1"
type input "196.00"
type input "10"
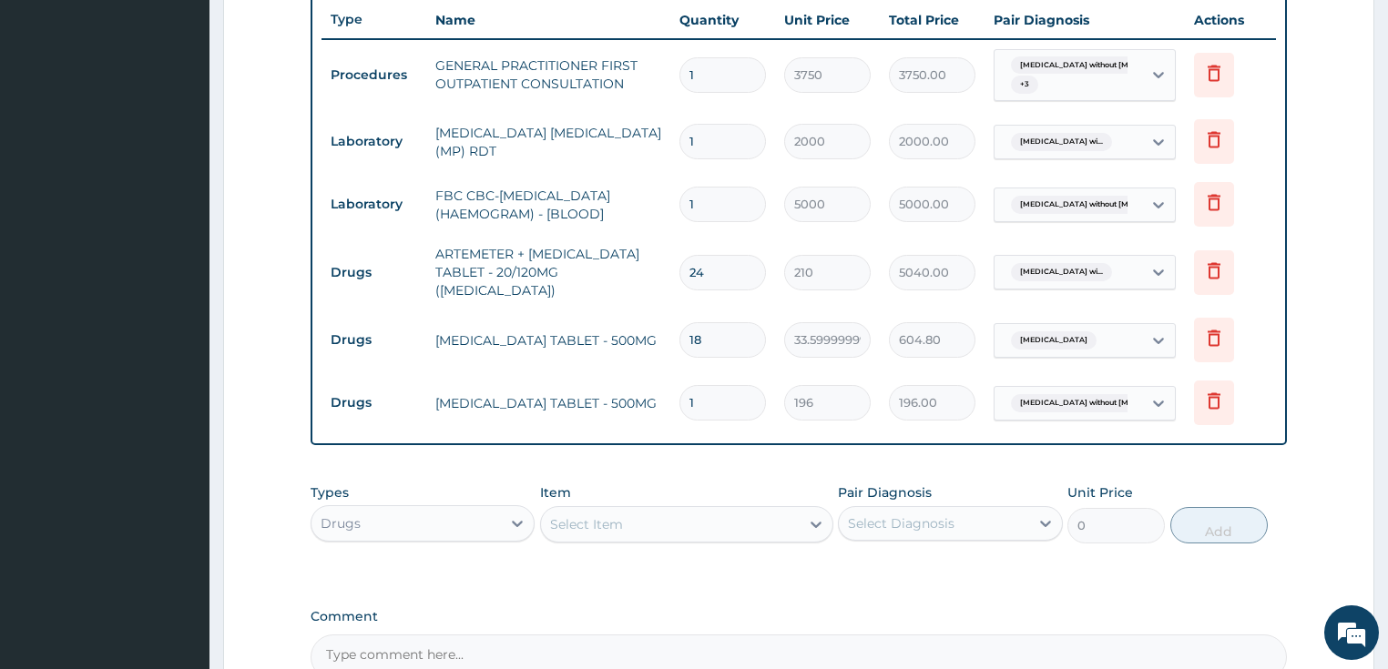
type input "1960.00"
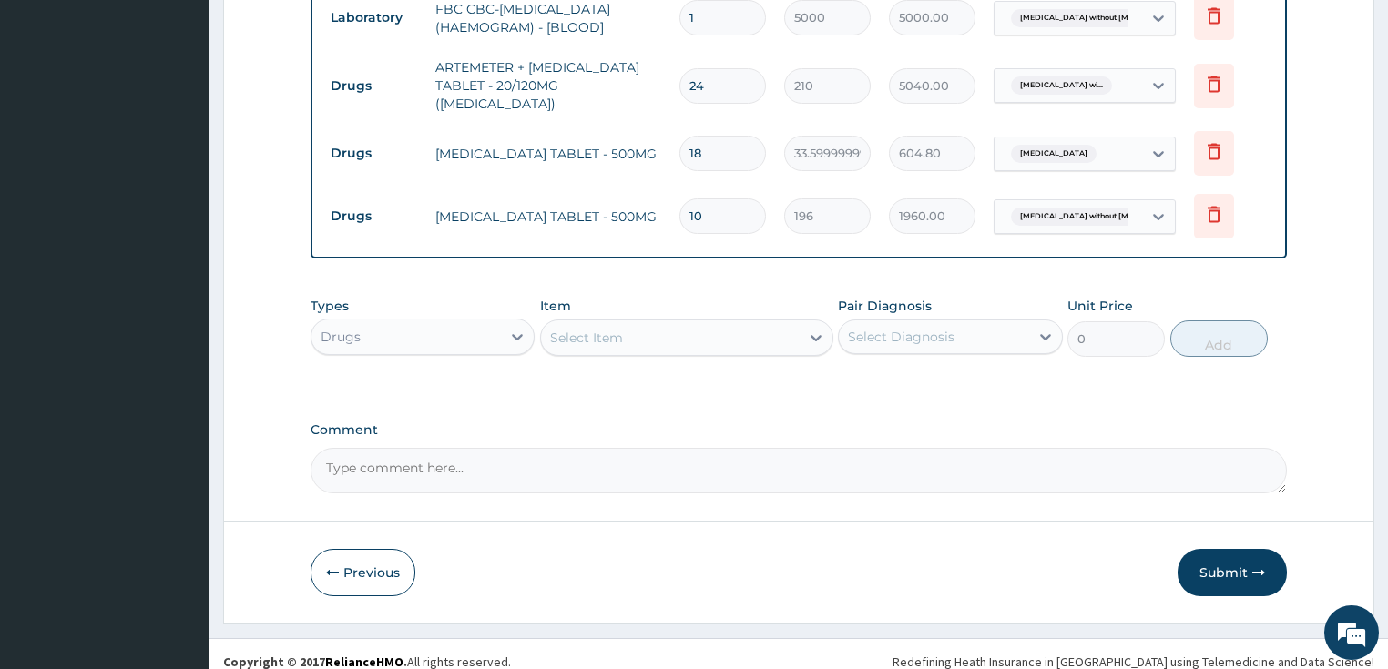
scroll to position [874, 0]
type input "10"
click at [633, 323] on div "Select Item" at bounding box center [670, 336] width 259 height 29
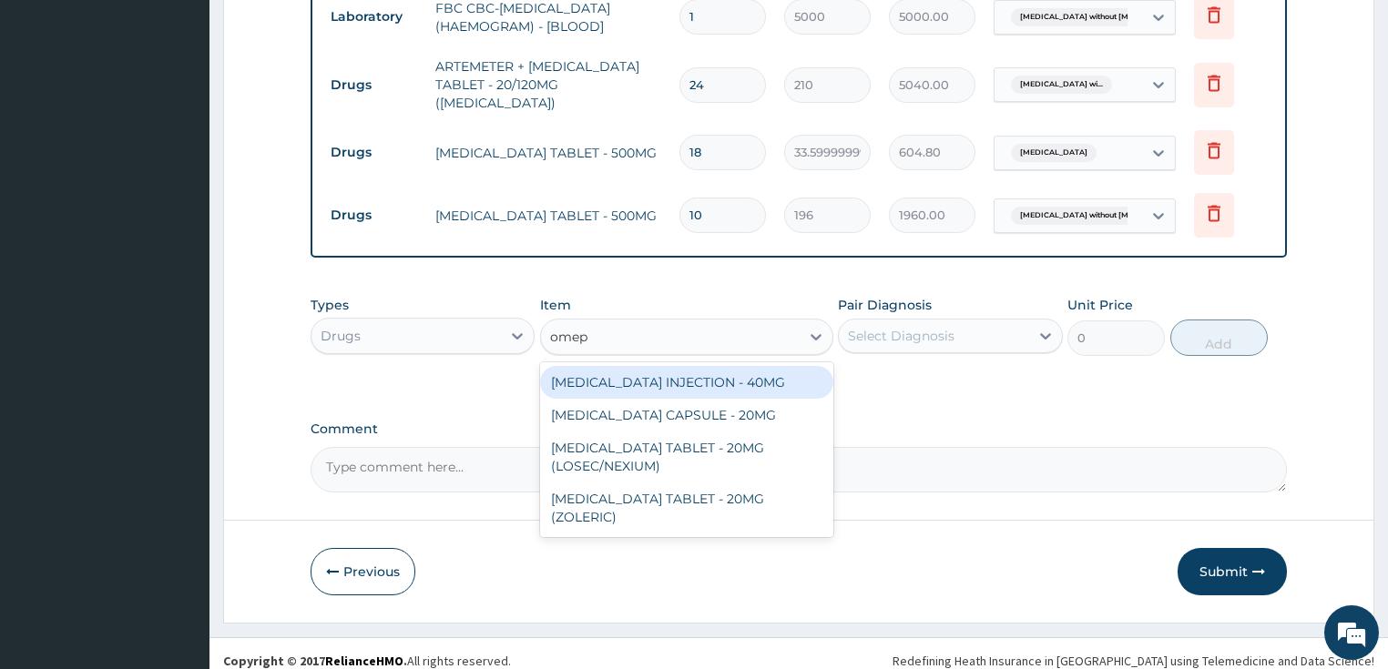
type input "omepr"
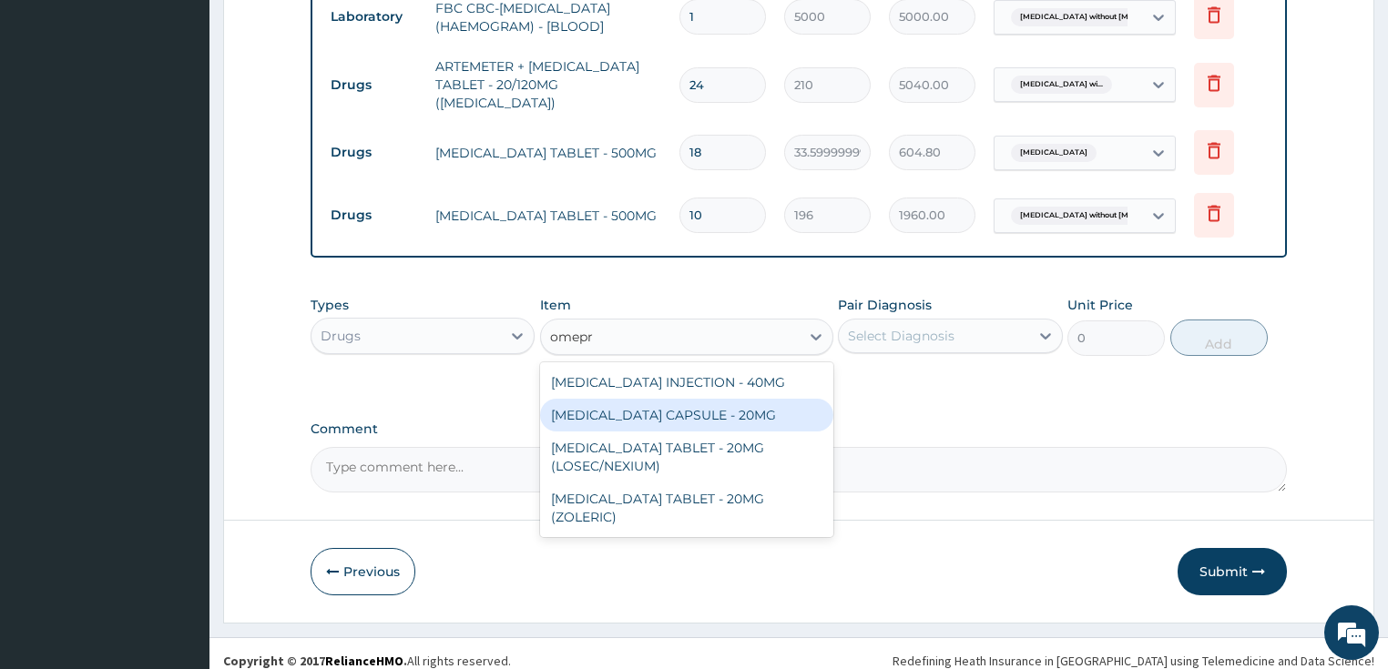
click at [634, 412] on div "OMEPRAZOLE CAPSULE - 20MG" at bounding box center [686, 415] width 293 height 33
type input "140"
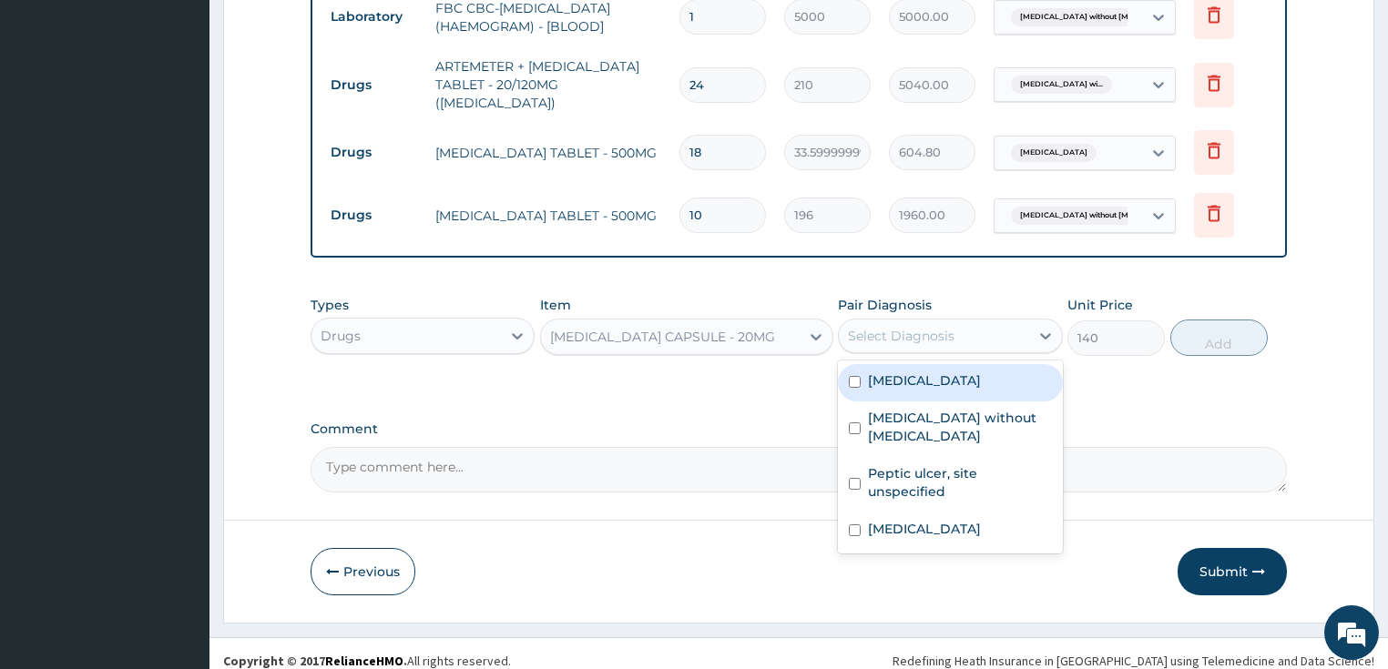
click at [899, 331] on div "Select Diagnosis" at bounding box center [934, 335] width 190 height 29
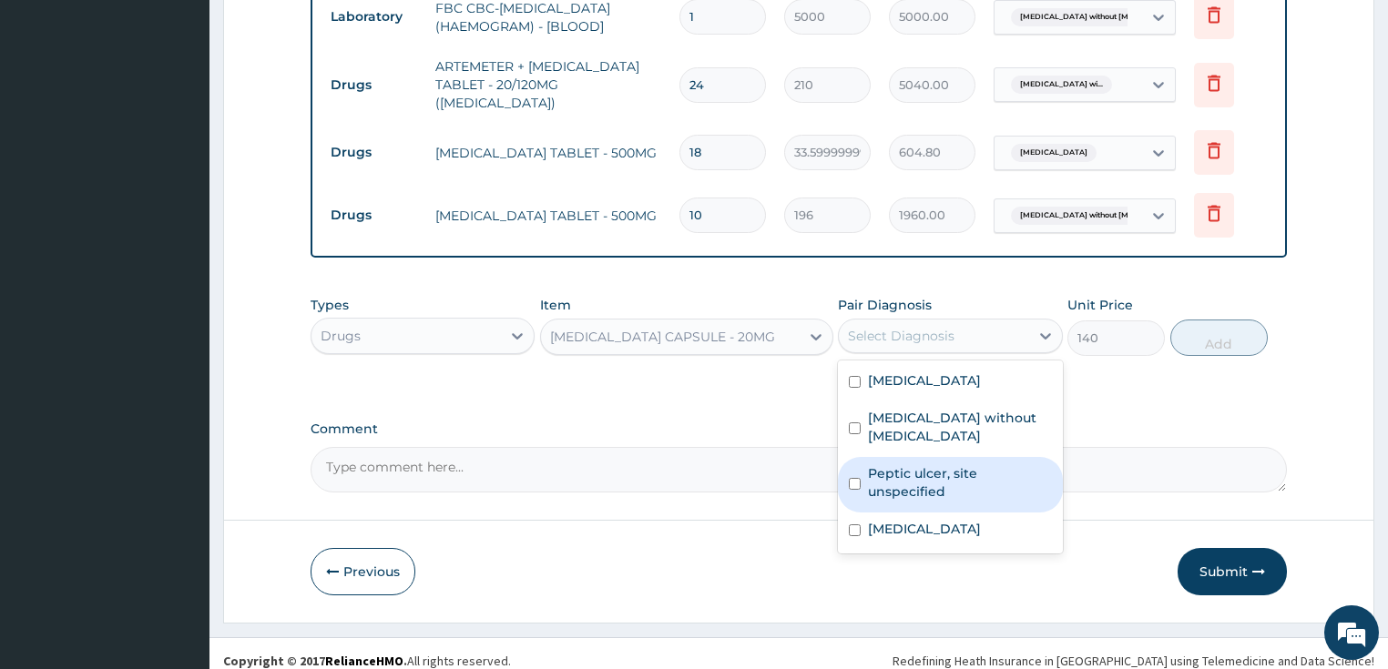
click at [924, 494] on label "Peptic ulcer, site unspecified" at bounding box center [960, 482] width 184 height 36
checkbox input "true"
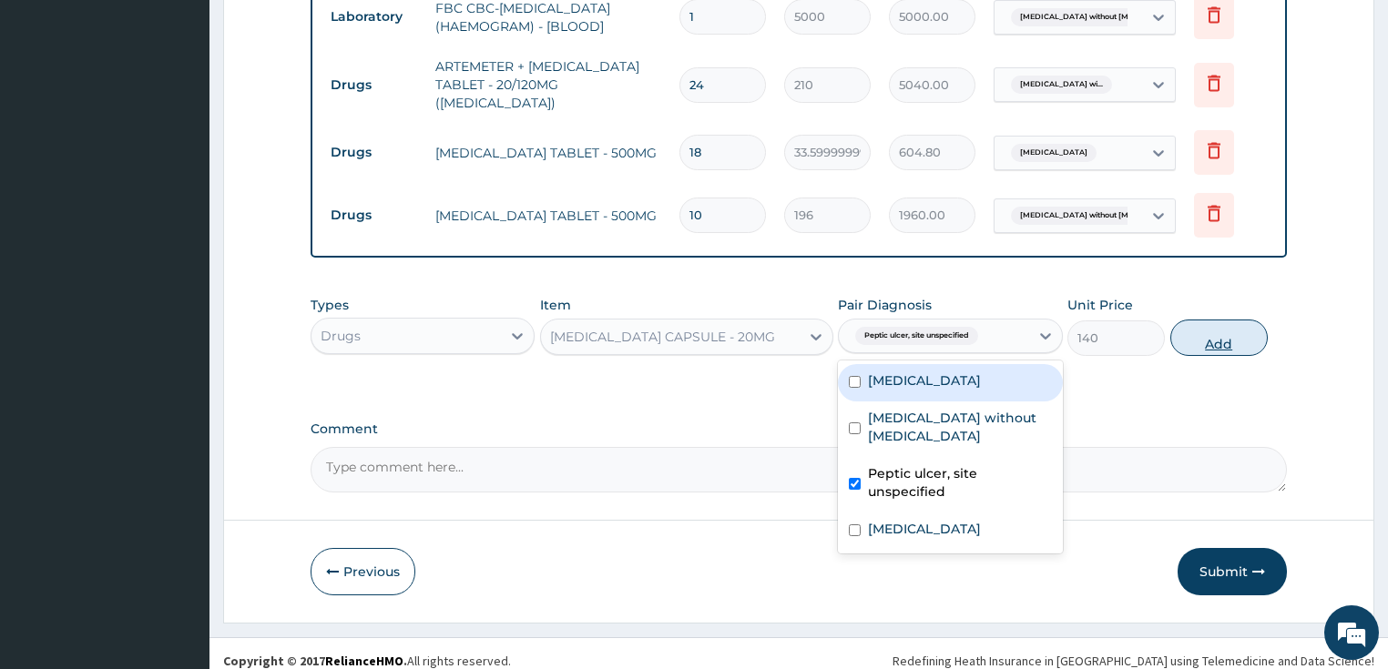
click at [1219, 328] on button "Add" at bounding box center [1218, 338] width 97 height 36
type input "0"
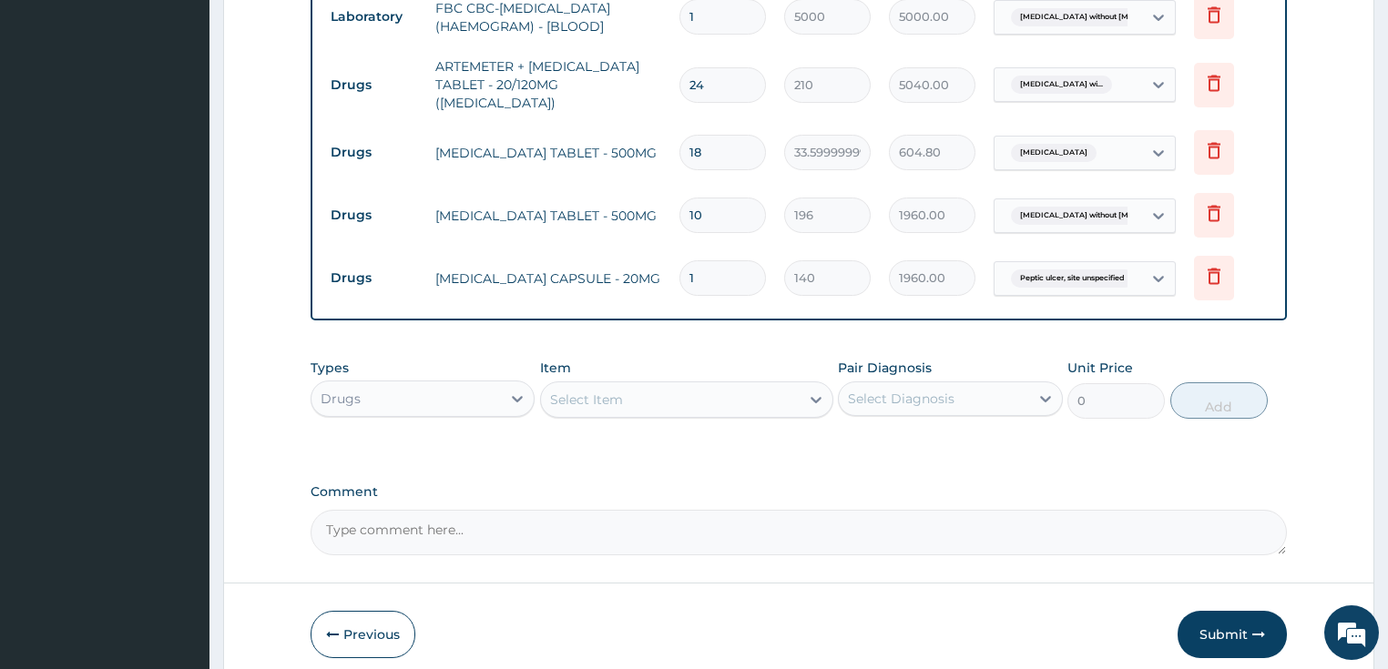
type input "14"
type input "1960.00"
type input "14"
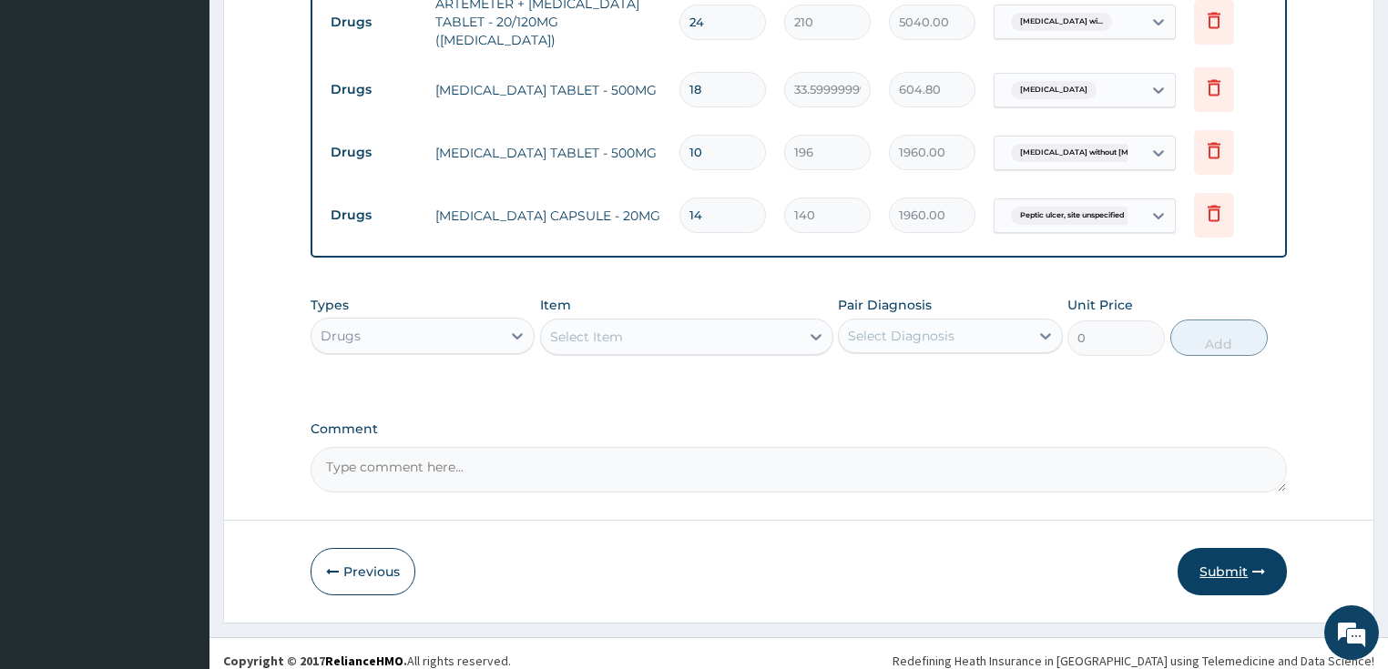
click at [1250, 564] on button "Submit" at bounding box center [1231, 571] width 109 height 47
